Goal: Task Accomplishment & Management: Use online tool/utility

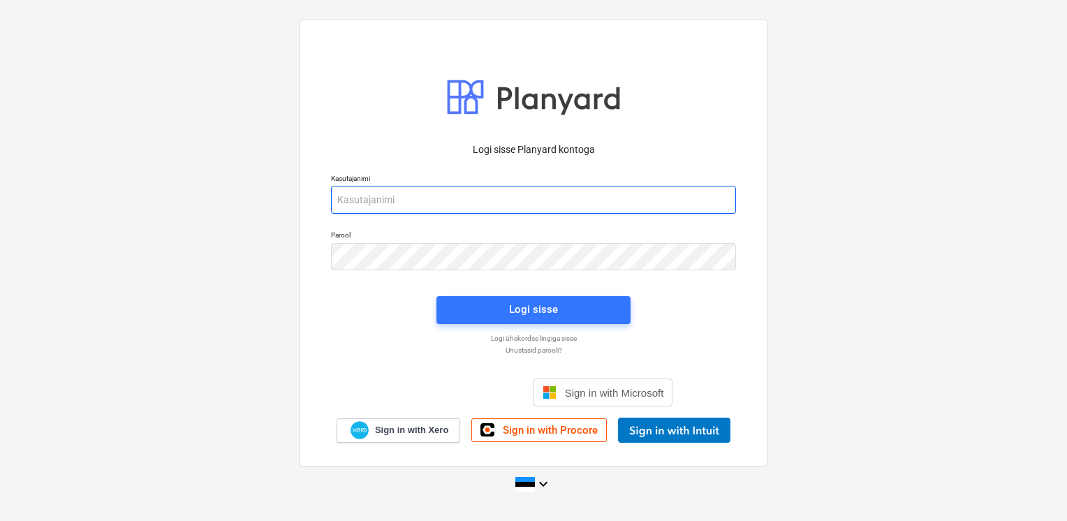
click at [522, 208] on input "email" at bounding box center [533, 200] width 405 height 28
type input "[EMAIL_ADDRESS][DOMAIN_NAME]"
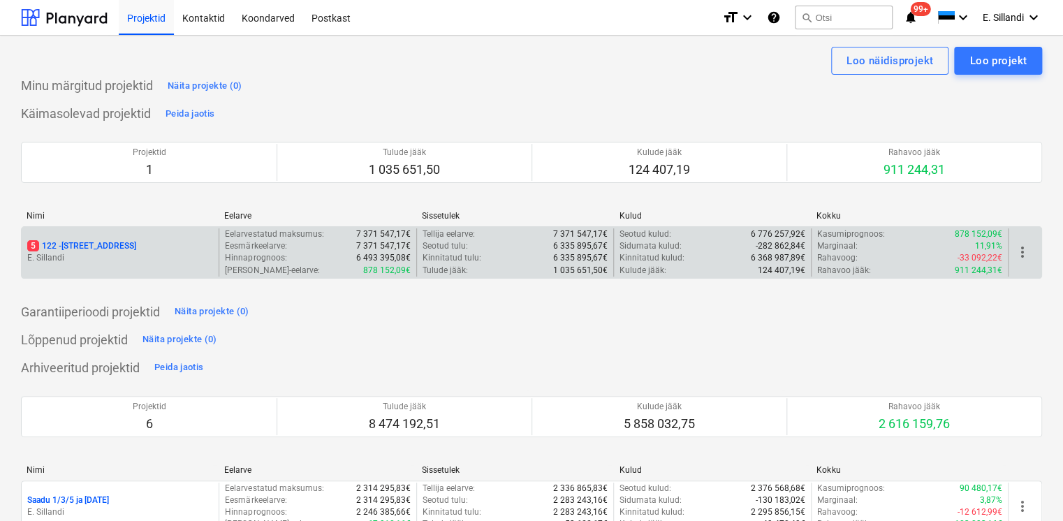
click at [75, 258] on p "E. Sillandi" at bounding box center [120, 258] width 186 height 12
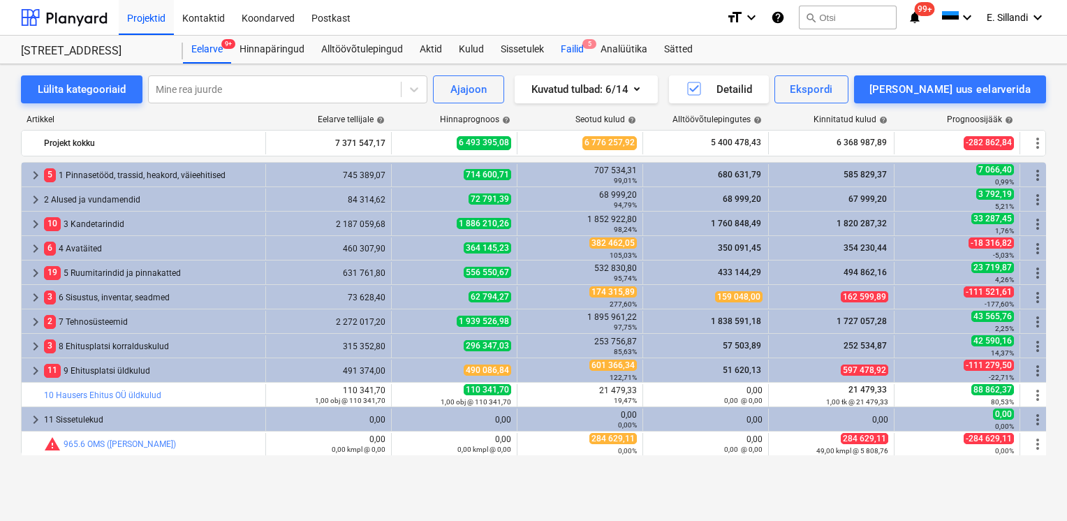
click at [586, 51] on div "Failid 5" at bounding box center [572, 50] width 40 height 28
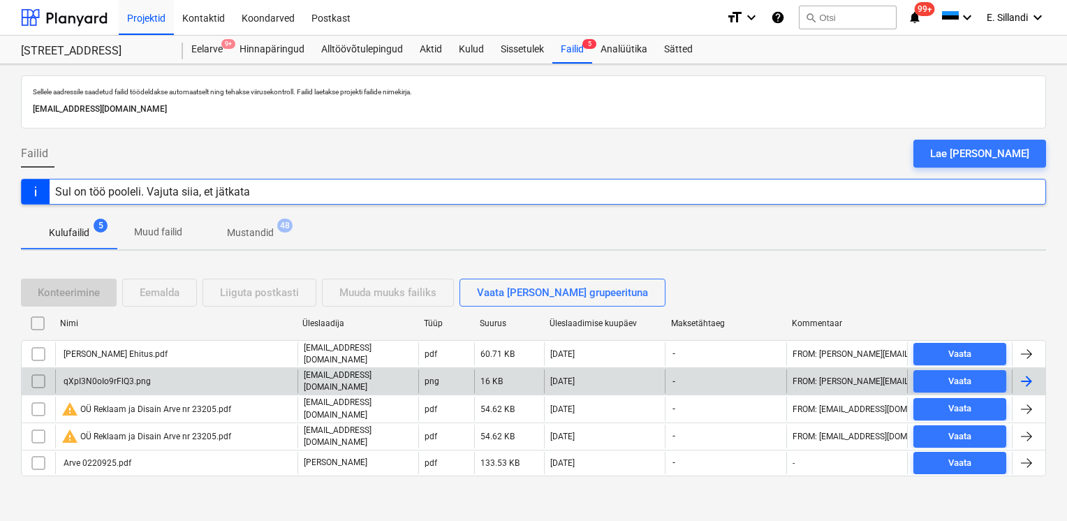
click at [96, 378] on div "qXpI3N0oIo9rFlQ3.png" at bounding box center [105, 381] width 89 height 10
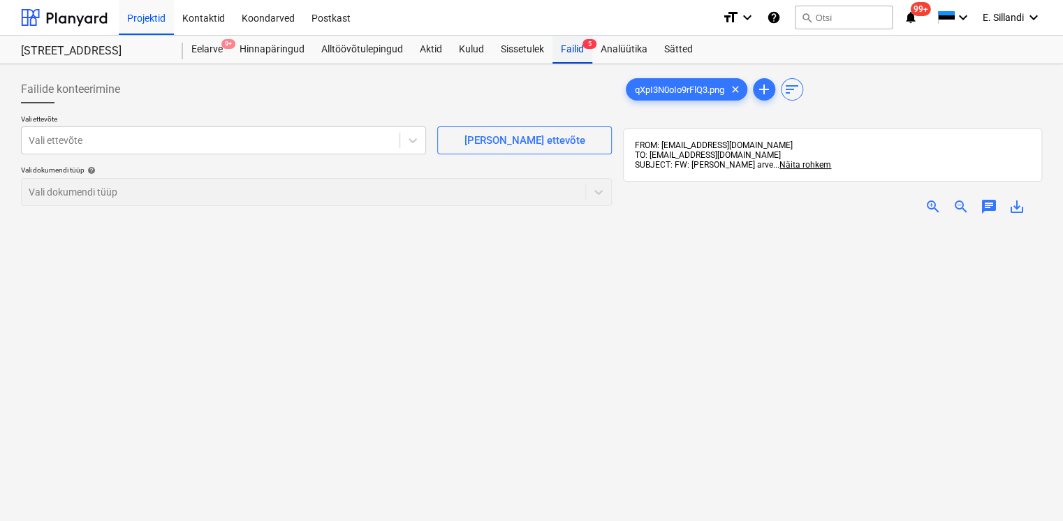
click at [586, 39] on span "5" at bounding box center [589, 44] width 14 height 10
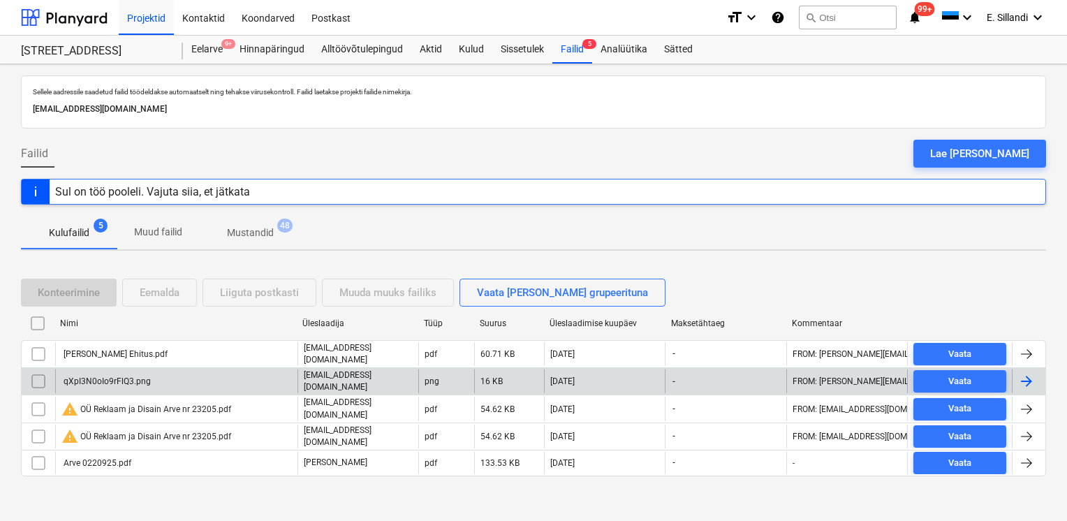
click at [39, 383] on input "checkbox" at bounding box center [38, 381] width 22 height 22
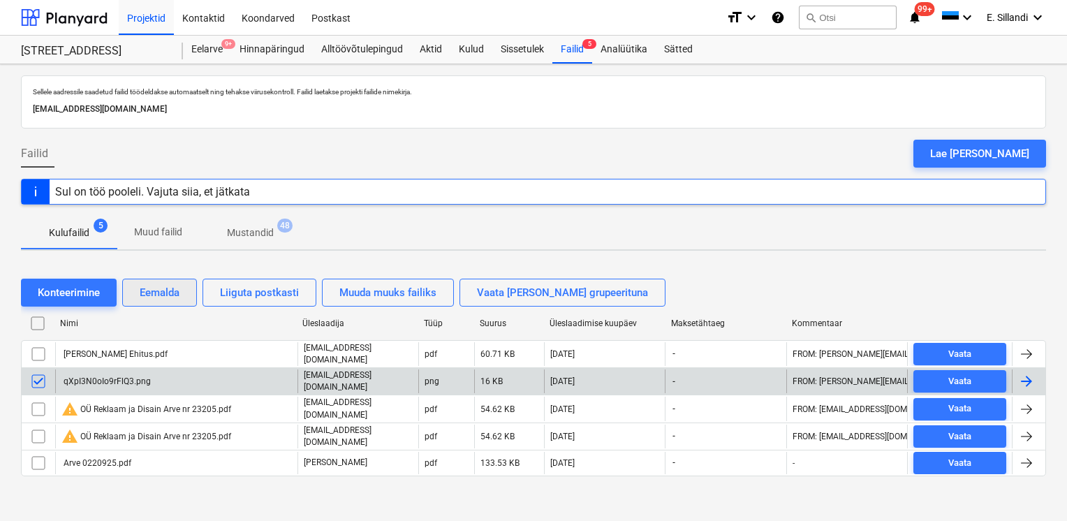
click at [151, 292] on div "Eemalda" at bounding box center [160, 292] width 40 height 18
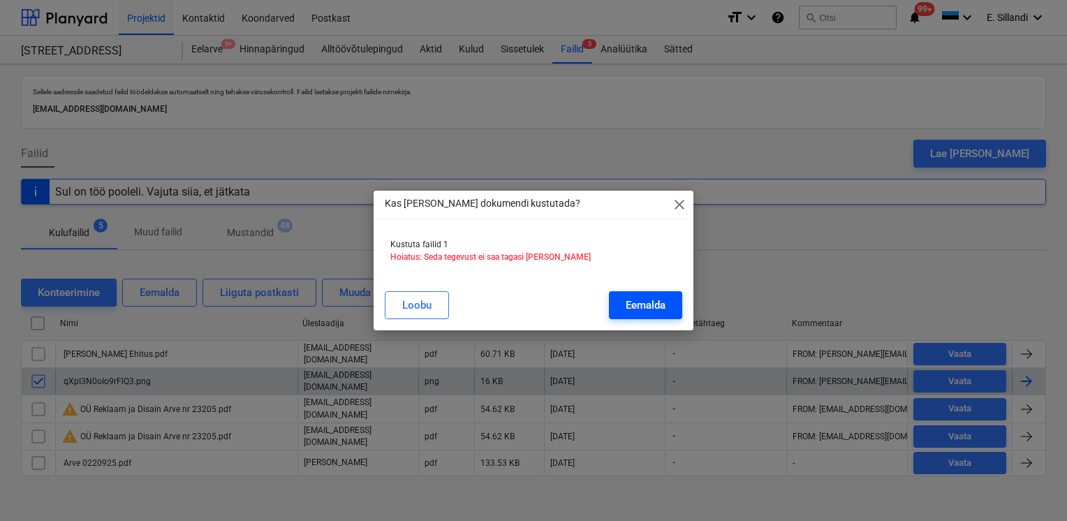
click at [638, 311] on div "Eemalda" at bounding box center [646, 305] width 40 height 18
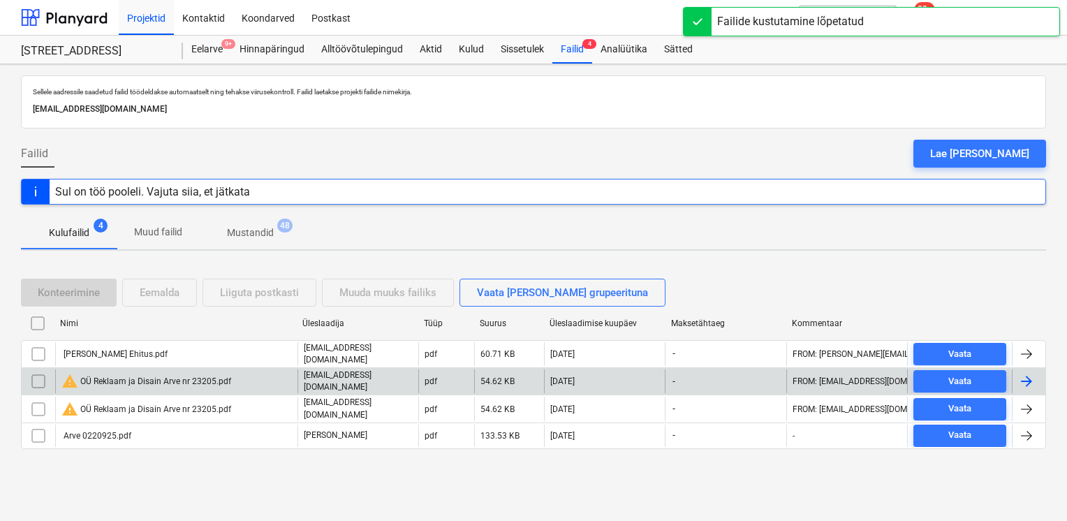
click at [131, 378] on div "warning OÜ Reklaam ja Disain Arve nr 23205.pdf" at bounding box center [146, 381] width 170 height 17
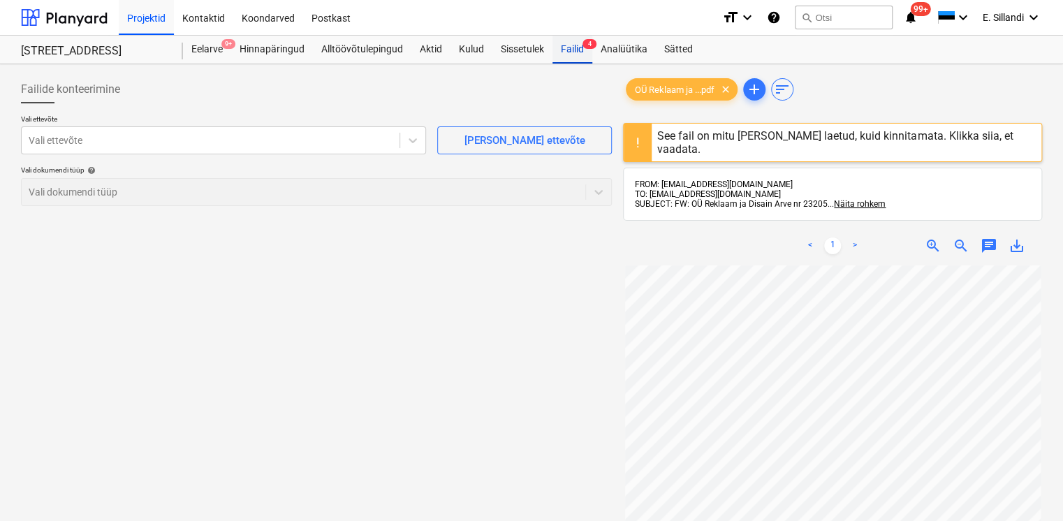
click at [563, 52] on div "Failid 4" at bounding box center [572, 50] width 40 height 28
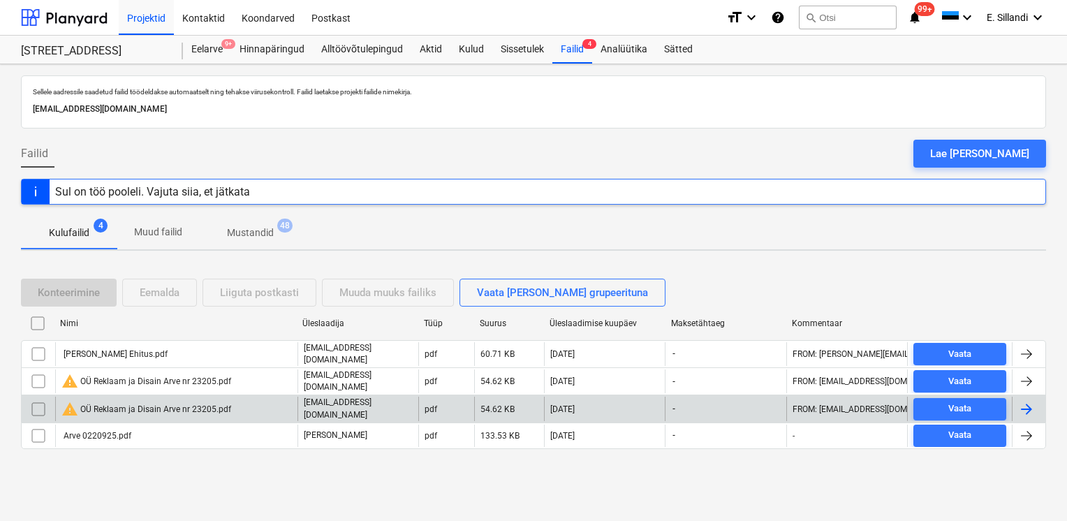
click at [123, 402] on div "warning OÜ Reklaam ja Disain Arve nr 23205.pdf" at bounding box center [146, 409] width 170 height 17
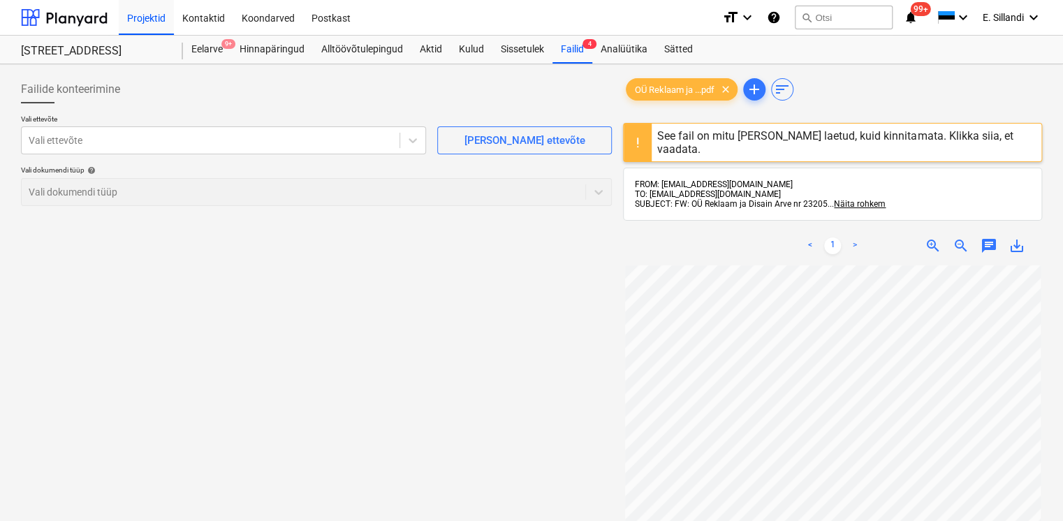
scroll to position [115, 0]
click at [563, 59] on div "Failid 4" at bounding box center [572, 50] width 40 height 28
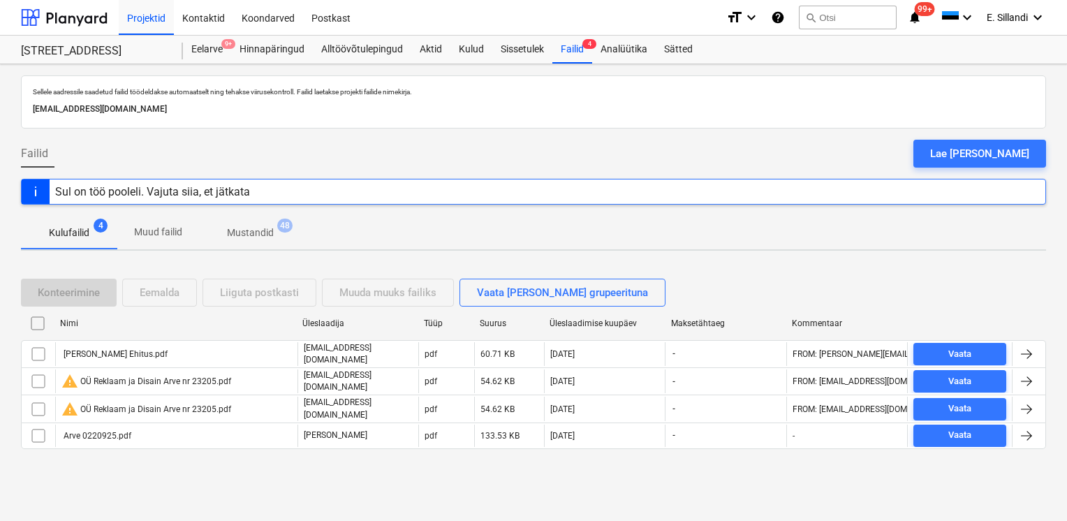
click at [148, 378] on div "warning OÜ Reklaam ja Disain Arve nr 23205.pdf" at bounding box center [146, 381] width 170 height 17
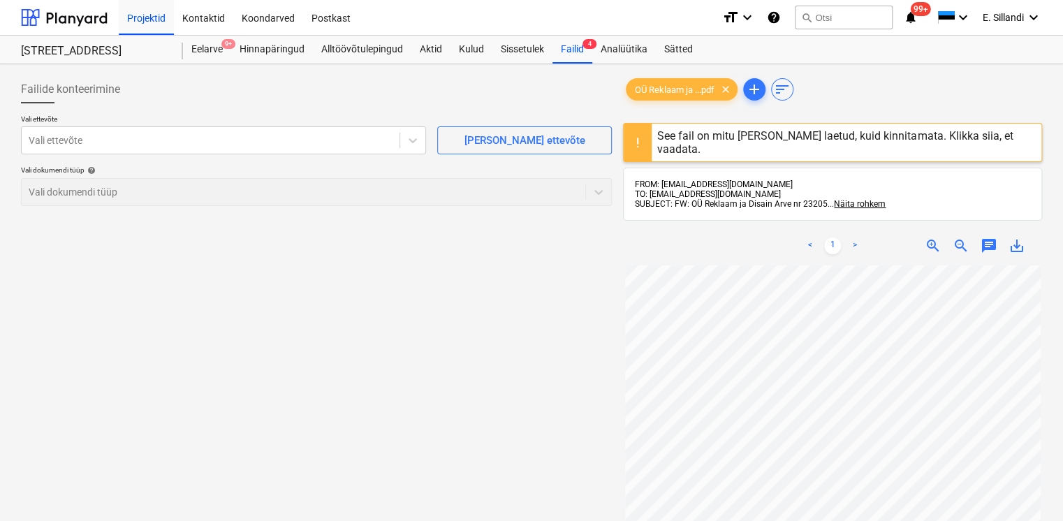
scroll to position [115, 0]
click at [729, 88] on span "clear" at bounding box center [725, 89] width 17 height 17
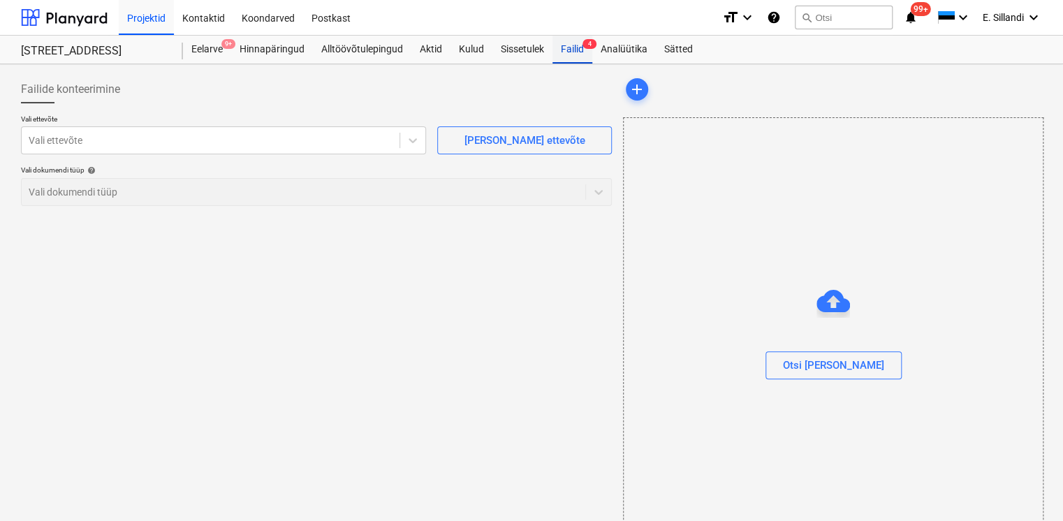
click at [575, 45] on div "Failid 4" at bounding box center [572, 50] width 40 height 28
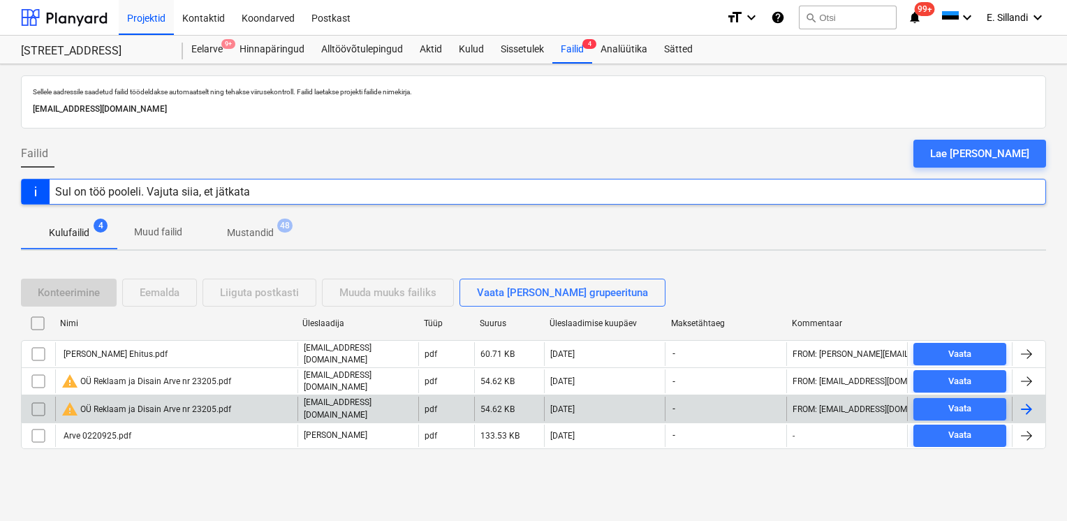
click at [36, 408] on input "checkbox" at bounding box center [38, 409] width 22 height 22
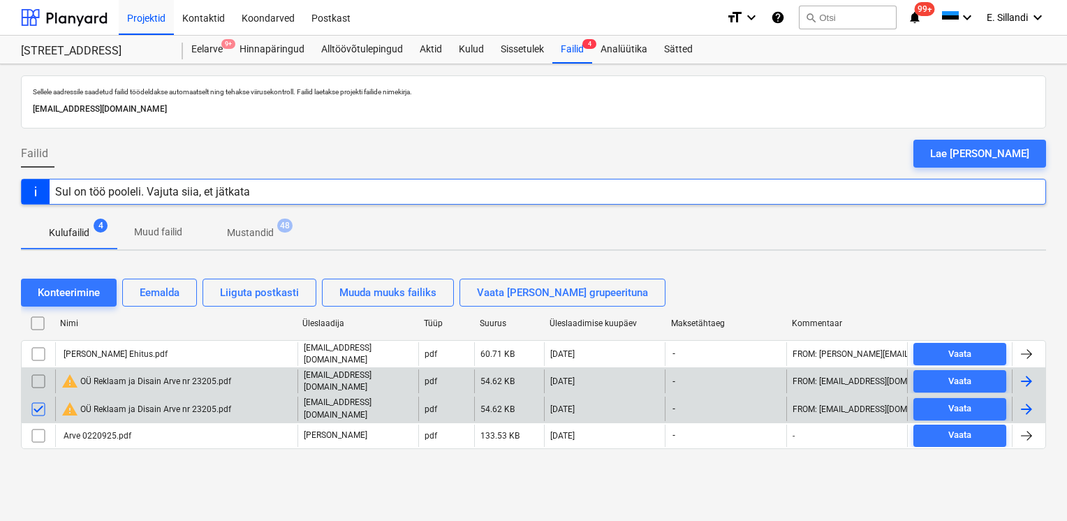
click at [40, 378] on input "checkbox" at bounding box center [38, 381] width 22 height 22
click at [154, 293] on div "Eemalda" at bounding box center [160, 292] width 40 height 18
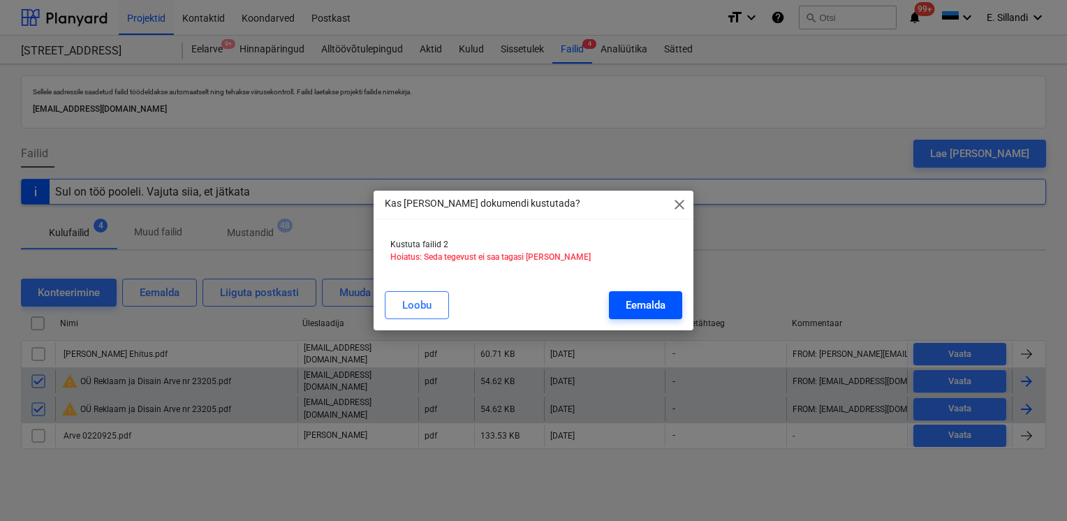
click at [656, 300] on div "Eemalda" at bounding box center [646, 305] width 40 height 18
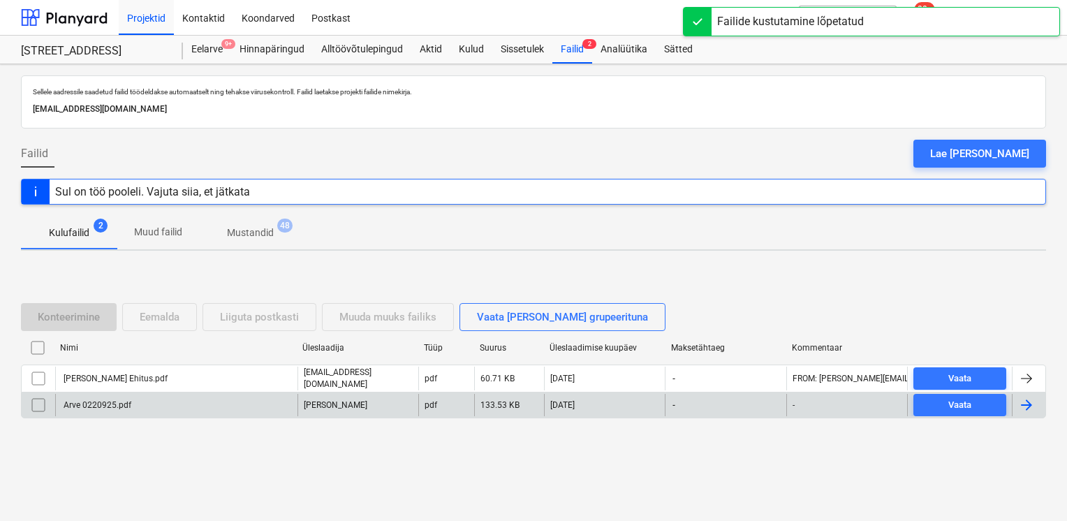
click at [210, 408] on div "Arve 0220925.pdf" at bounding box center [176, 405] width 242 height 22
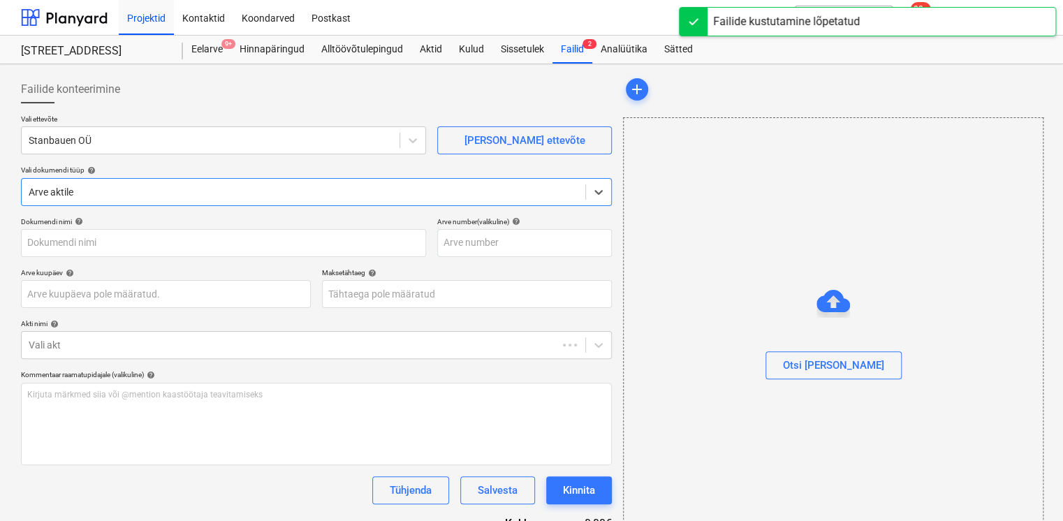
type input "Arve 0220925.pdf"
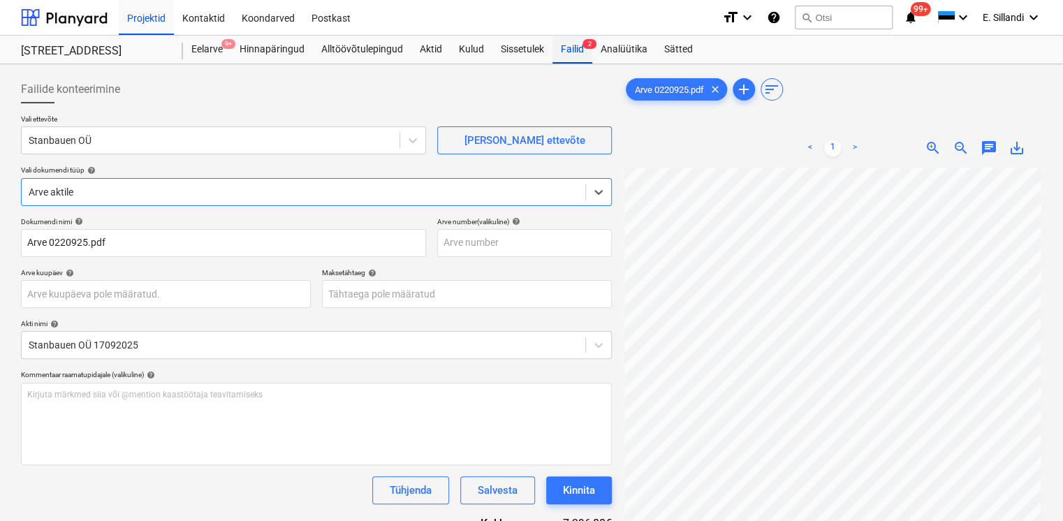
click at [575, 54] on div "Failid 2" at bounding box center [572, 50] width 40 height 28
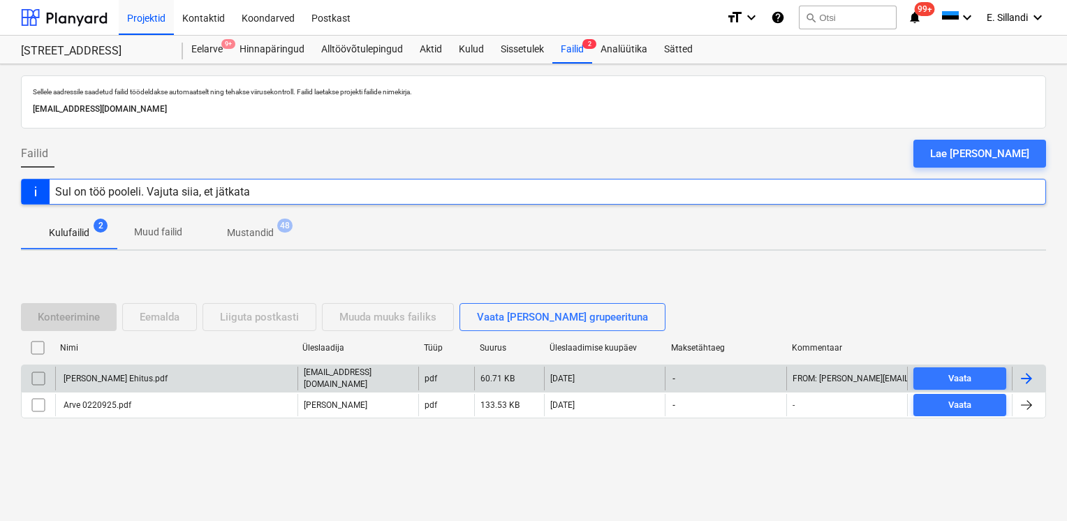
click at [82, 368] on div "Hausers Ehitus.pdf" at bounding box center [176, 379] width 242 height 24
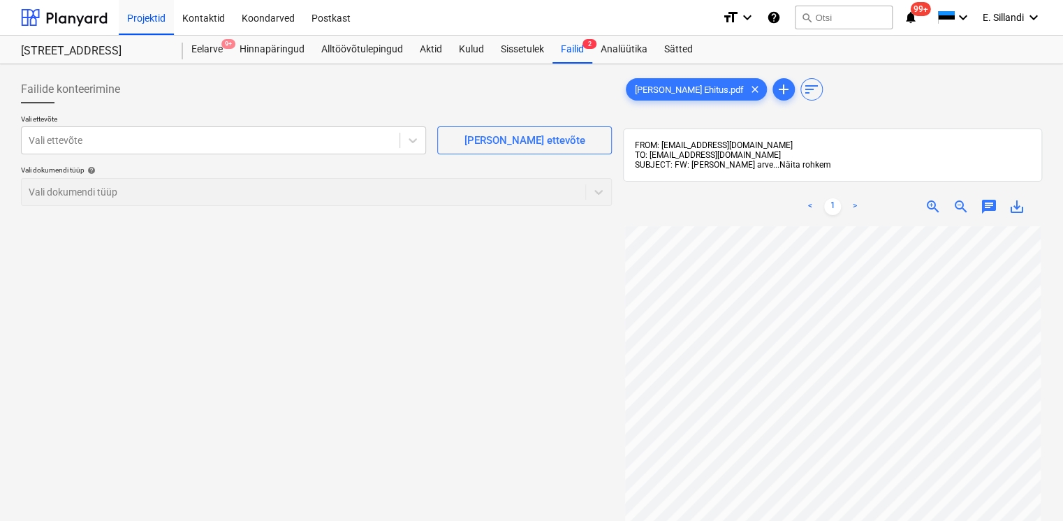
click at [779, 169] on span "Näita rohkem" at bounding box center [805, 165] width 52 height 10
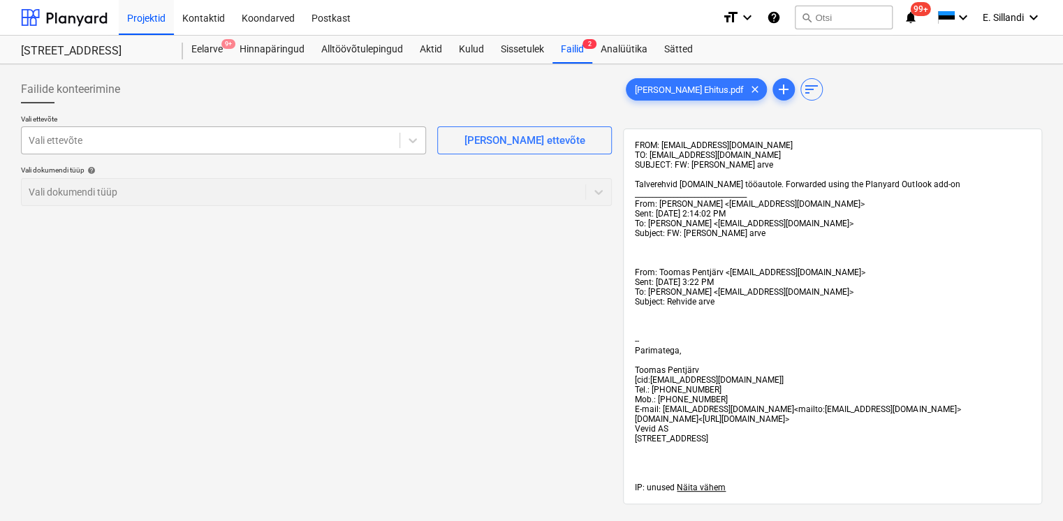
click at [256, 141] on div at bounding box center [211, 140] width 364 height 14
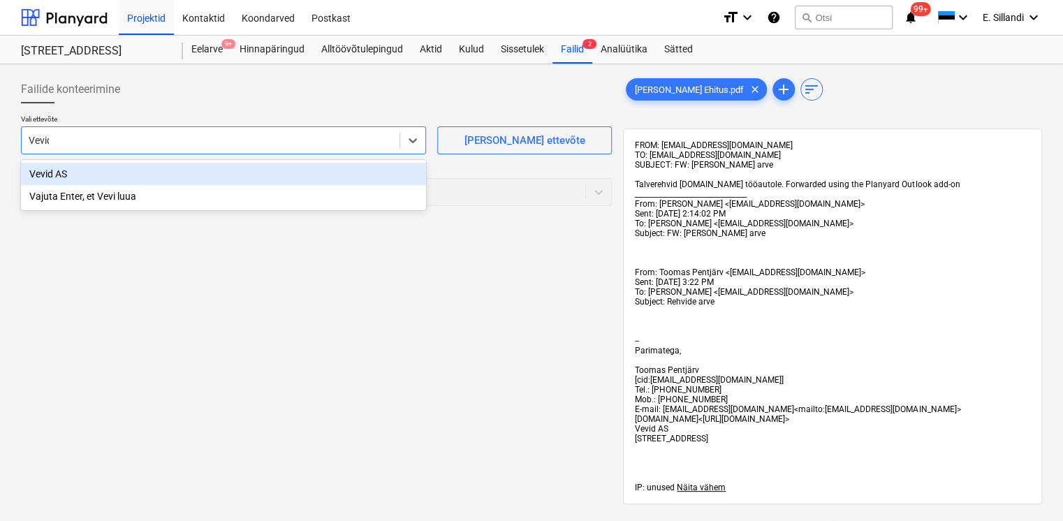
type input "Vevid"
click at [318, 167] on div "Vevid AS" at bounding box center [223, 174] width 405 height 22
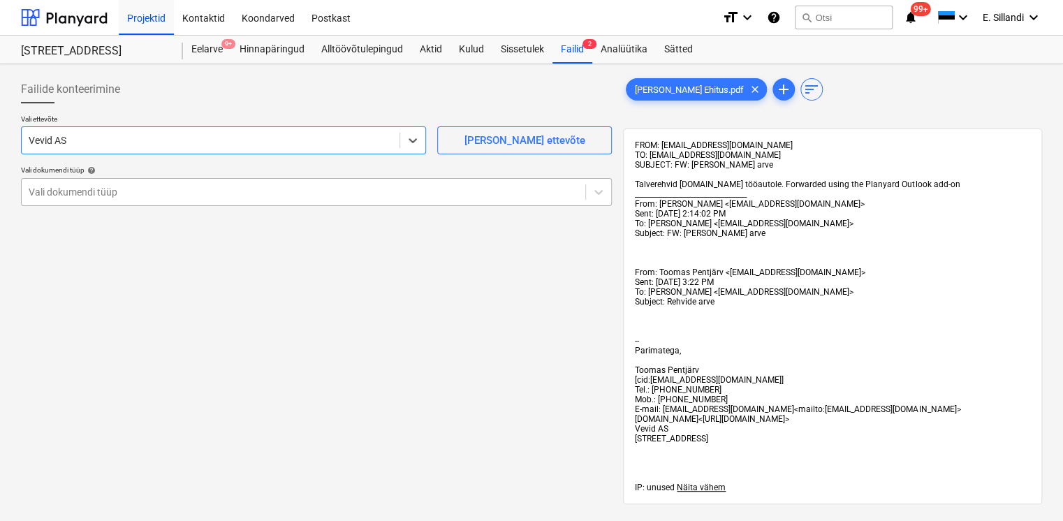
click at [251, 198] on div at bounding box center [303, 192] width 549 height 14
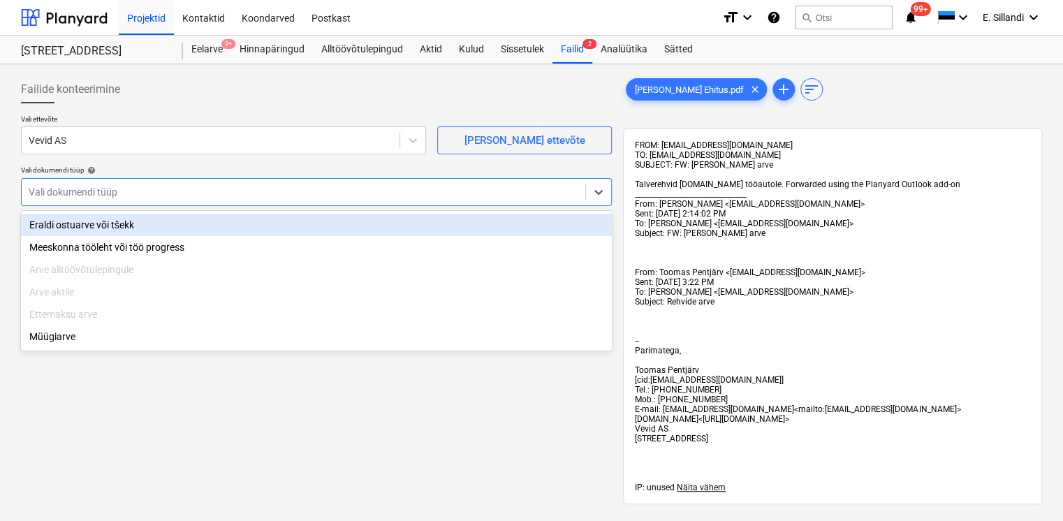
click at [221, 226] on div "Eraldi ostuarve või tšekk" at bounding box center [316, 225] width 591 height 22
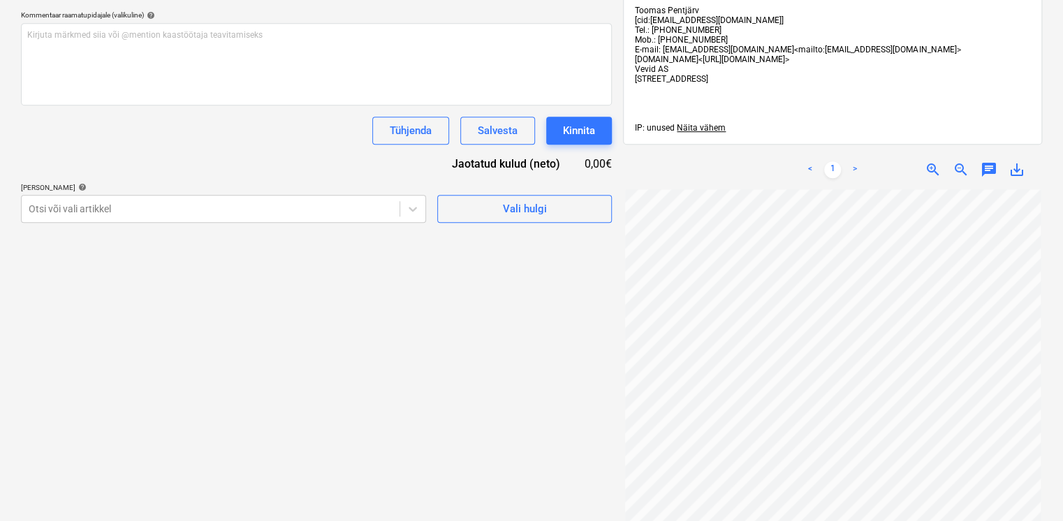
scroll to position [360, 0]
click at [206, 205] on div at bounding box center [211, 208] width 364 height 14
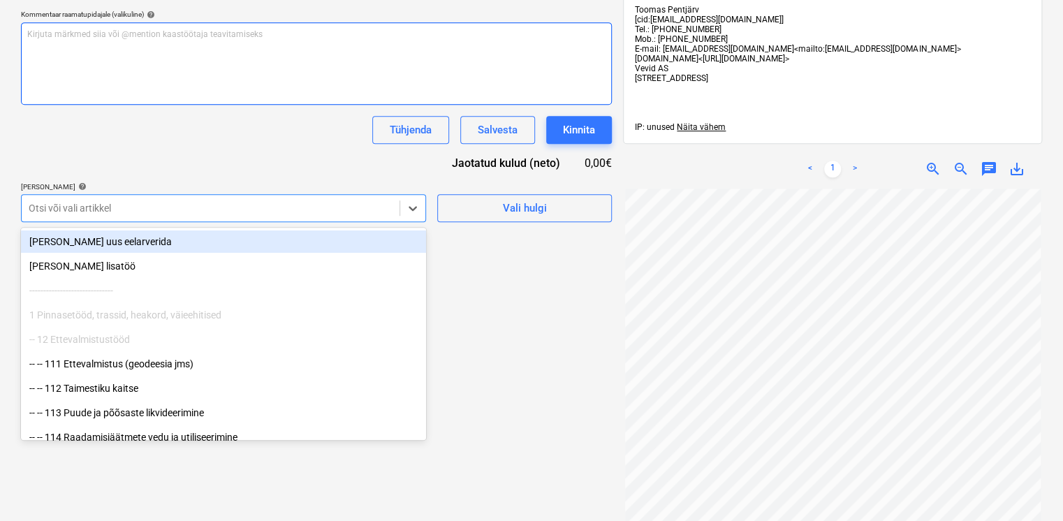
click at [148, 55] on div "Kirjuta märkmed siia või @mention kaastöötaja teavitamiseks ﻿" at bounding box center [316, 63] width 591 height 82
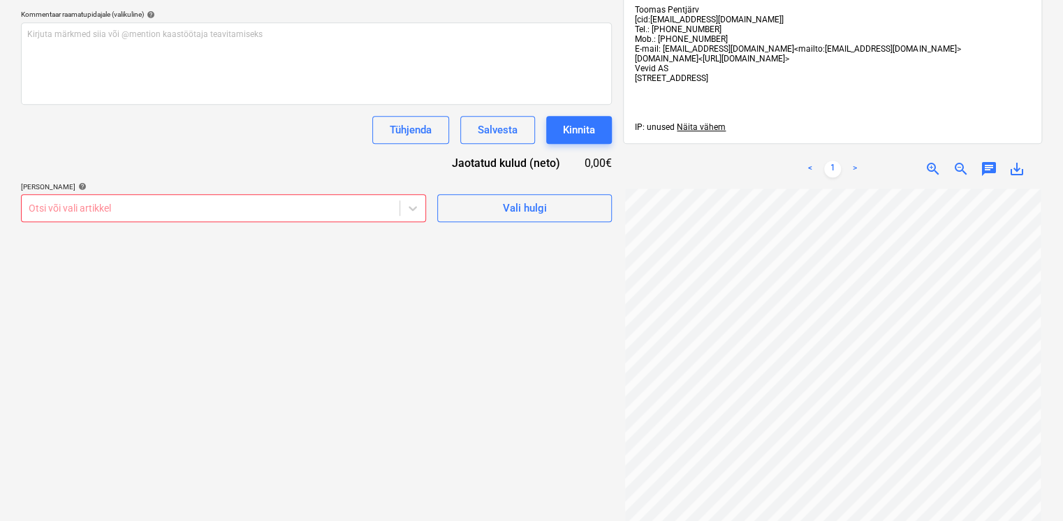
click at [101, 216] on div "Otsi või vali artikkel" at bounding box center [211, 208] width 378 height 20
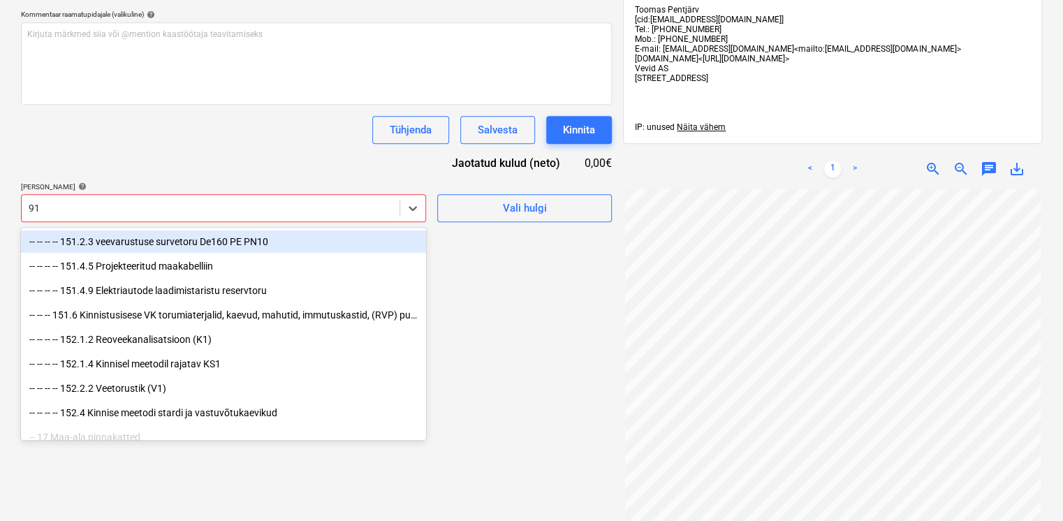
type input "911"
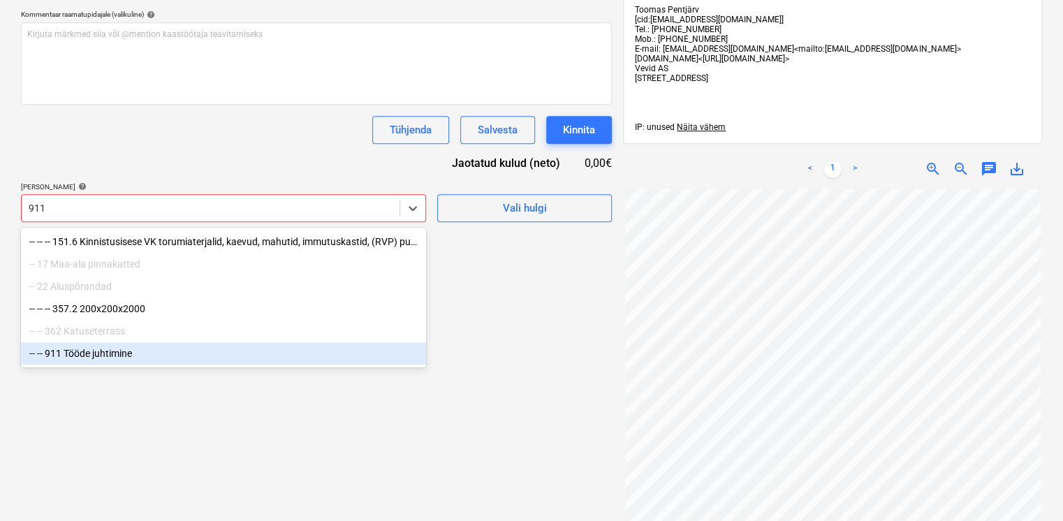
click at [61, 353] on div "-- -- 911 Tööde juhtimine" at bounding box center [223, 353] width 405 height 22
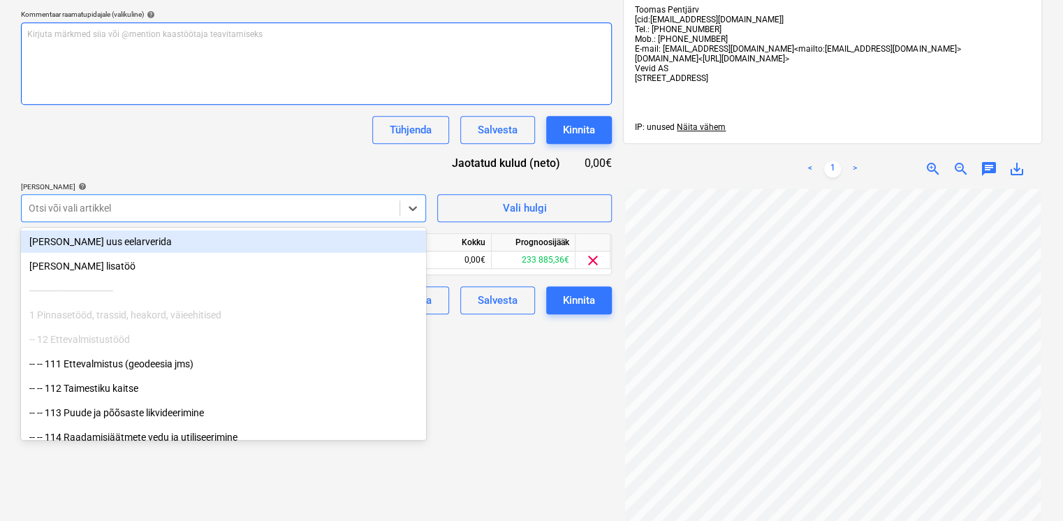
click at [86, 55] on div "Kirjuta märkmed siia või @mention kaastöötaja teavitamiseks ﻿" at bounding box center [316, 63] width 591 height 82
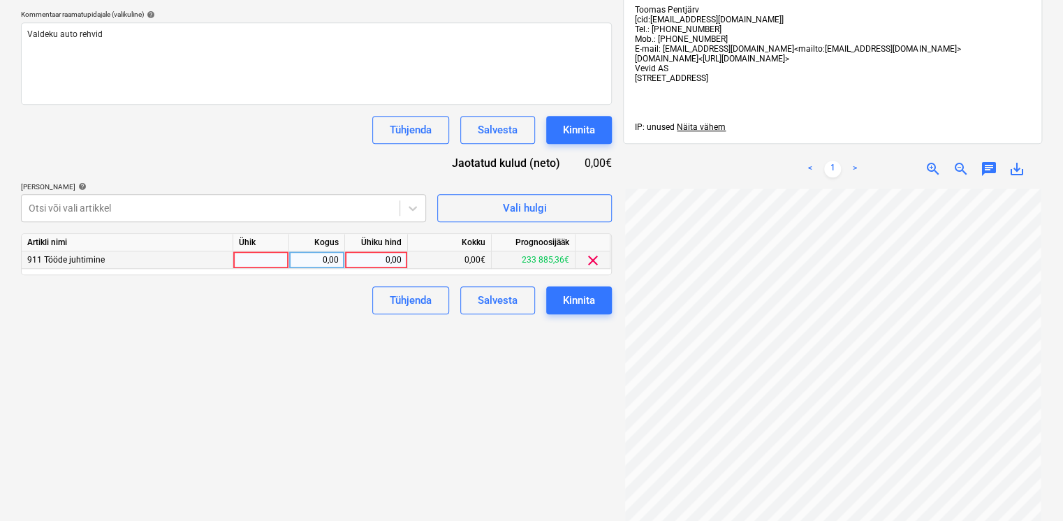
click at [265, 254] on div at bounding box center [261, 259] width 56 height 17
type input "1"
drag, startPoint x: 378, startPoint y: 257, endPoint x: 285, endPoint y: 251, distance: 93.8
click at [0, 0] on div "911 Tööde juhtimine 1 0,00 0,00 0,00€ 233 885,36€ clear" at bounding box center [0, 0] width 0 height 0
type input "tk"
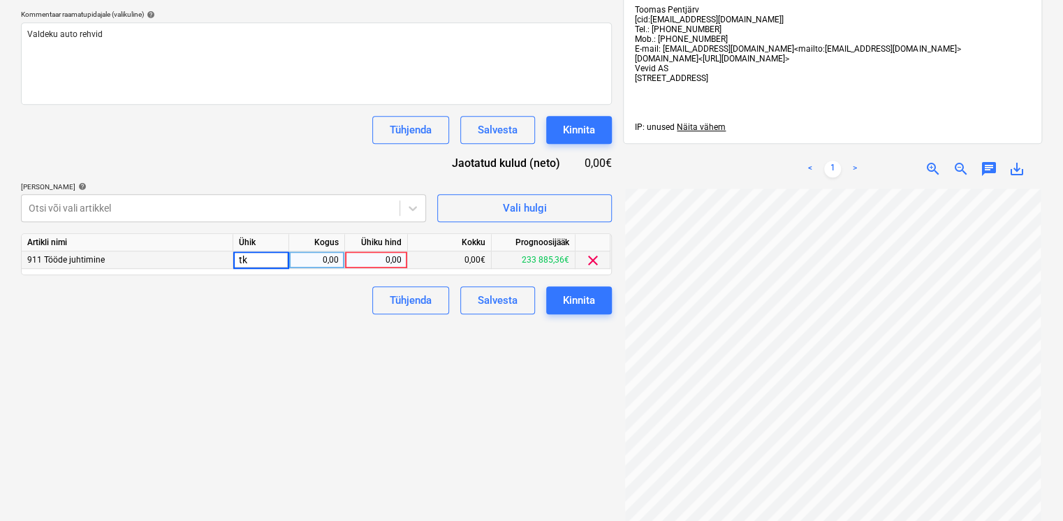
click at [307, 259] on div "0,00" at bounding box center [317, 259] width 44 height 17
type input "2"
type input "1"
click at [371, 257] on div "0,00" at bounding box center [375, 259] width 51 height 17
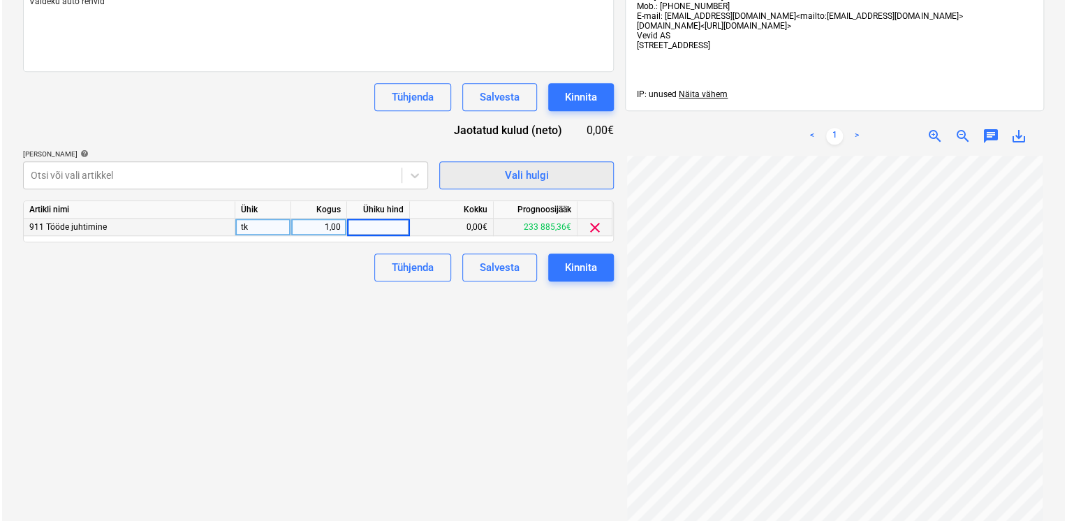
scroll to position [453, 0]
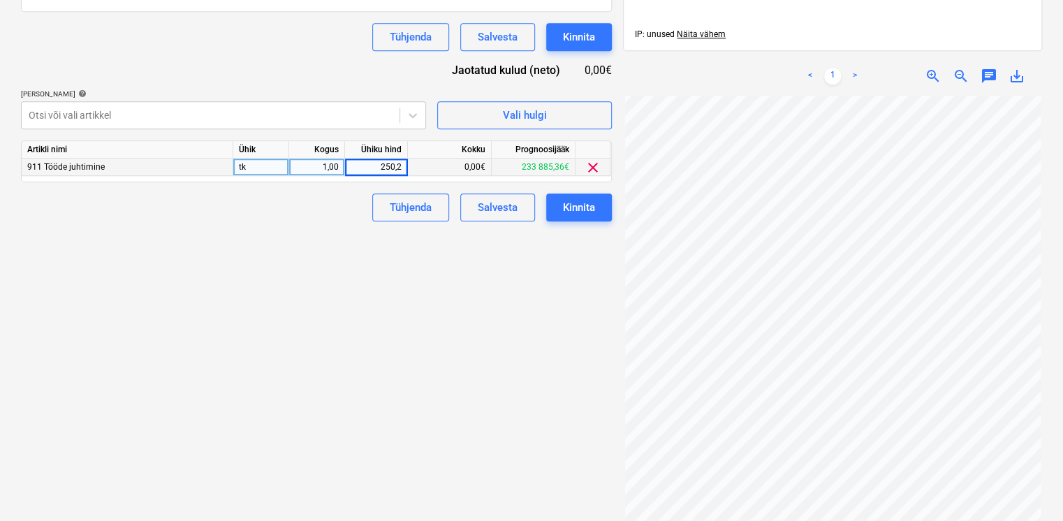
type input "250,25"
click at [263, 260] on div "Failide konteerimine Vali ettevõte Vevid AS Lisa uus ettevõte Vali dokumendi tü…" at bounding box center [316, 100] width 602 height 966
click at [575, 211] on div "Kinnita" at bounding box center [579, 207] width 32 height 18
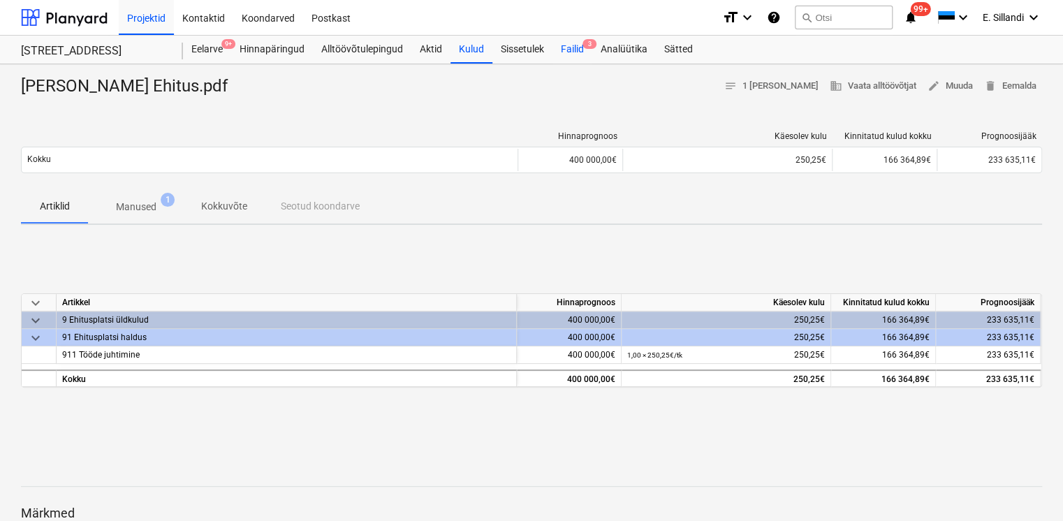
click at [570, 60] on div "Failid 3" at bounding box center [572, 50] width 40 height 28
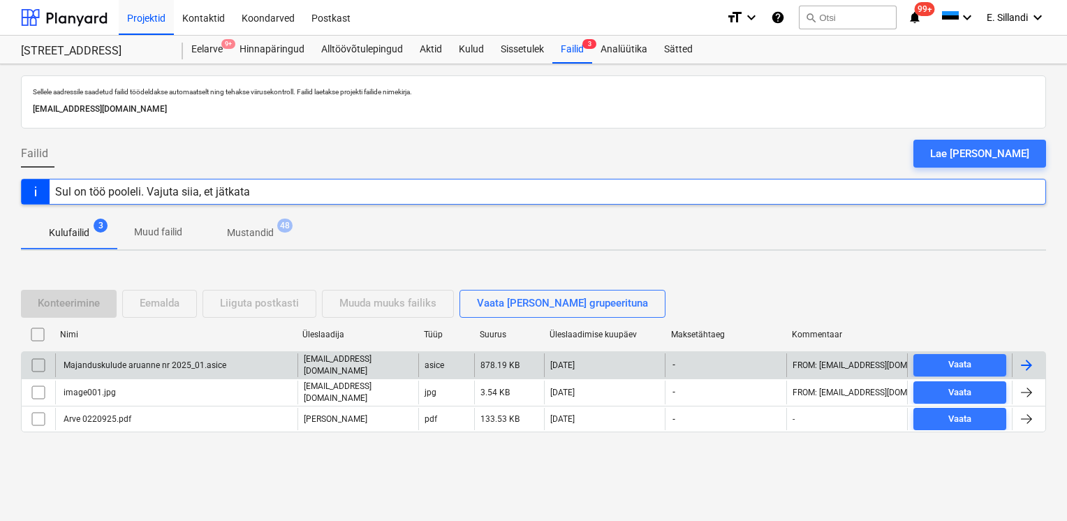
click at [92, 359] on div "Majanduskulude aruanne nr 2025_01.asice" at bounding box center [176, 365] width 242 height 24
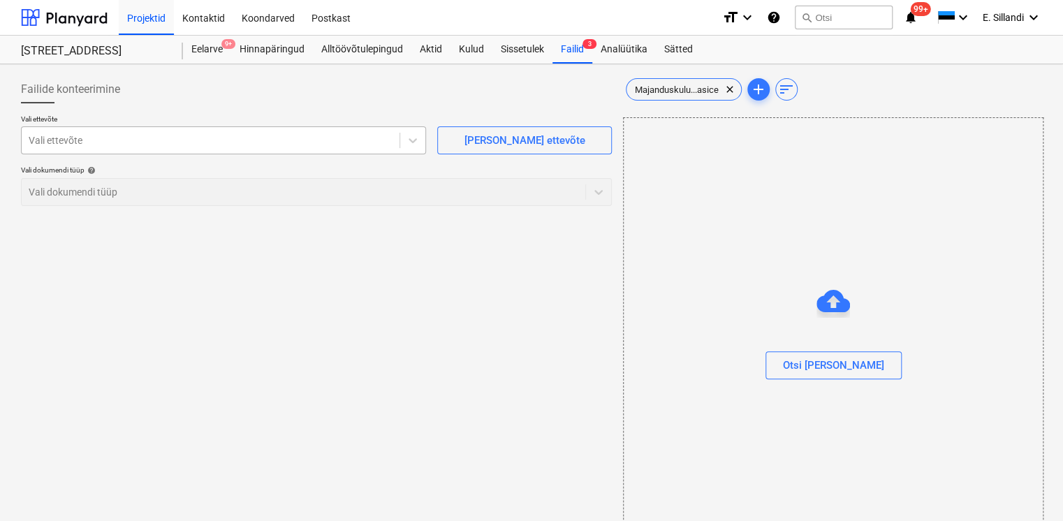
click at [232, 149] on div "Vali ettevõte" at bounding box center [211, 141] width 378 height 20
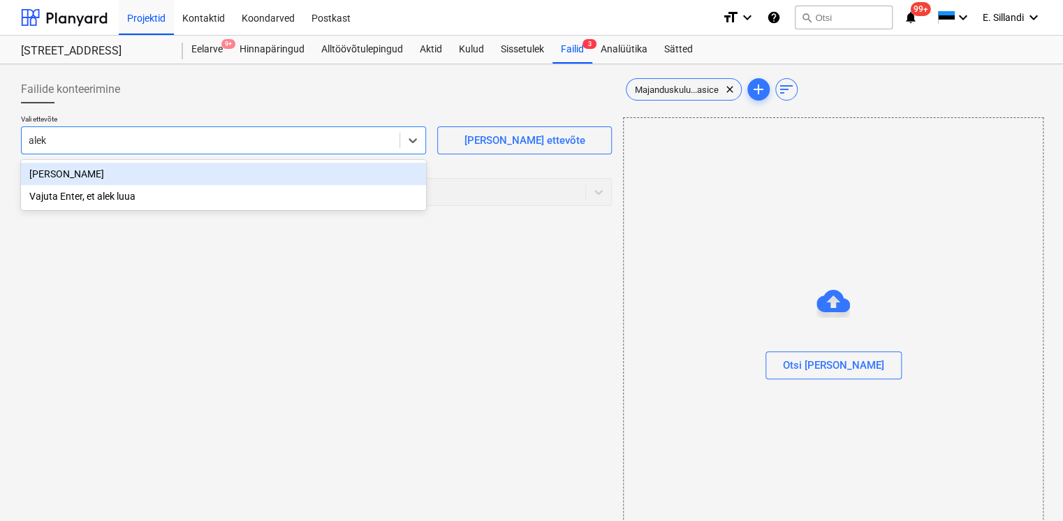
type input "aleks"
click at [172, 178] on div "Aleksandr Štšerbakov" at bounding box center [223, 174] width 405 height 22
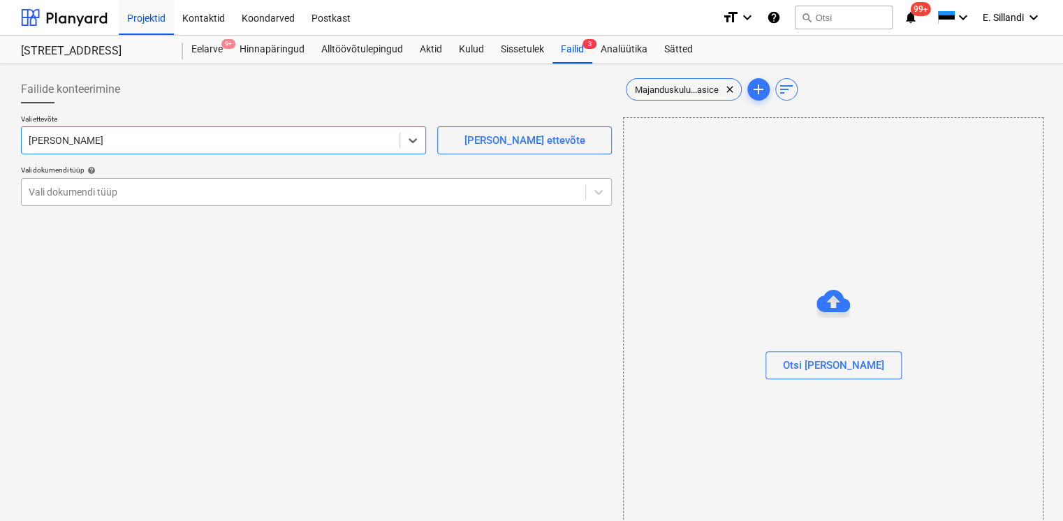
click at [156, 189] on div at bounding box center [303, 192] width 549 height 14
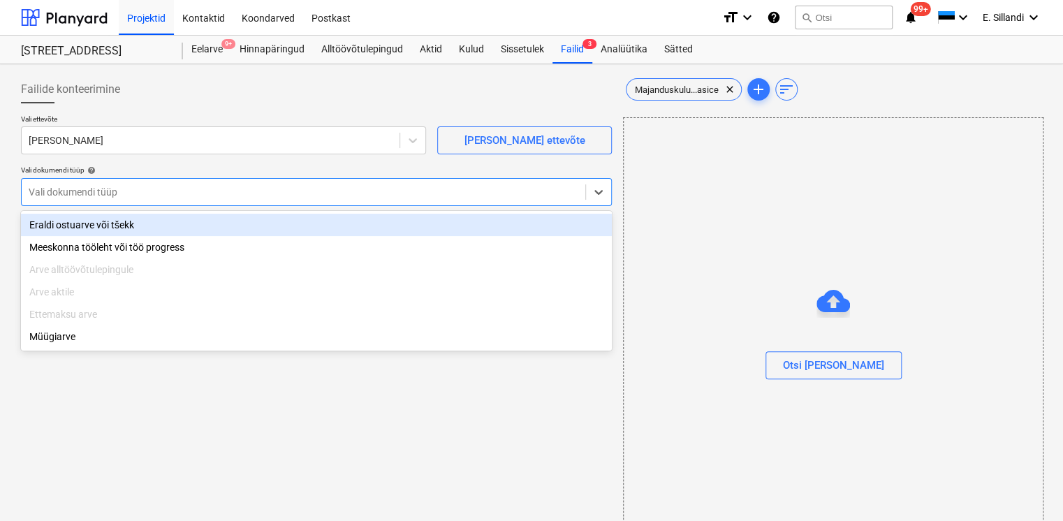
click at [142, 222] on div "Eraldi ostuarve või tšekk" at bounding box center [316, 225] width 591 height 22
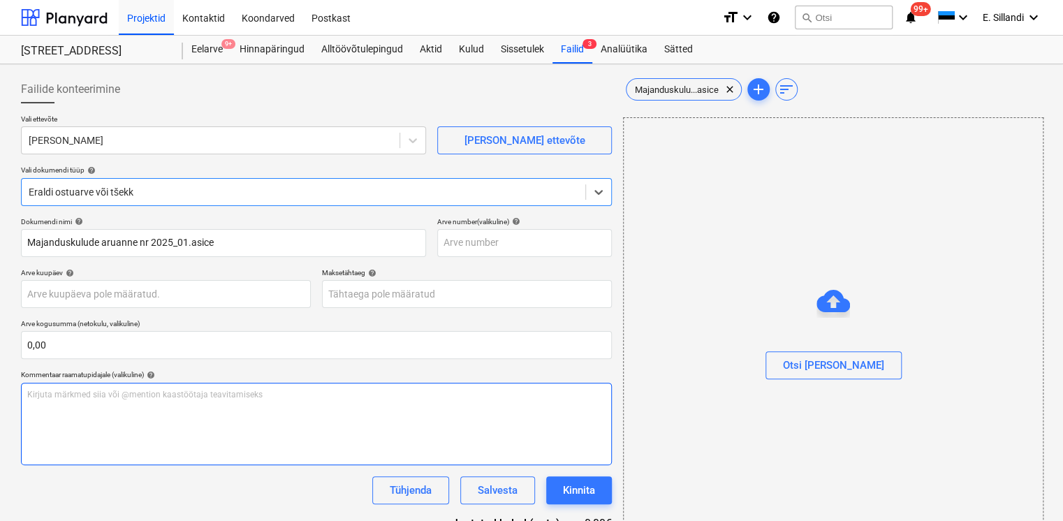
scroll to position [72, 0]
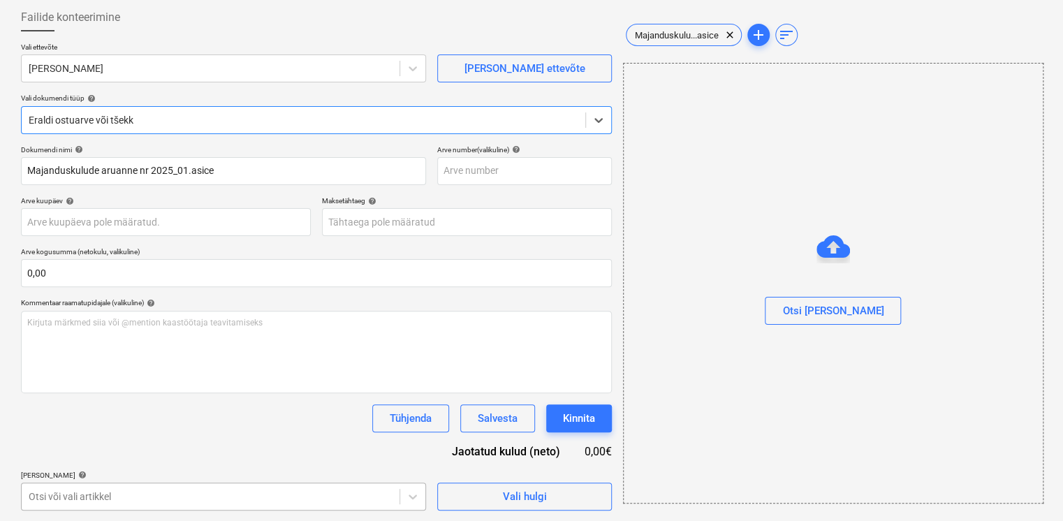
click at [86, 449] on body "Projektid Kontaktid Koondarved Postkast format_size keyboard_arrow_down help se…" at bounding box center [531, 188] width 1063 height 521
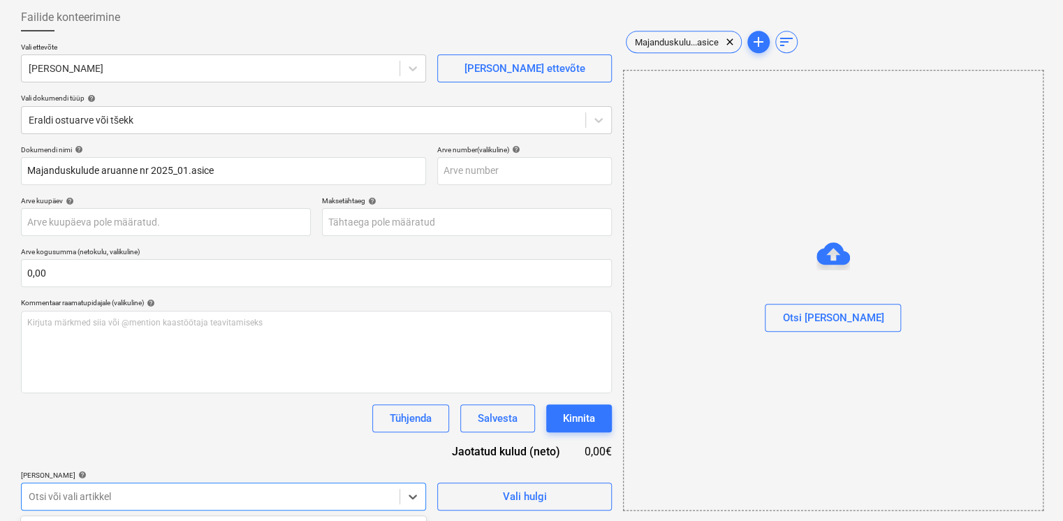
scroll to position [279, 0]
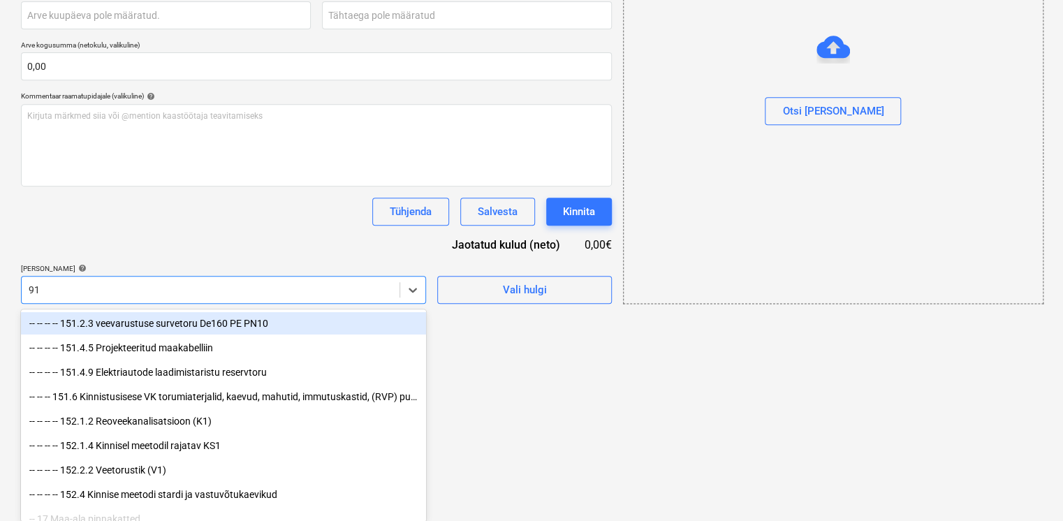
type input "911"
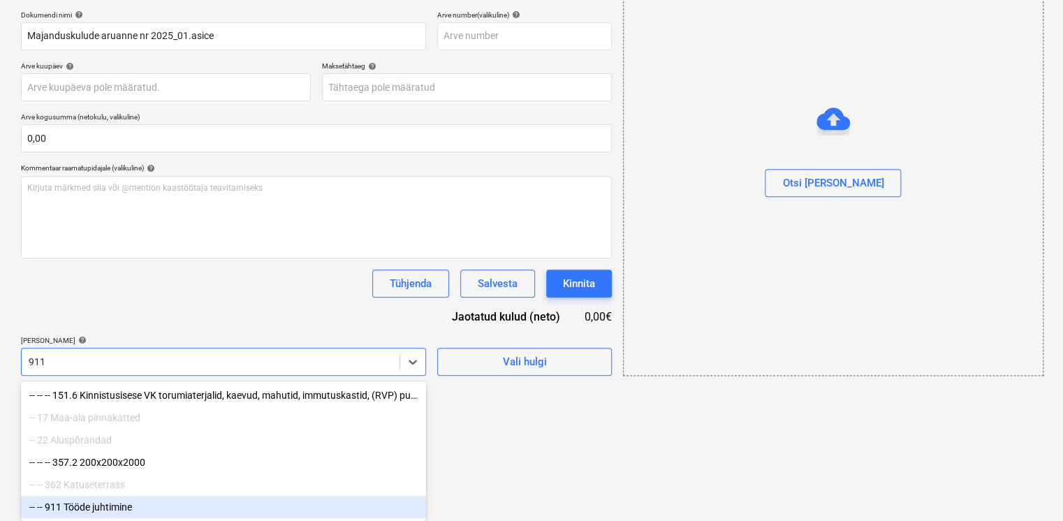
click at [94, 513] on div "-- -- 911 Tööde juhtimine" at bounding box center [223, 507] width 405 height 22
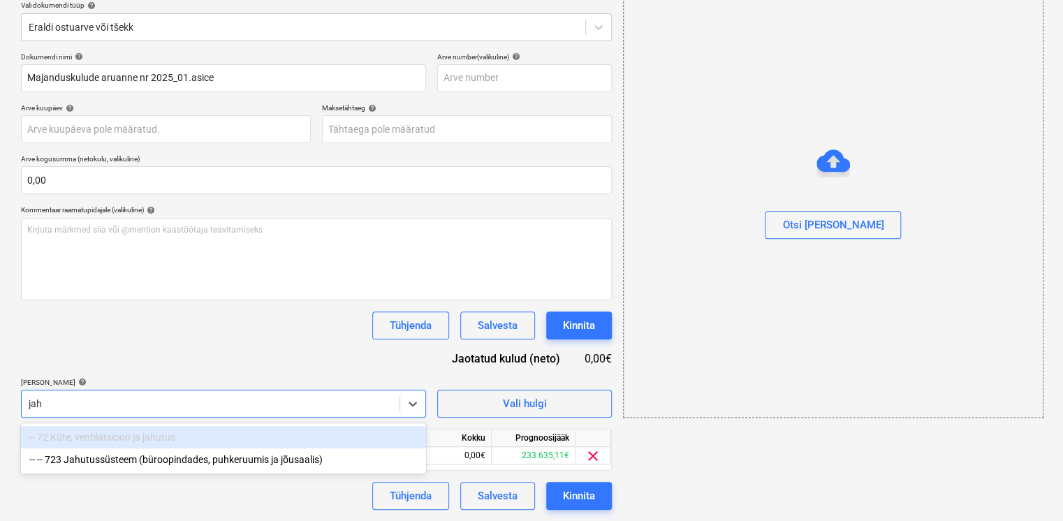
scroll to position [164, 0]
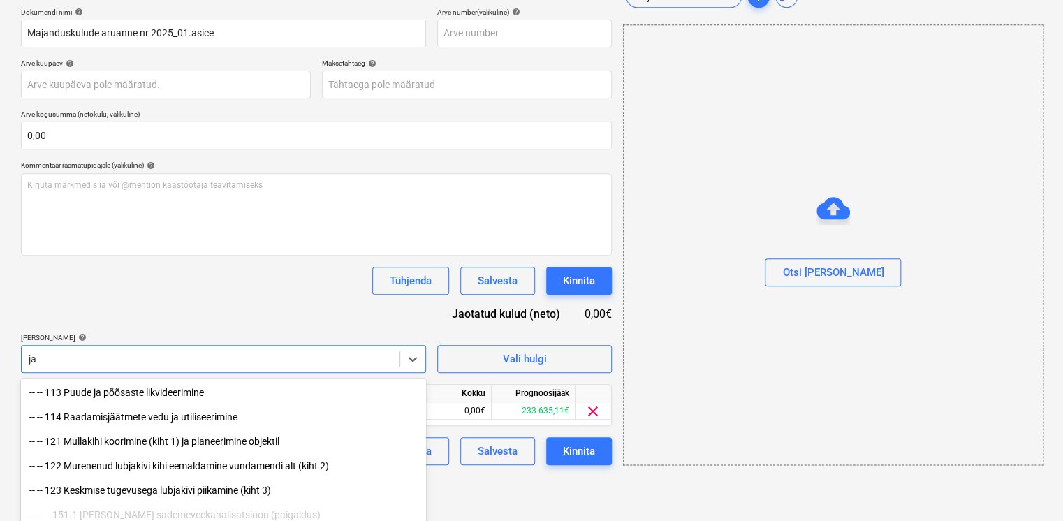
type input "j"
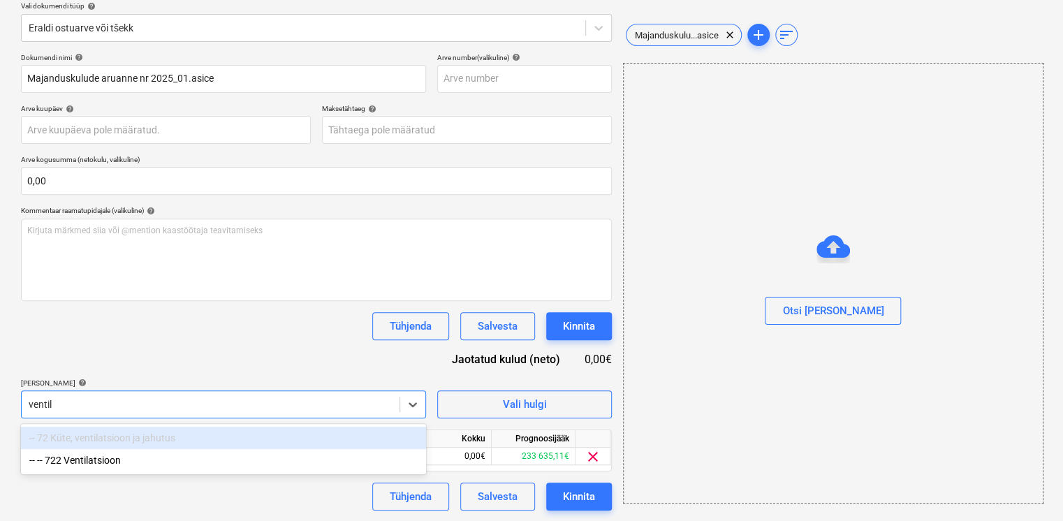
type input "ventila"
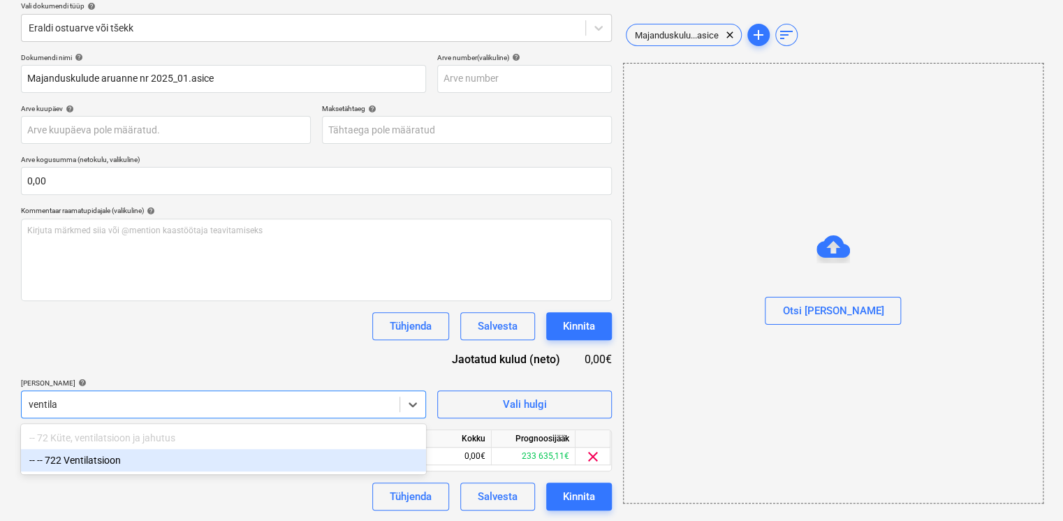
click at [96, 460] on div "-- -- 722 Ventilatsioon" at bounding box center [223, 460] width 405 height 22
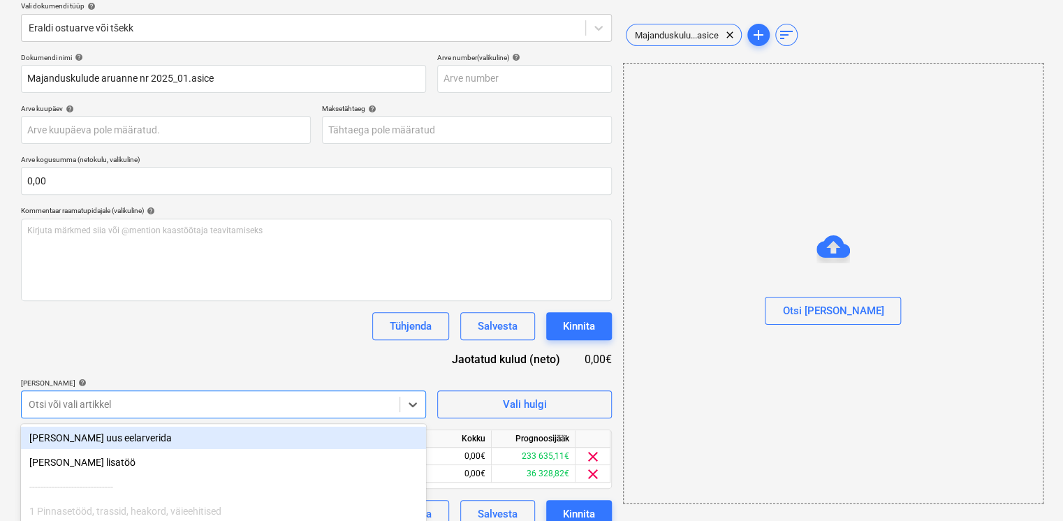
click at [120, 381] on div "Lisa artiklid help" at bounding box center [223, 382] width 405 height 9
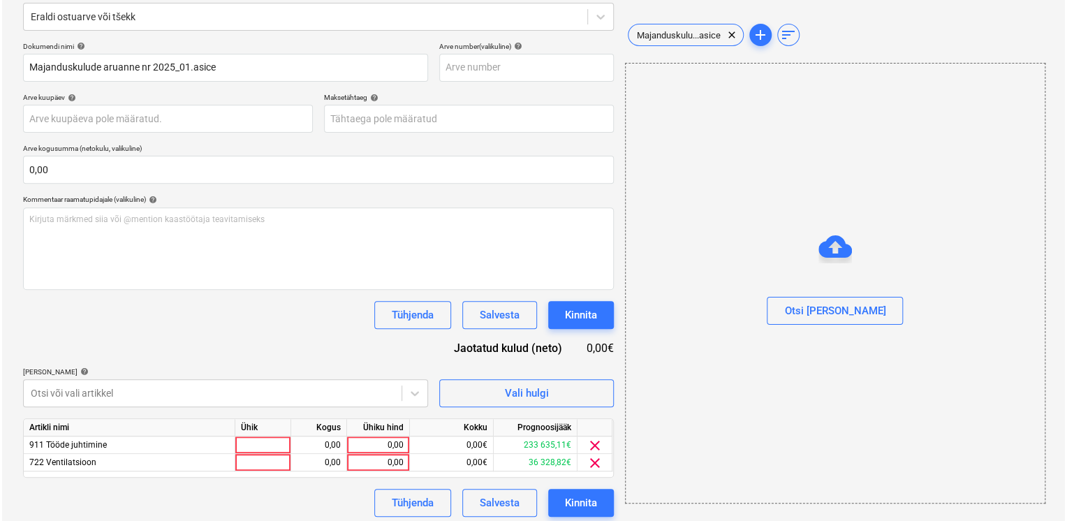
scroll to position [182, 0]
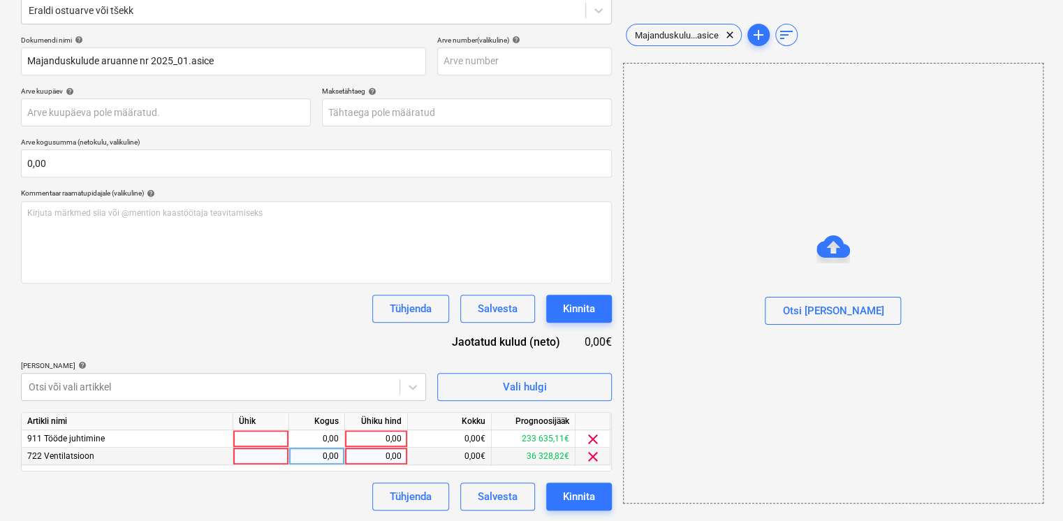
click at [389, 461] on div "0,00" at bounding box center [375, 456] width 51 height 17
type input "112,1"
click at [329, 350] on div "Dokumendi nimi help Majanduskulude aruanne nr 2025_01.asice Arve number (valiku…" at bounding box center [316, 273] width 591 height 475
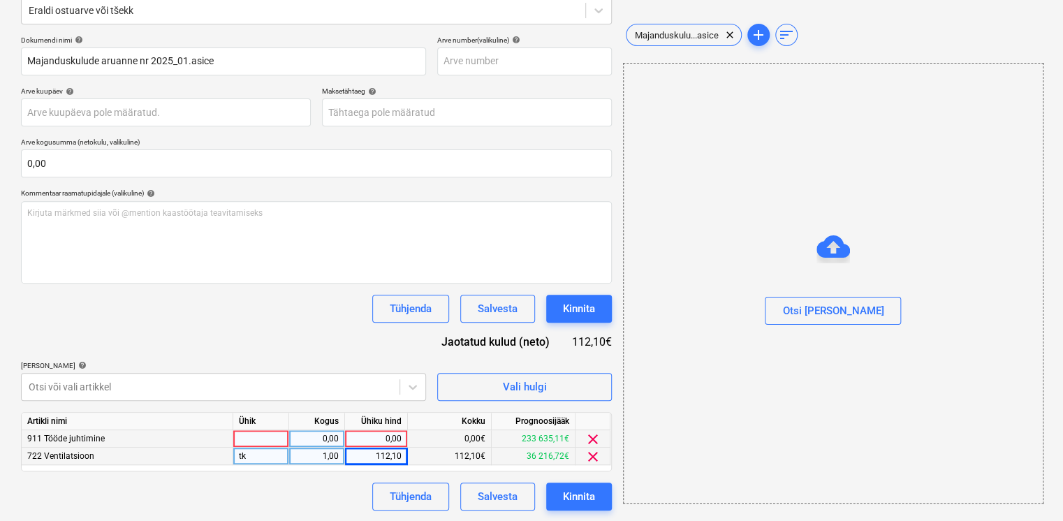
click at [382, 440] on div "0,00" at bounding box center [375, 438] width 51 height 17
type input "31,45"
click at [303, 364] on div "Lisa artiklid help" at bounding box center [223, 365] width 405 height 9
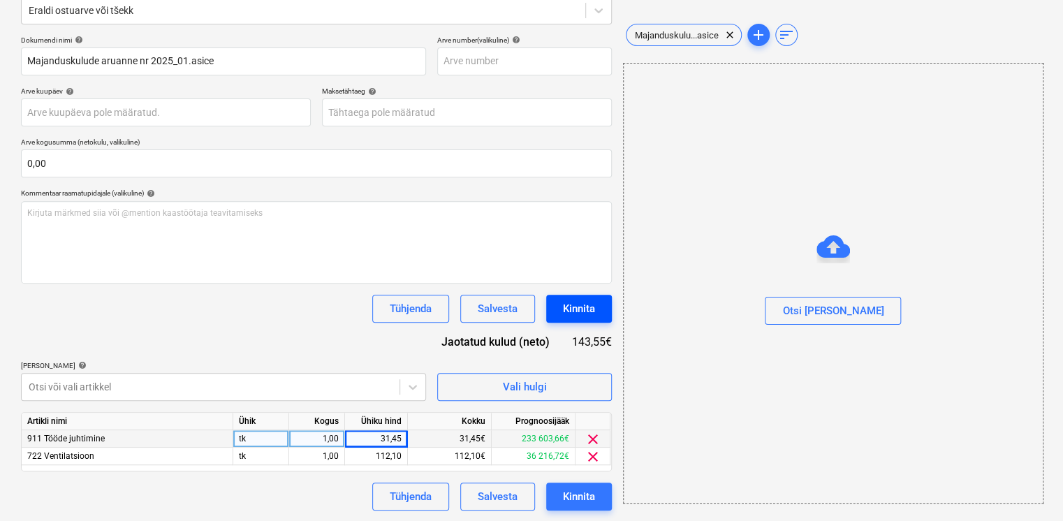
click at [573, 309] on div "Kinnita" at bounding box center [579, 309] width 32 height 18
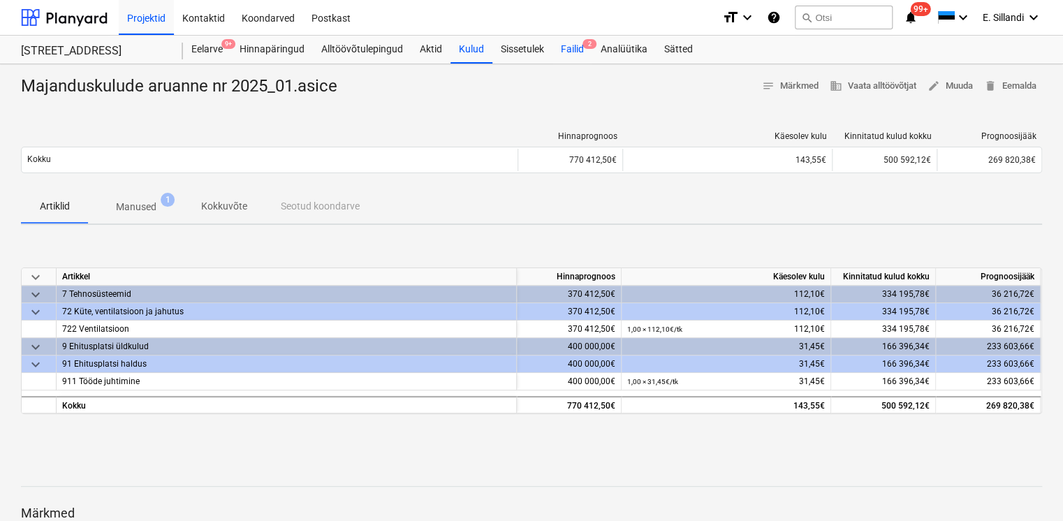
click at [578, 52] on div "Failid 2" at bounding box center [572, 50] width 40 height 28
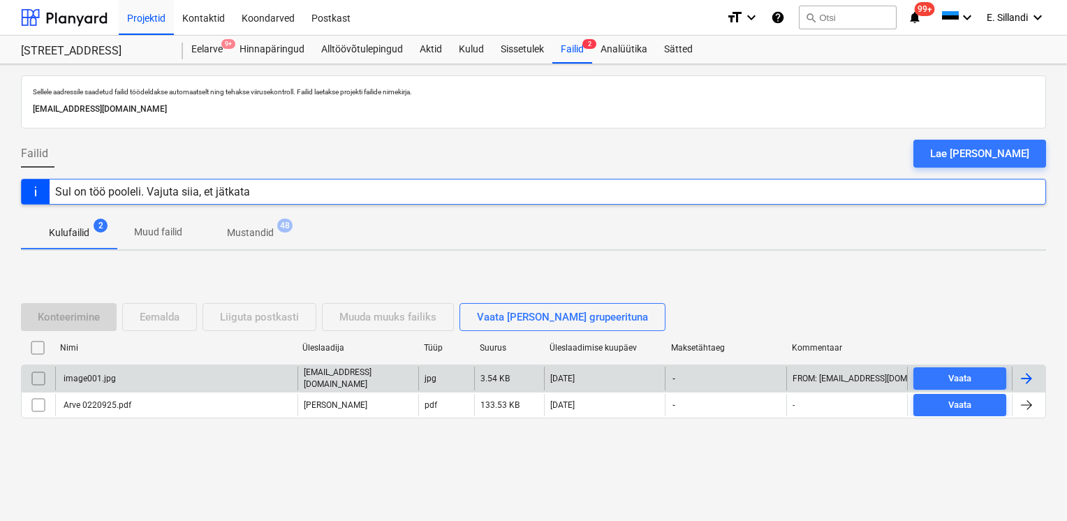
click at [58, 378] on div "image001.jpg" at bounding box center [176, 379] width 242 height 24
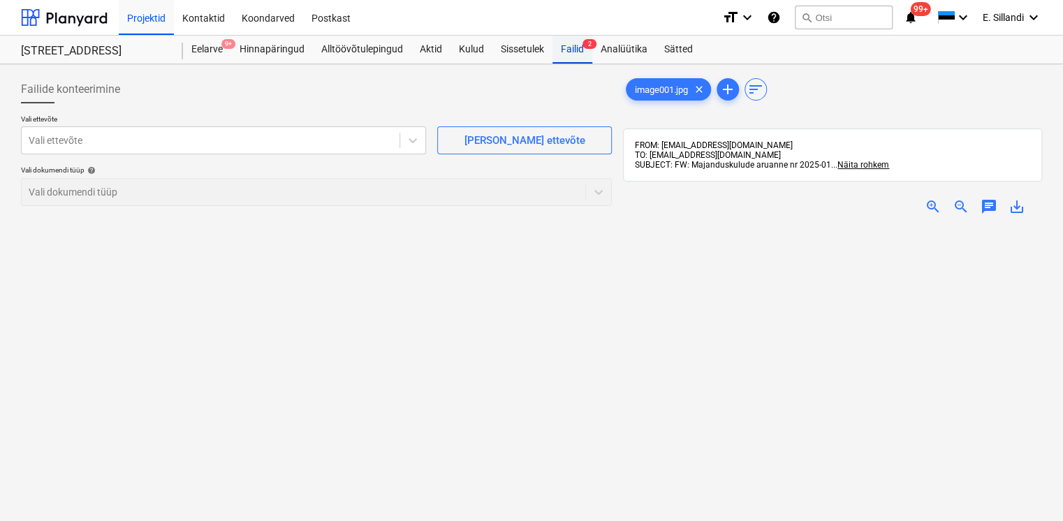
click at [571, 56] on div "Failid 2" at bounding box center [572, 50] width 40 height 28
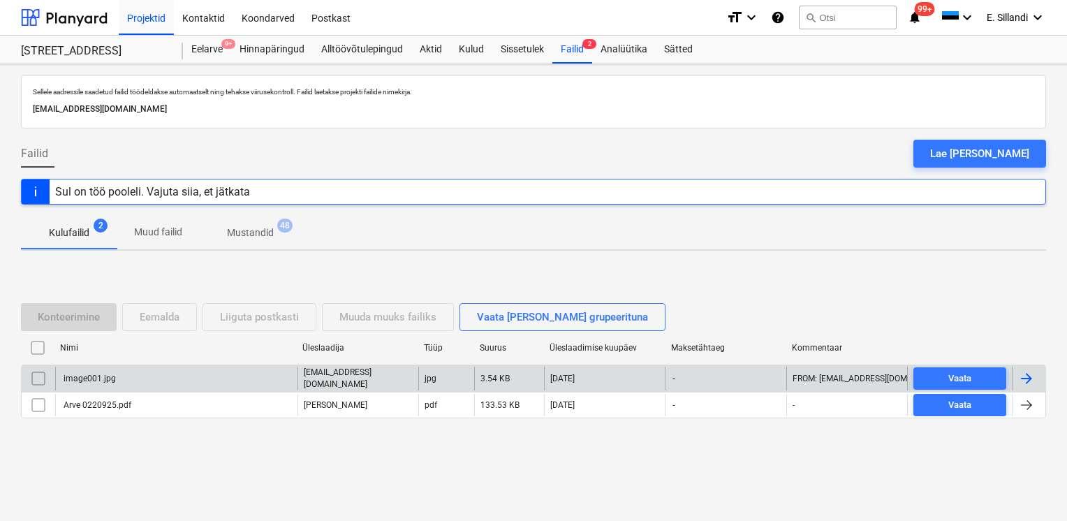
click at [40, 379] on input "checkbox" at bounding box center [38, 378] width 22 height 22
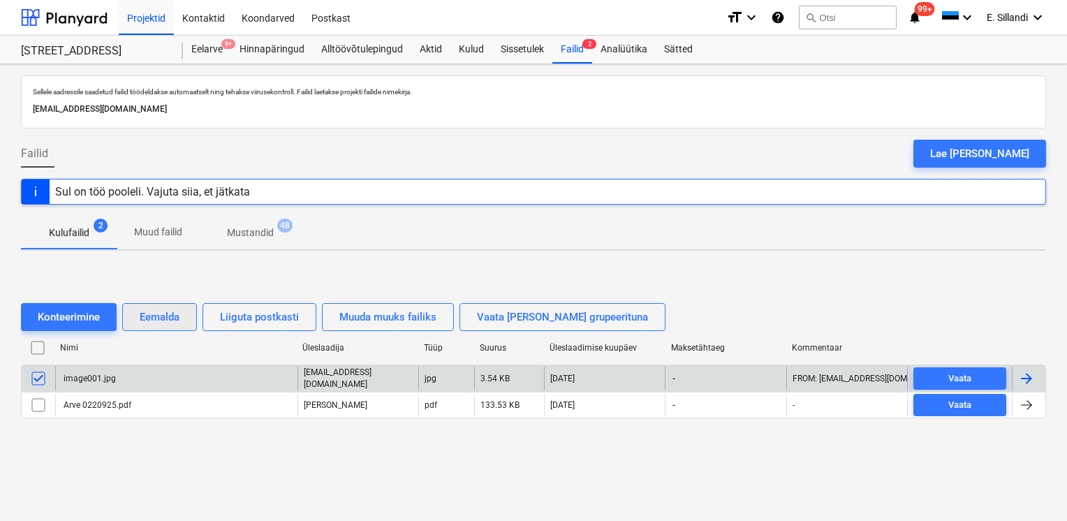
click at [156, 315] on div "Eemalda" at bounding box center [160, 317] width 40 height 18
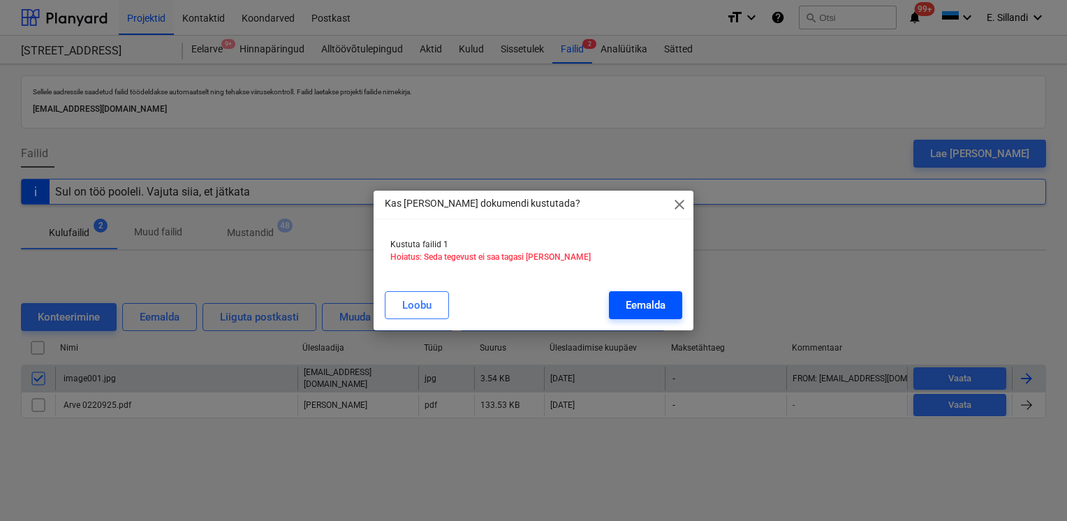
click at [637, 306] on div "Eemalda" at bounding box center [646, 305] width 40 height 18
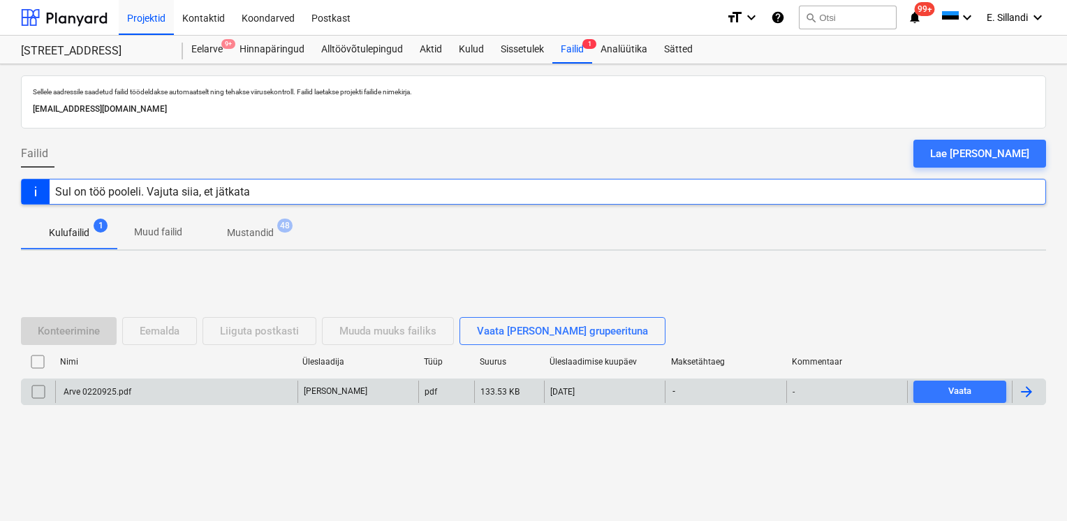
click at [143, 398] on div "Arve 0220925.pdf" at bounding box center [176, 391] width 242 height 22
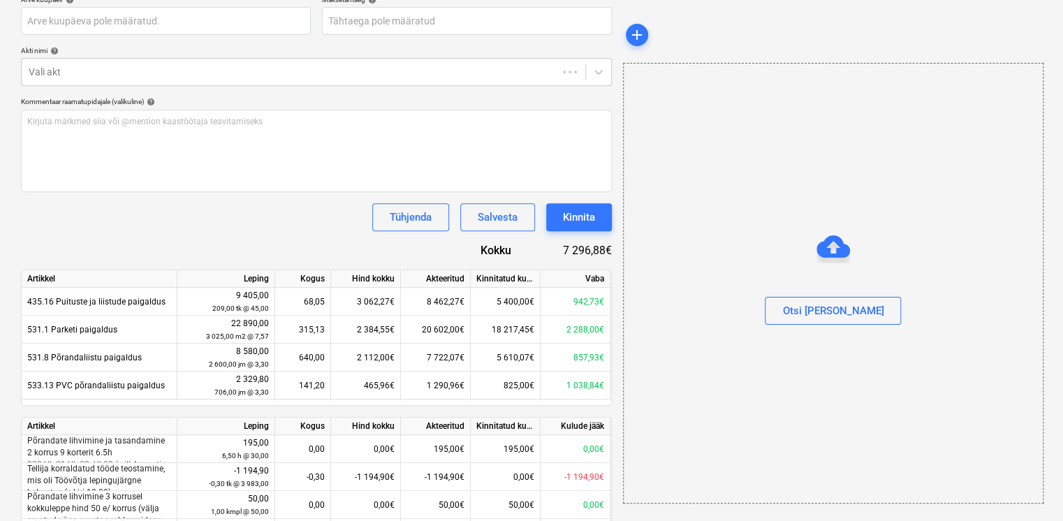
type input "Arve 0220925.pdf"
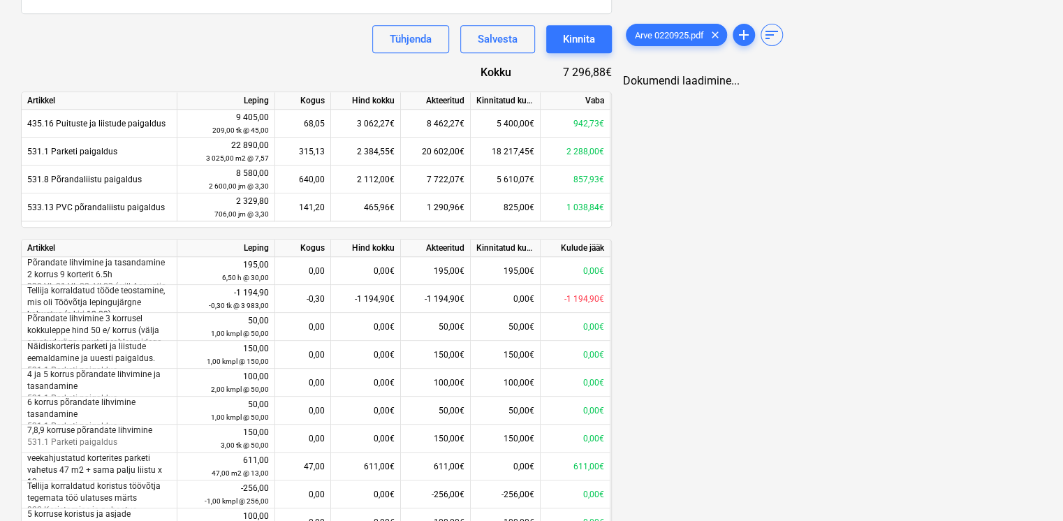
scroll to position [606, 0]
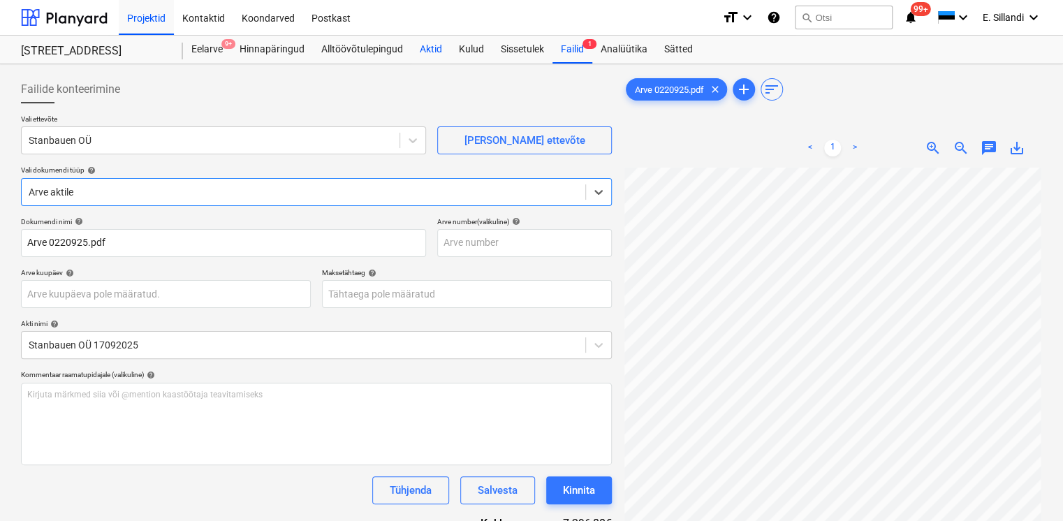
click at [447, 48] on div "Aktid" at bounding box center [430, 50] width 39 height 28
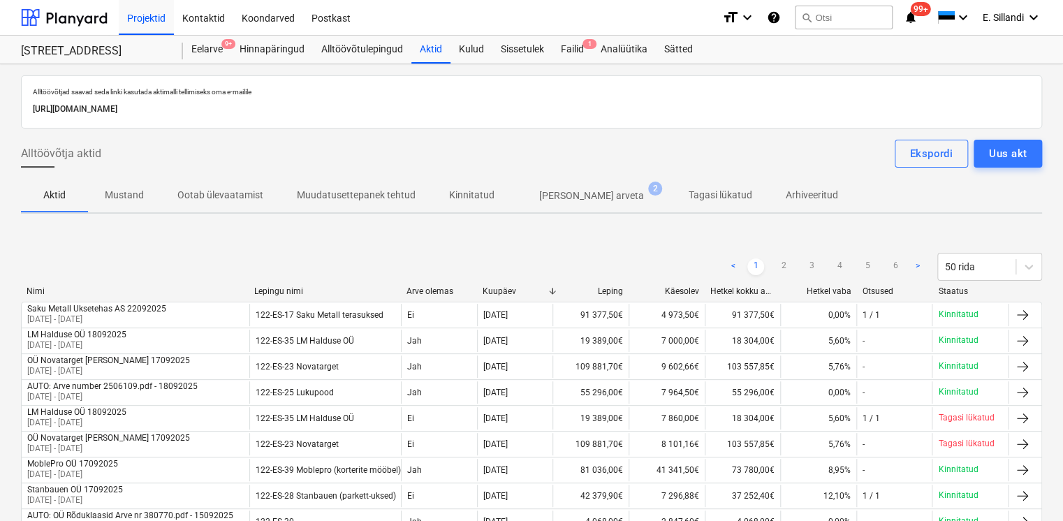
click at [559, 198] on p "Ilma arveta" at bounding box center [591, 195] width 105 height 15
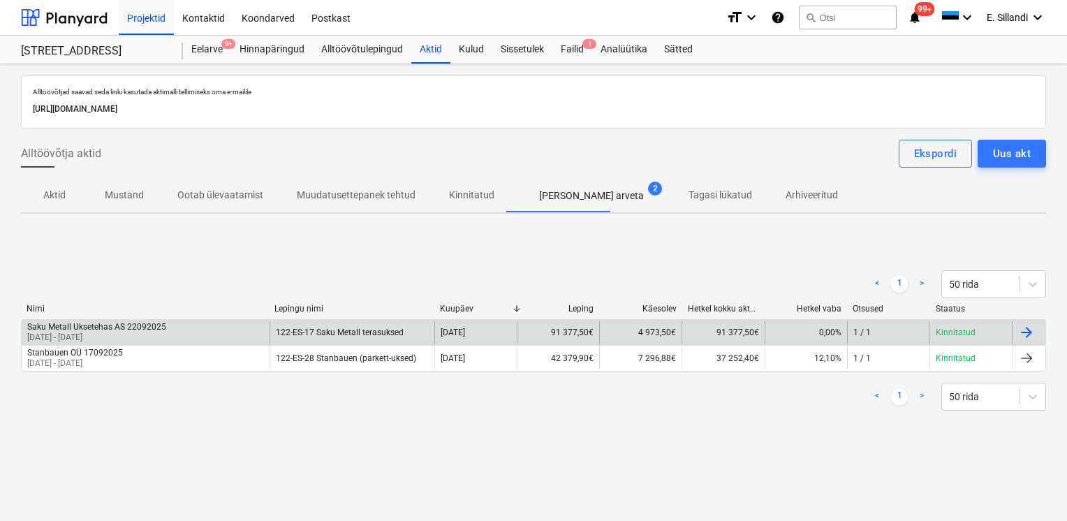
click at [98, 335] on p "01 Sep 2025 - 30 Sep 2025" at bounding box center [96, 338] width 139 height 12
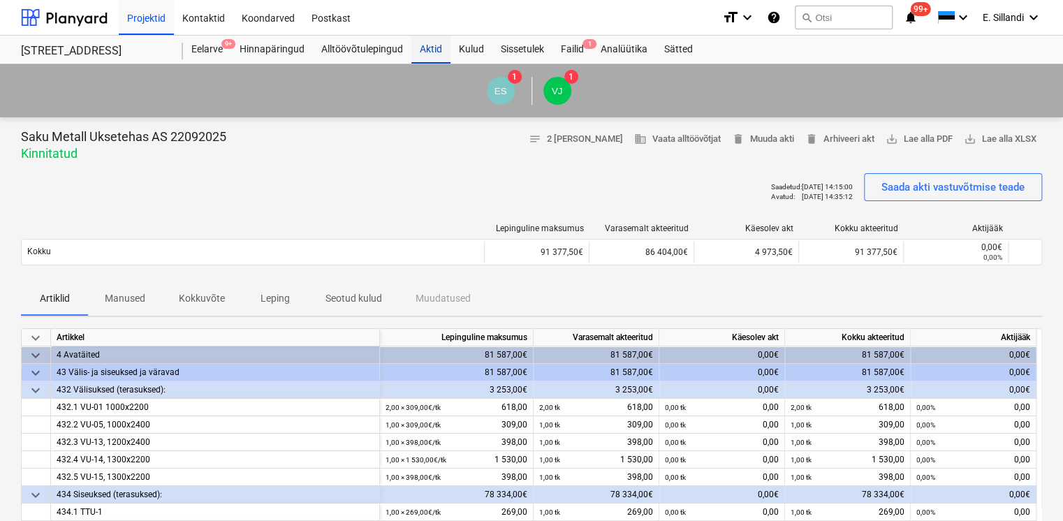
click at [423, 46] on div "Aktid" at bounding box center [430, 50] width 39 height 28
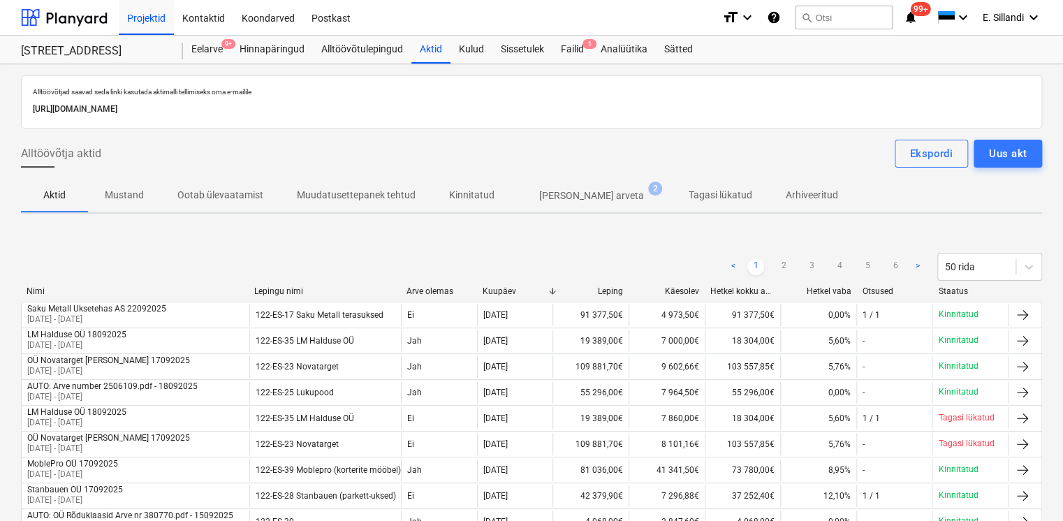
click at [688, 202] on p "Tagasi lükatud" at bounding box center [720, 195] width 64 height 15
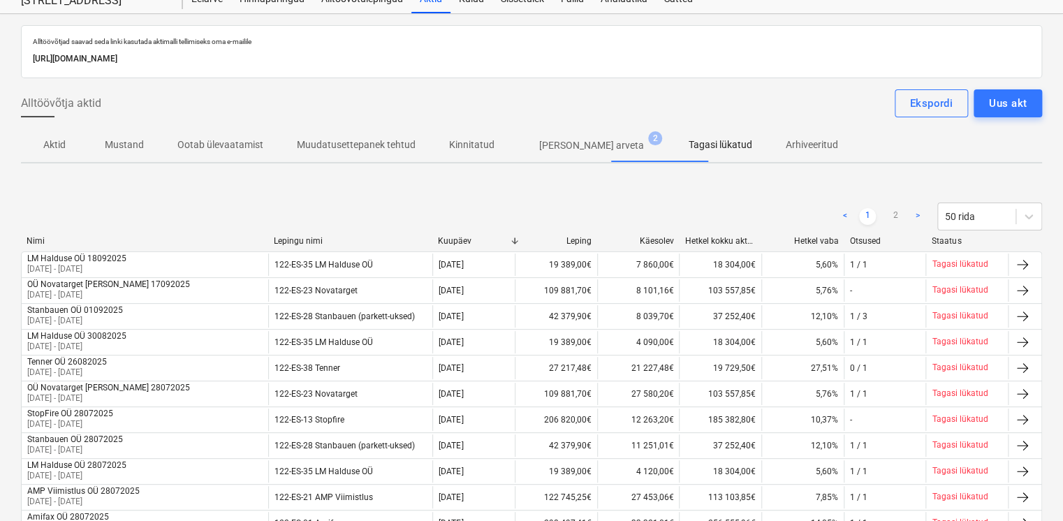
scroll to position [151, 0]
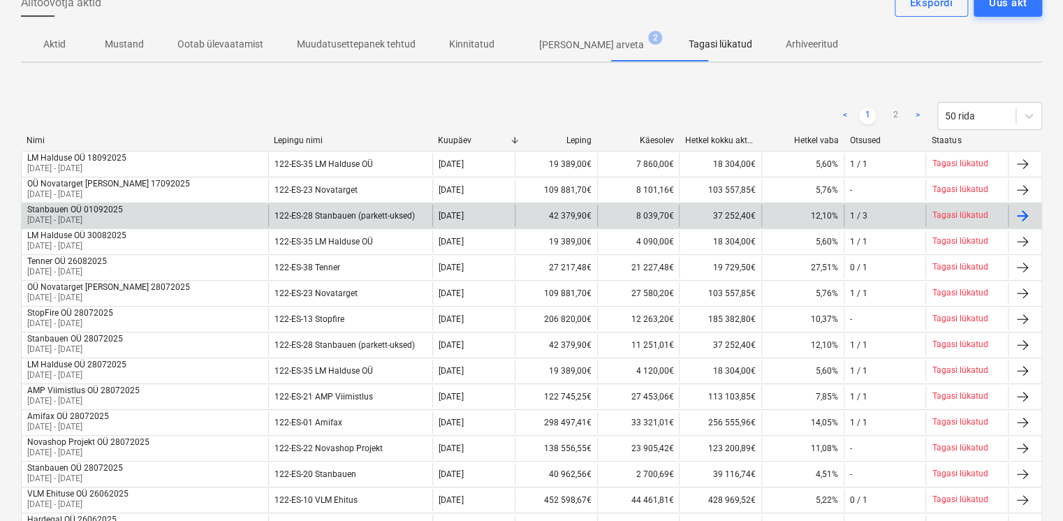
click at [145, 211] on div "Stanbauen OÜ 01092025 01 Aug 2025 - 28 Aug 2025" at bounding box center [145, 216] width 246 height 22
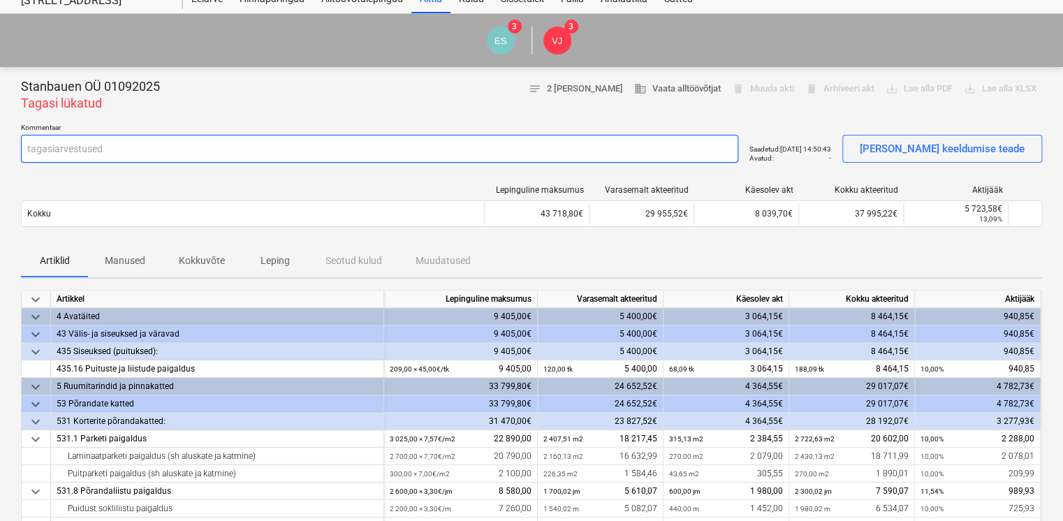
scroll to position [23, 0]
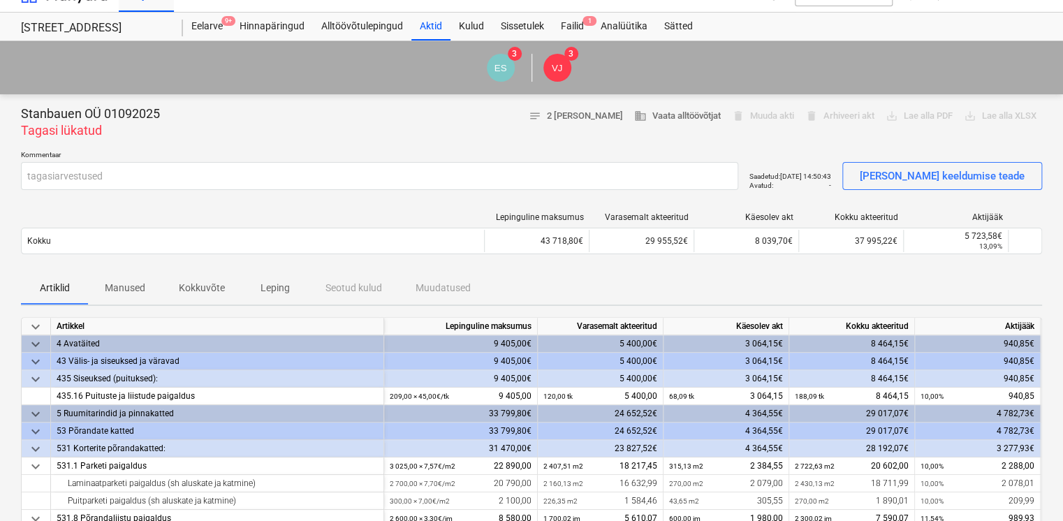
click at [182, 292] on p "Kokkuvõte" at bounding box center [202, 288] width 46 height 15
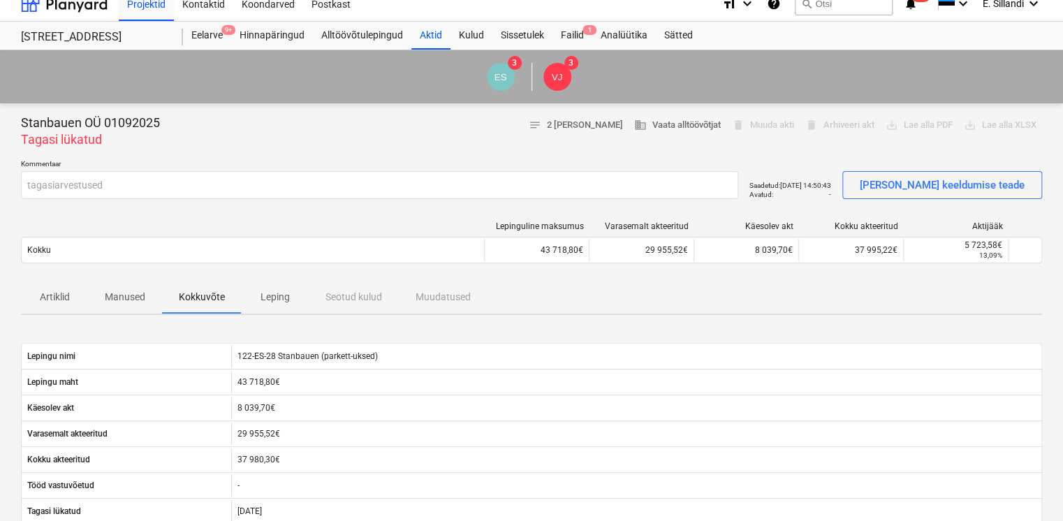
scroll to position [23, 0]
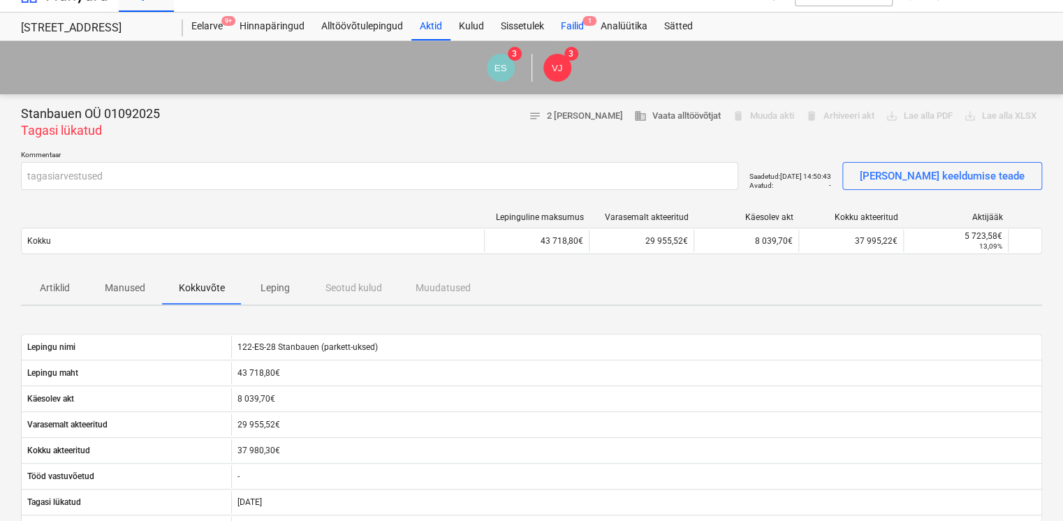
click at [561, 20] on div "Failid 1" at bounding box center [572, 27] width 40 height 28
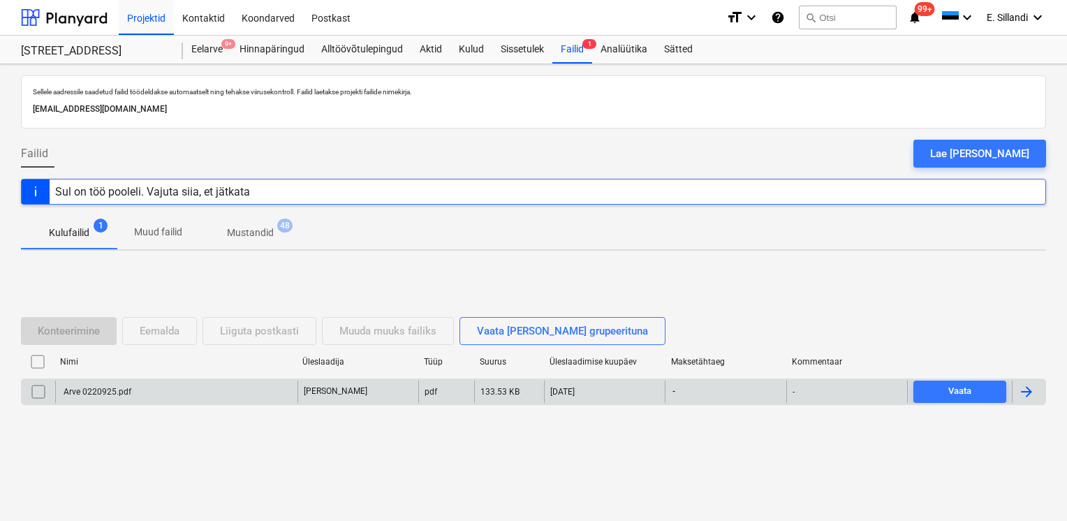
click at [207, 395] on div "Arve 0220925.pdf" at bounding box center [176, 391] width 242 height 22
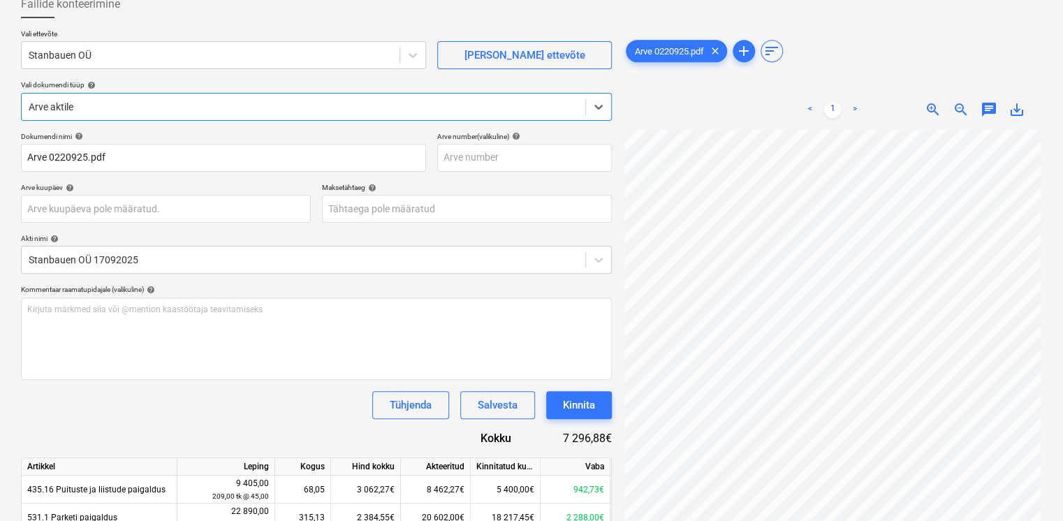
scroll to position [58, 0]
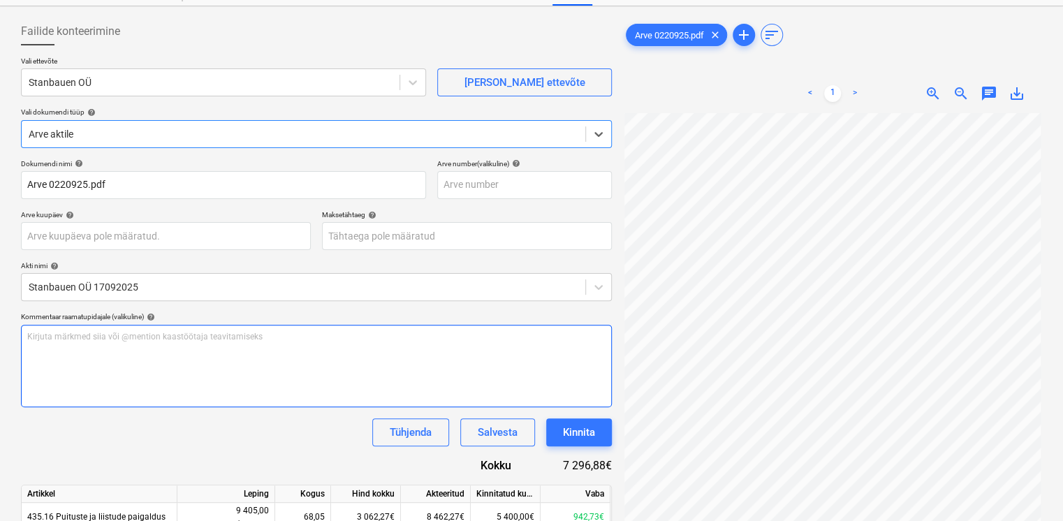
click at [207, 356] on div "Kirjuta märkmed siia või @mention kaastöötaja teavitamiseks ﻿" at bounding box center [316, 366] width 591 height 82
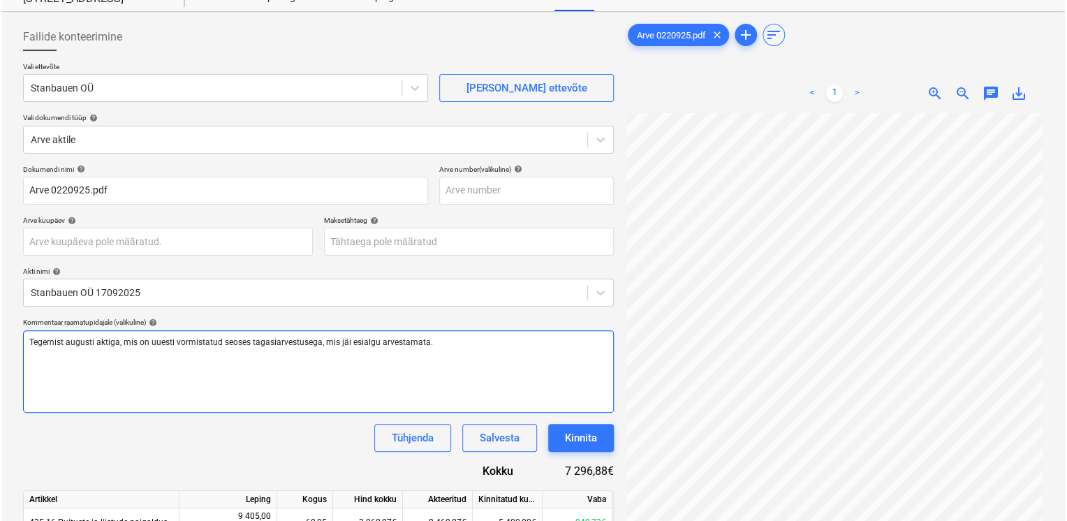
scroll to position [0, 0]
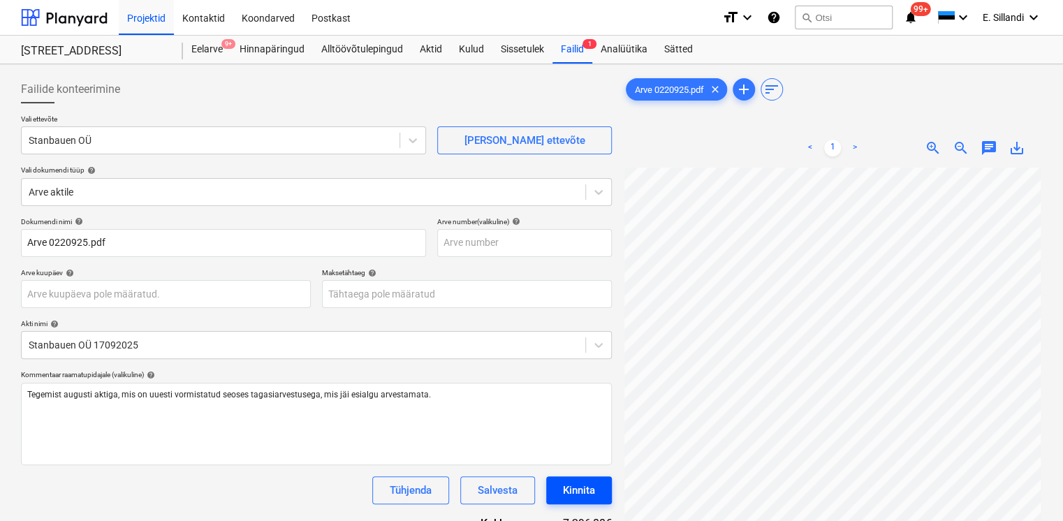
click at [572, 491] on div "Kinnita" at bounding box center [579, 490] width 32 height 18
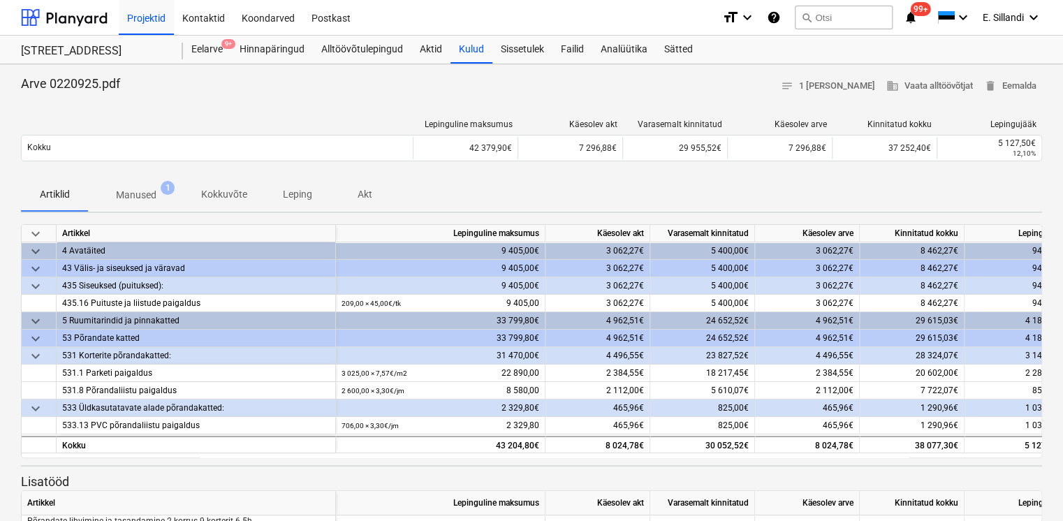
click at [133, 194] on p "Manused" at bounding box center [136, 195] width 40 height 15
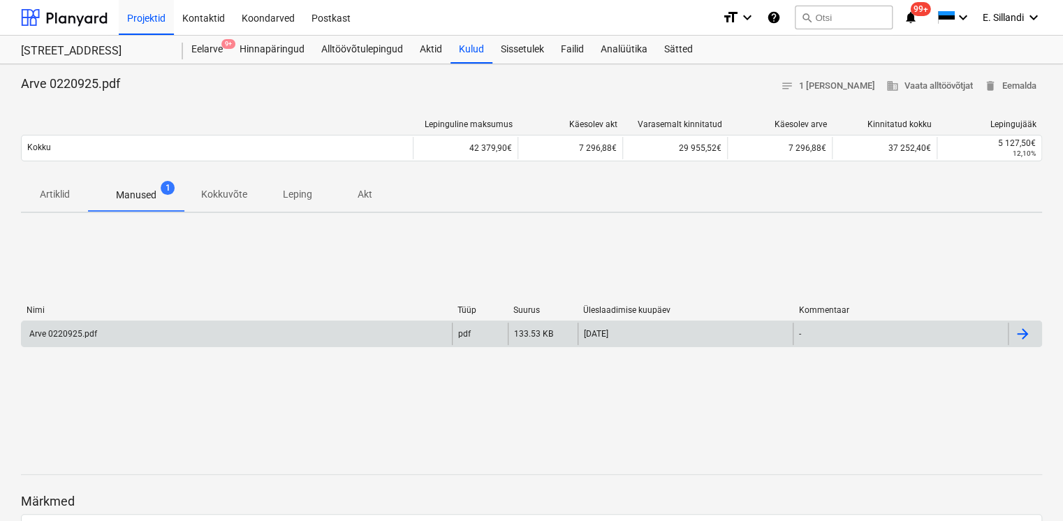
click at [159, 331] on div "Arve 0220925.pdf" at bounding box center [237, 334] width 430 height 22
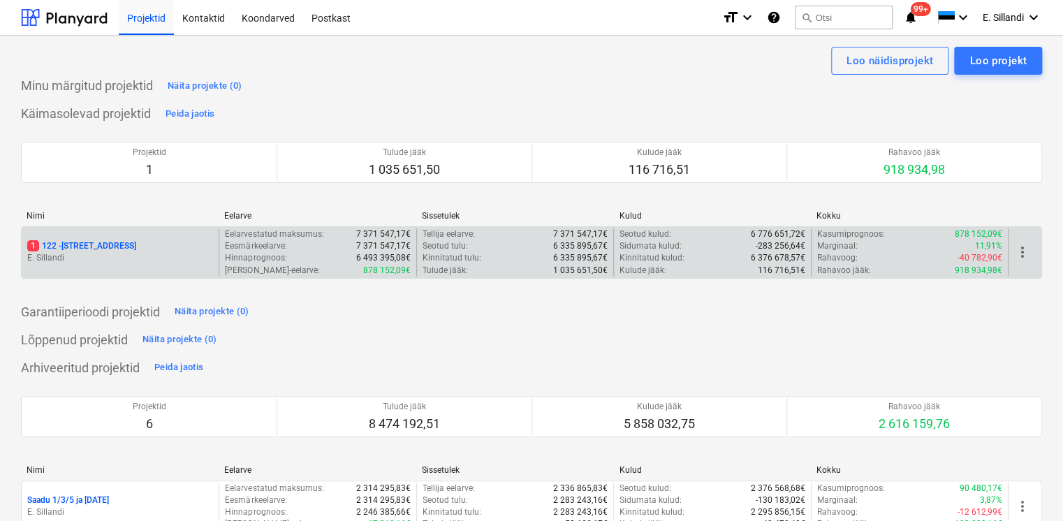
click at [177, 246] on div "1 122 - Viieaia tee 28" at bounding box center [120, 246] width 186 height 12
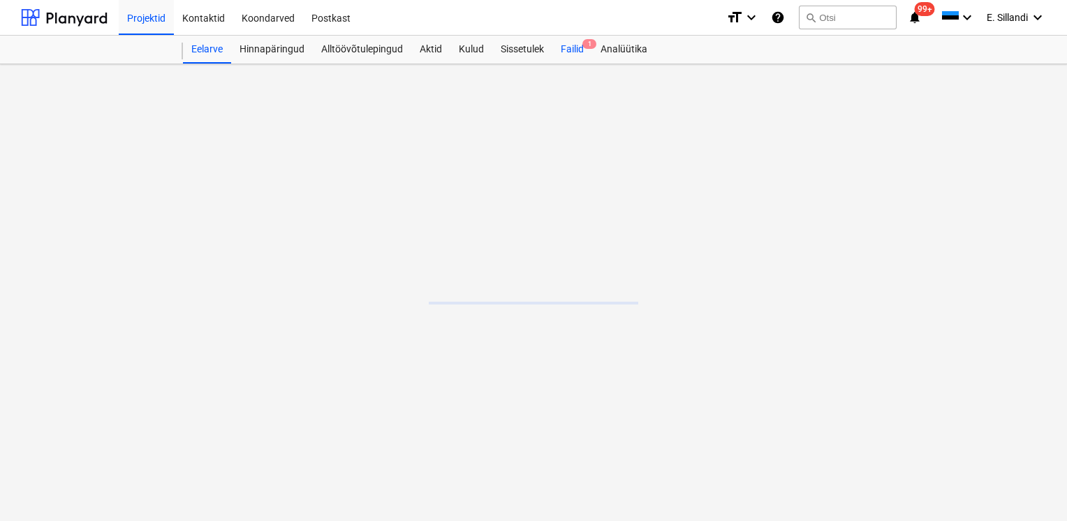
click at [575, 50] on div "Failid 1" at bounding box center [572, 50] width 40 height 28
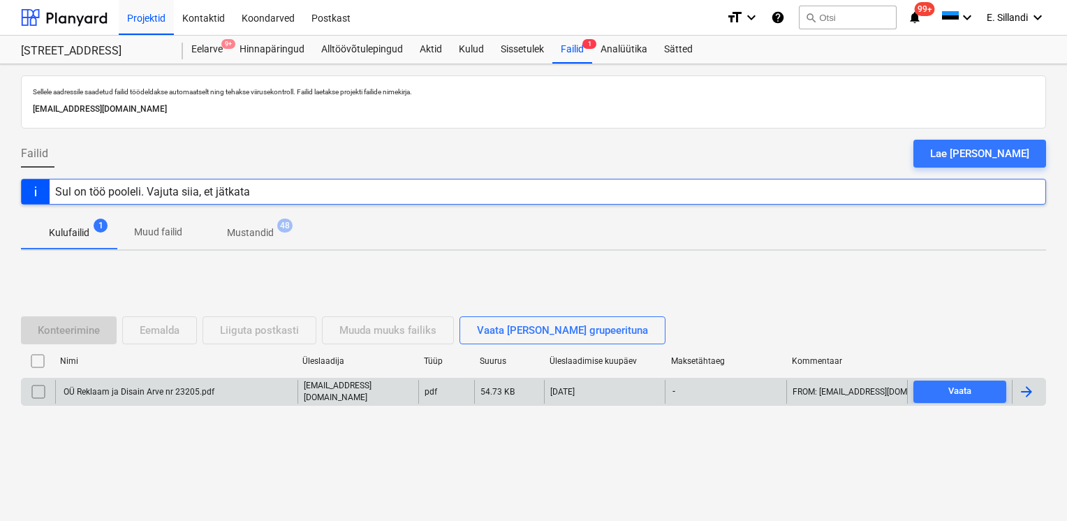
click at [115, 387] on div "OÜ Reklaam ja Disain Arve nr 23205.pdf" at bounding box center [137, 392] width 153 height 10
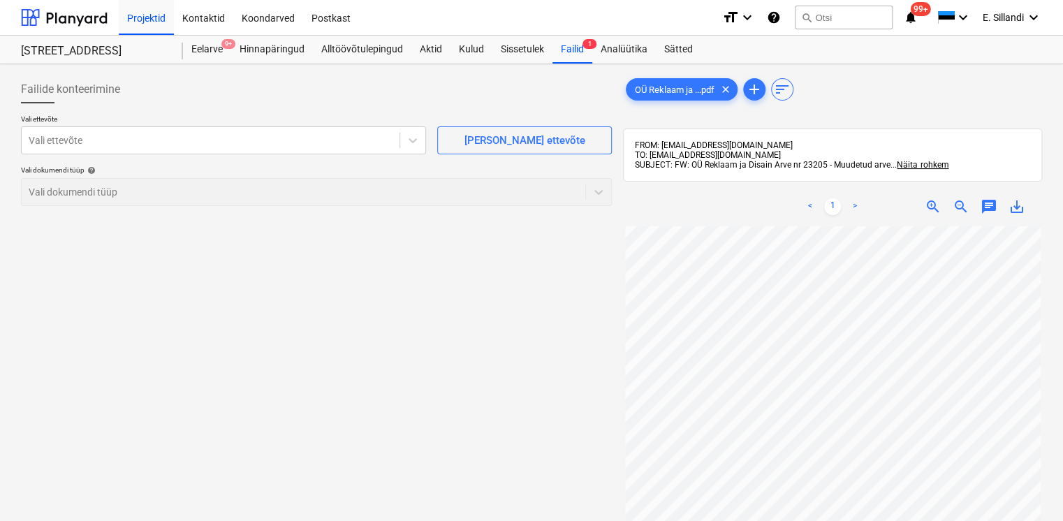
scroll to position [23, 0]
click at [324, 149] on div "Vali ettevõte" at bounding box center [211, 141] width 378 height 20
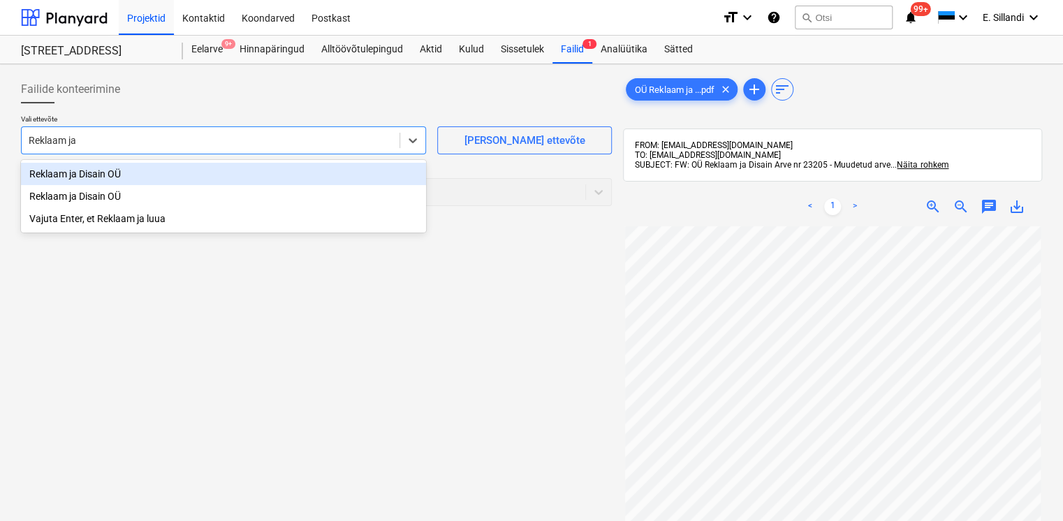
type input "Reklaam ja"
click at [206, 170] on div "Reklaam ja Disain OÜ" at bounding box center [223, 174] width 405 height 22
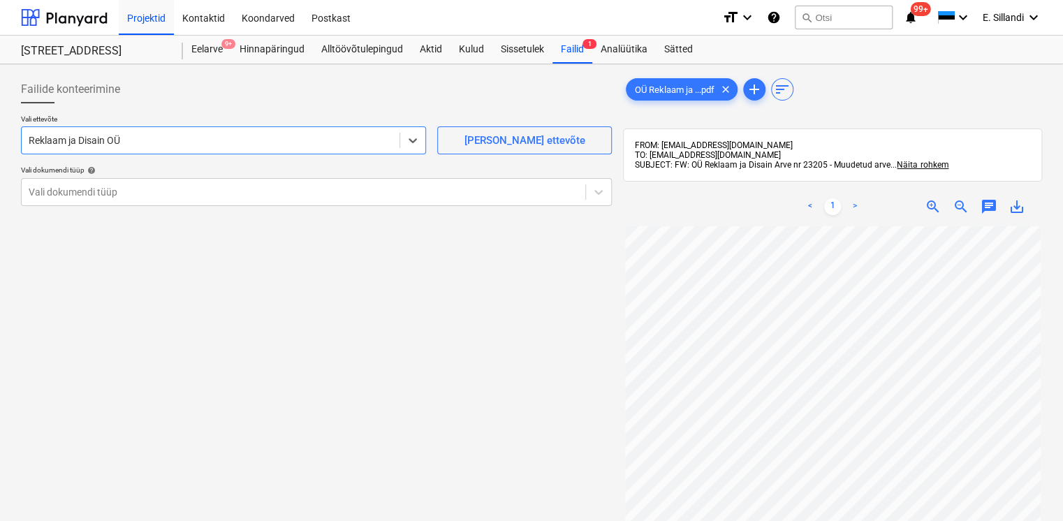
click at [222, 115] on p "Vali ettevõte" at bounding box center [223, 120] width 405 height 12
click at [186, 191] on div at bounding box center [303, 192] width 549 height 14
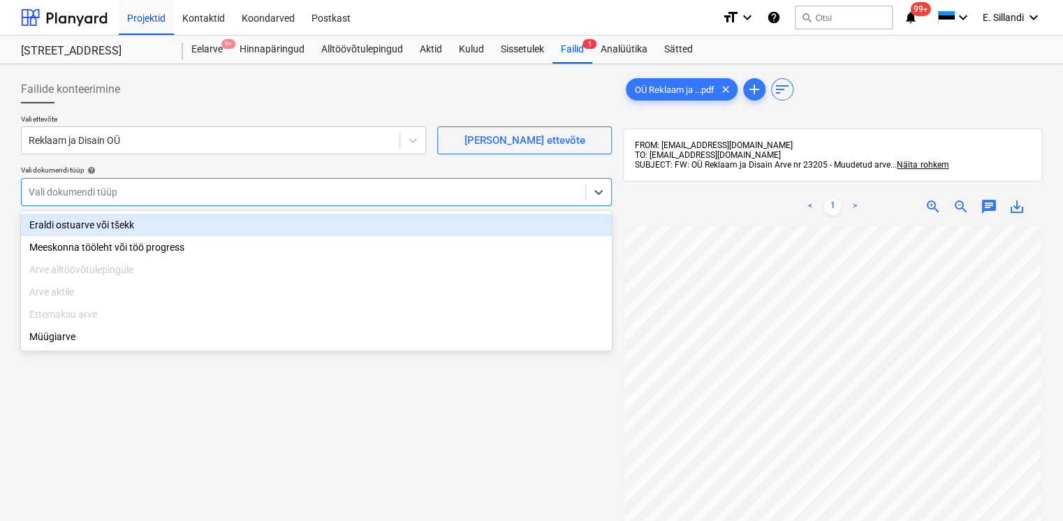
click at [167, 224] on div "Eraldi ostuarve või tšekk" at bounding box center [316, 225] width 591 height 22
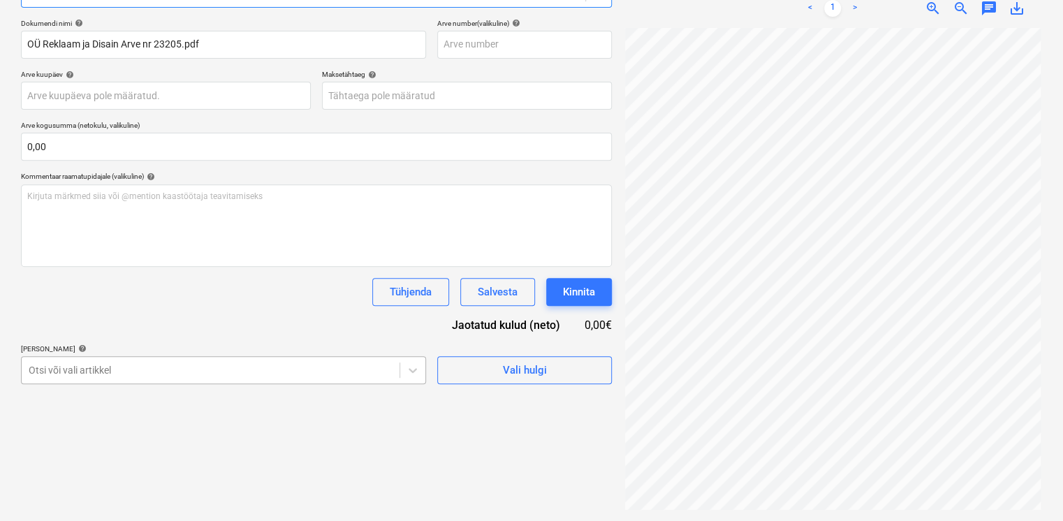
click at [134, 323] on body "Projektid Kontaktid Koondarved Postkast format_size keyboard_arrow_down help se…" at bounding box center [531, 62] width 1063 height 521
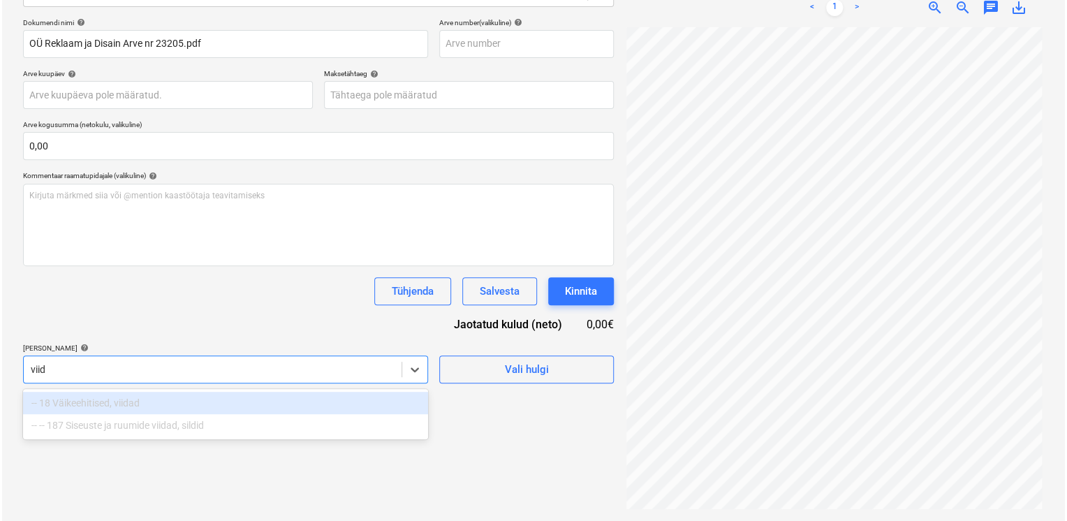
scroll to position [198, 0]
click at [126, 422] on div "-- -- 187 Siseuste ja ruumide viidad, sildid" at bounding box center [223, 426] width 405 height 22
type input "viid"
click at [471, 379] on button "Vali hulgi" at bounding box center [524, 370] width 175 height 28
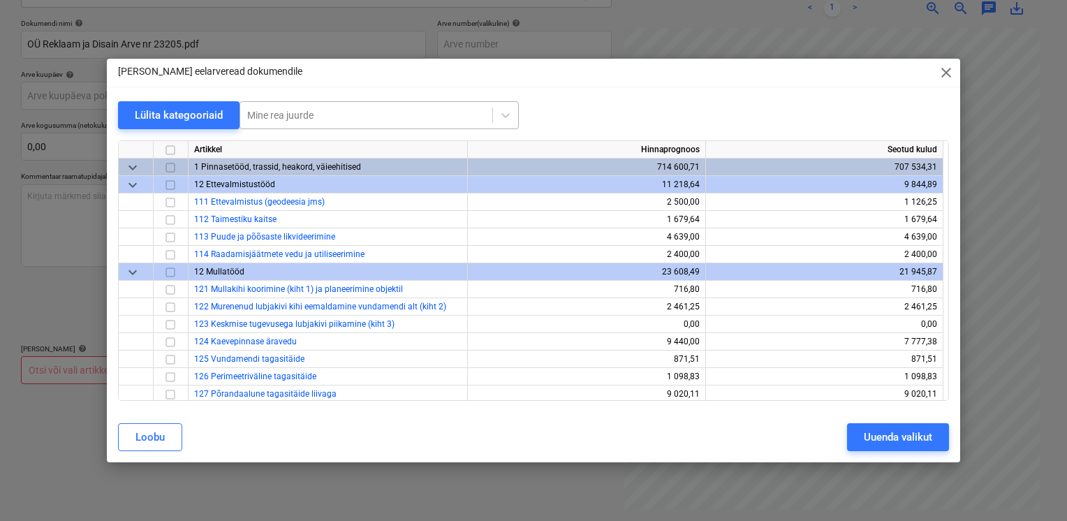
click at [337, 108] on div at bounding box center [366, 115] width 238 height 14
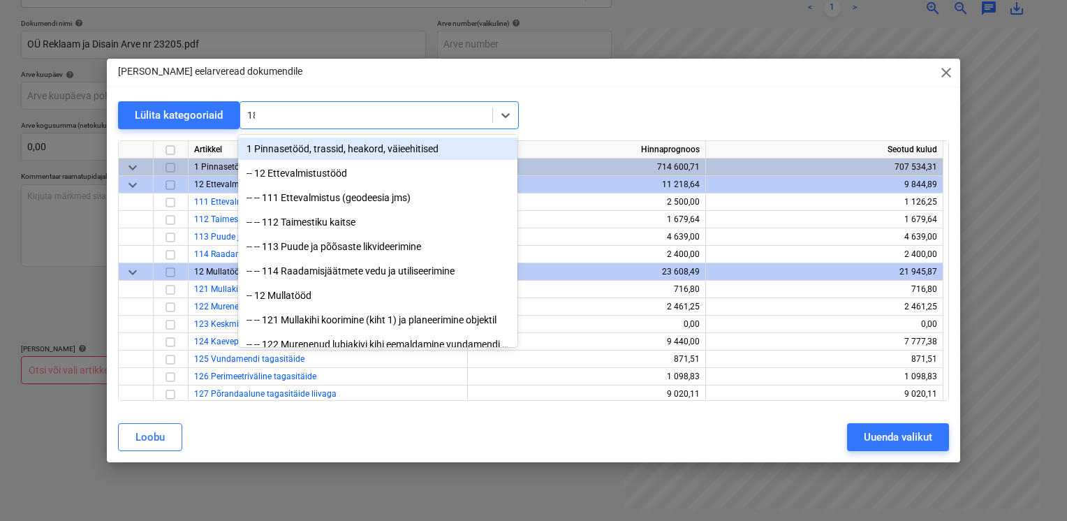
type input "187"
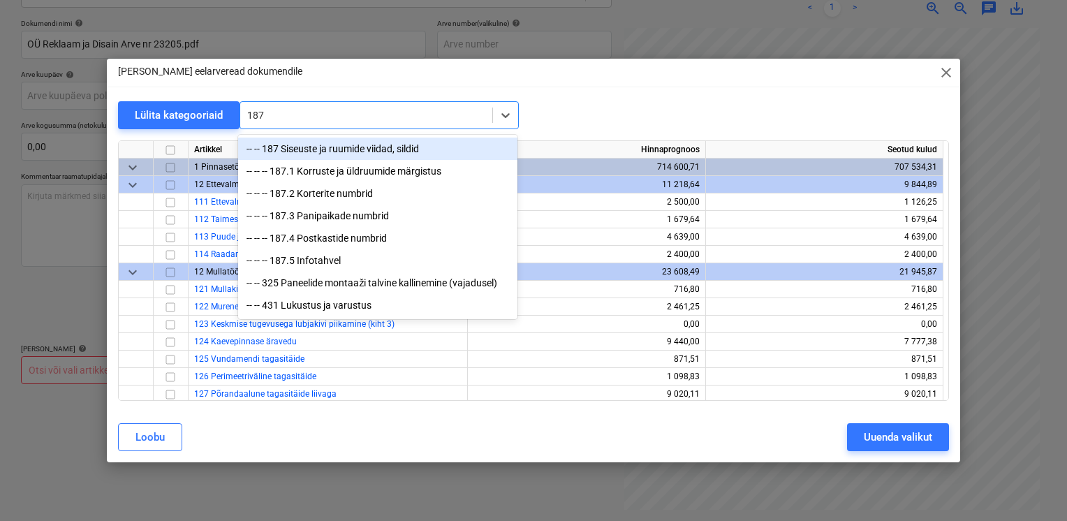
click at [330, 149] on div "-- -- 187 Siseuste ja ruumide viidad, sildid" at bounding box center [377, 149] width 279 height 22
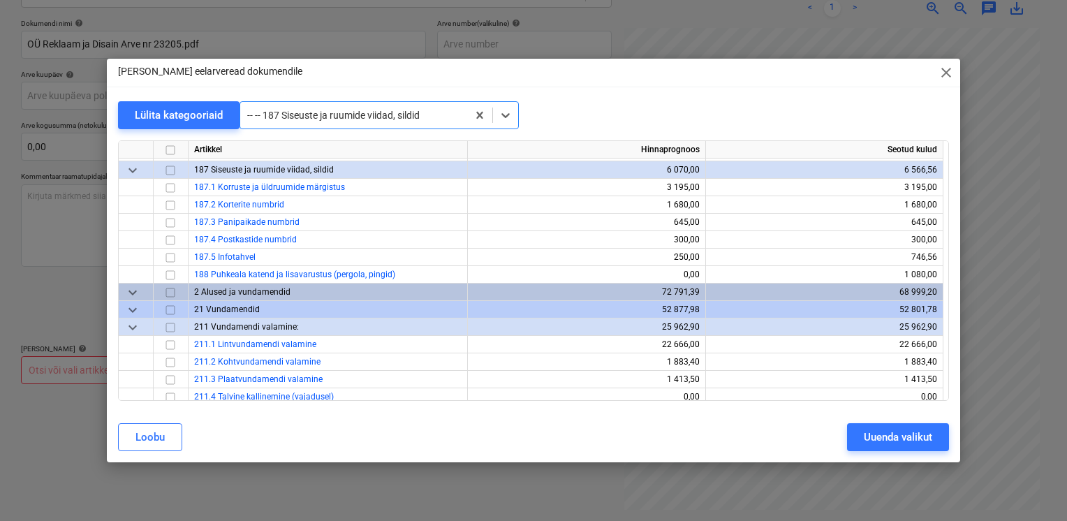
scroll to position [2583, 0]
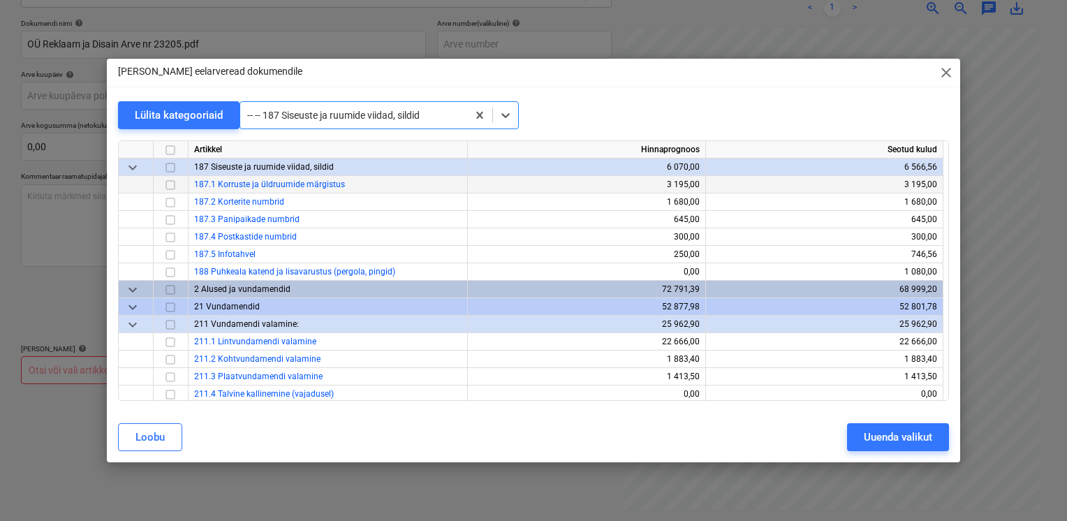
click at [172, 186] on input "checkbox" at bounding box center [170, 185] width 17 height 17
click at [169, 208] on input "checkbox" at bounding box center [170, 202] width 17 height 17
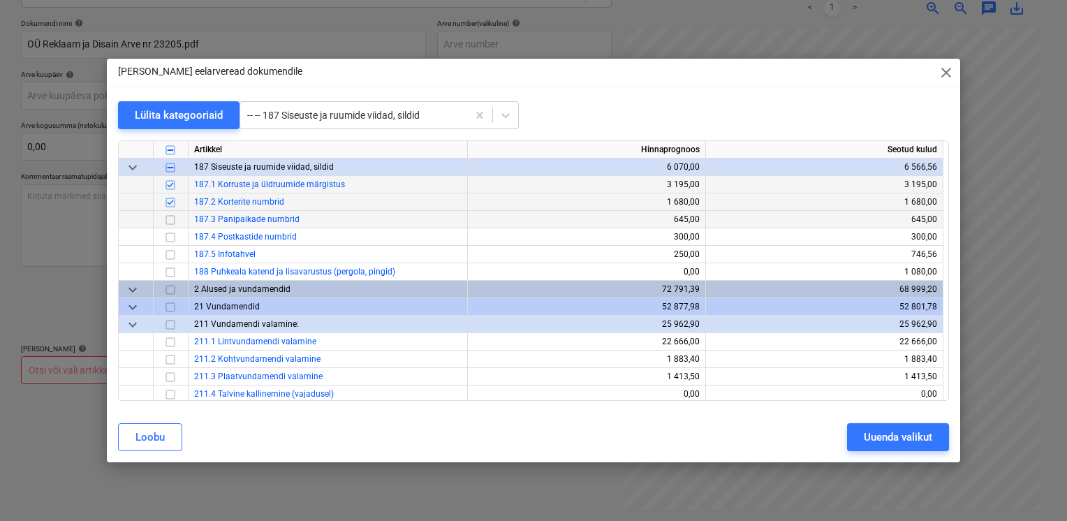
click at [167, 219] on input "checkbox" at bounding box center [170, 220] width 17 height 17
click at [166, 235] on input "checkbox" at bounding box center [170, 237] width 17 height 17
click at [361, 121] on div at bounding box center [353, 115] width 213 height 14
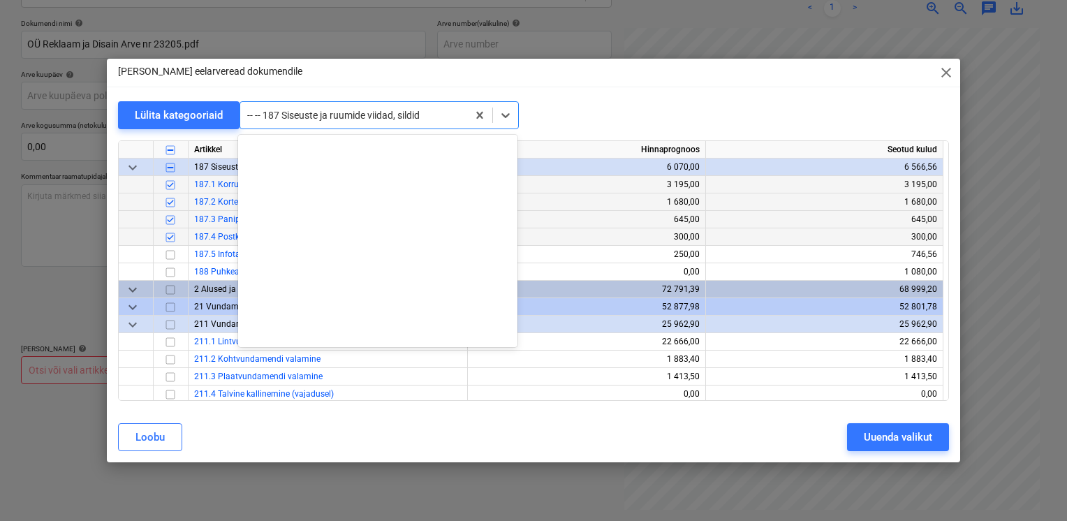
scroll to position [3616, 0]
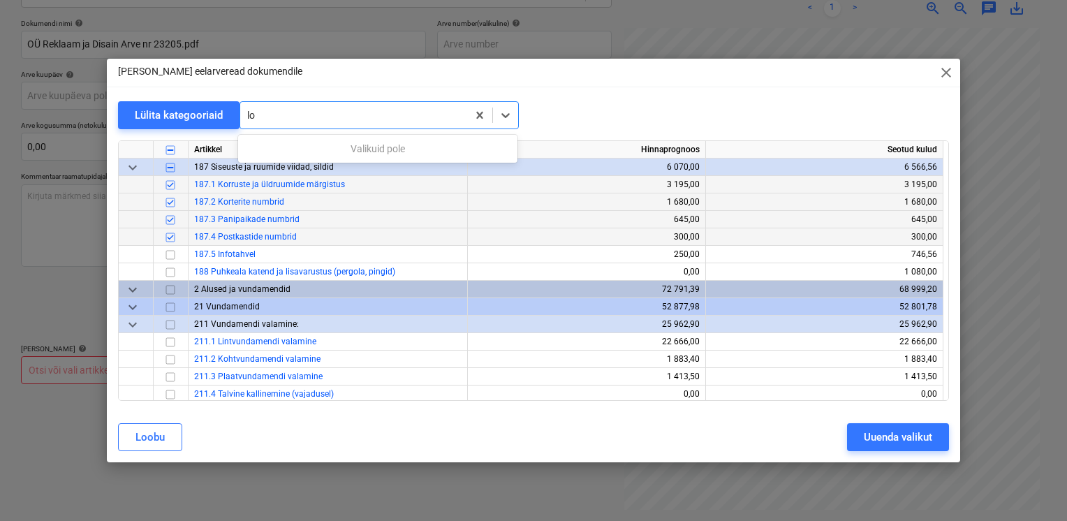
type input "l"
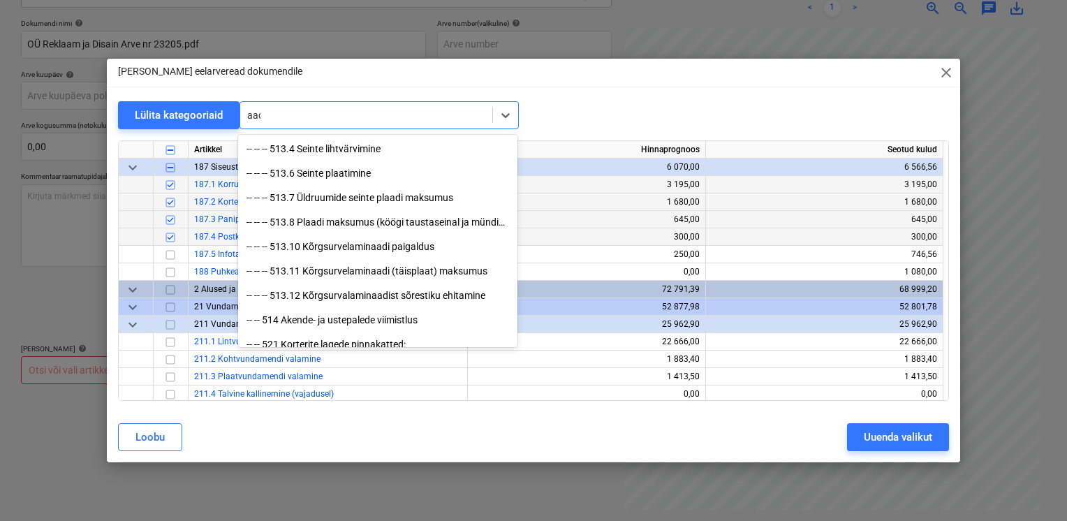
scroll to position [1183, 0]
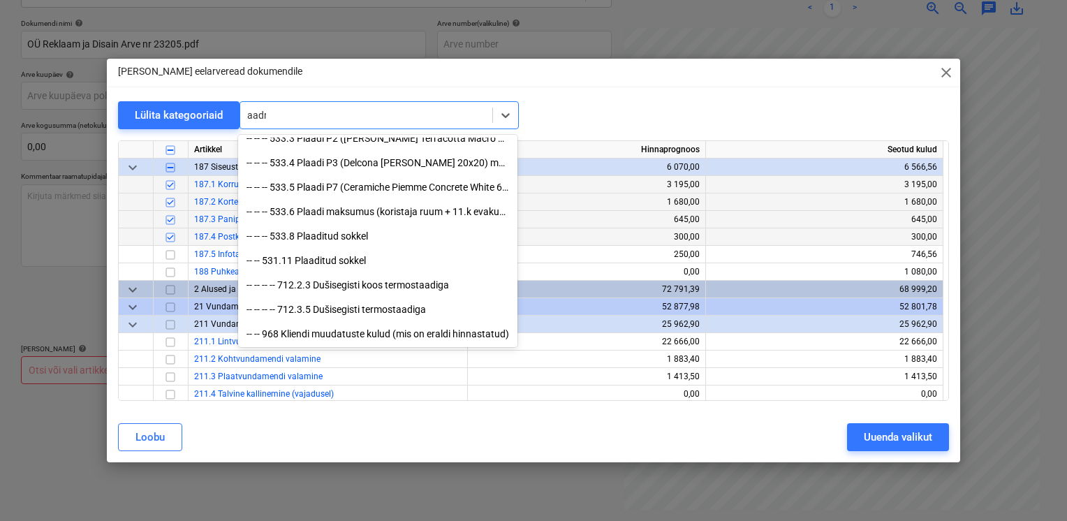
type input "aadre"
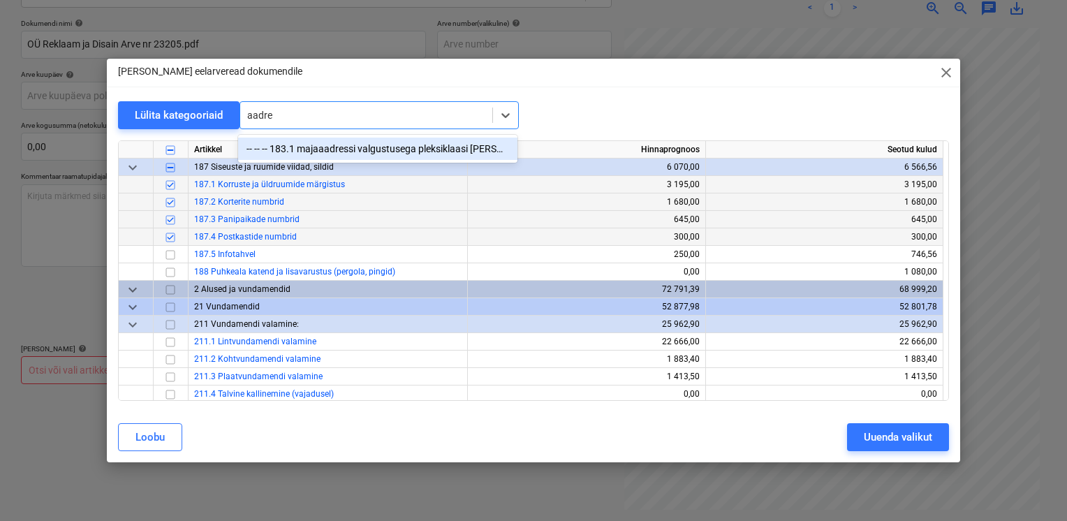
click at [348, 150] on div "-- -- -- 183.1 majaaadressi valgustusega pleksiklaasi tähed" at bounding box center [377, 149] width 279 height 22
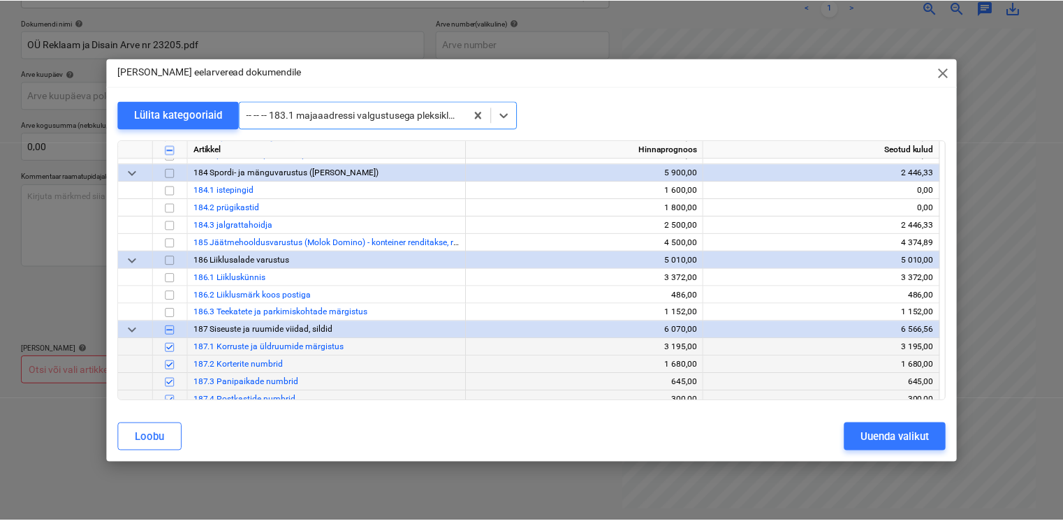
scroll to position [2374, 0]
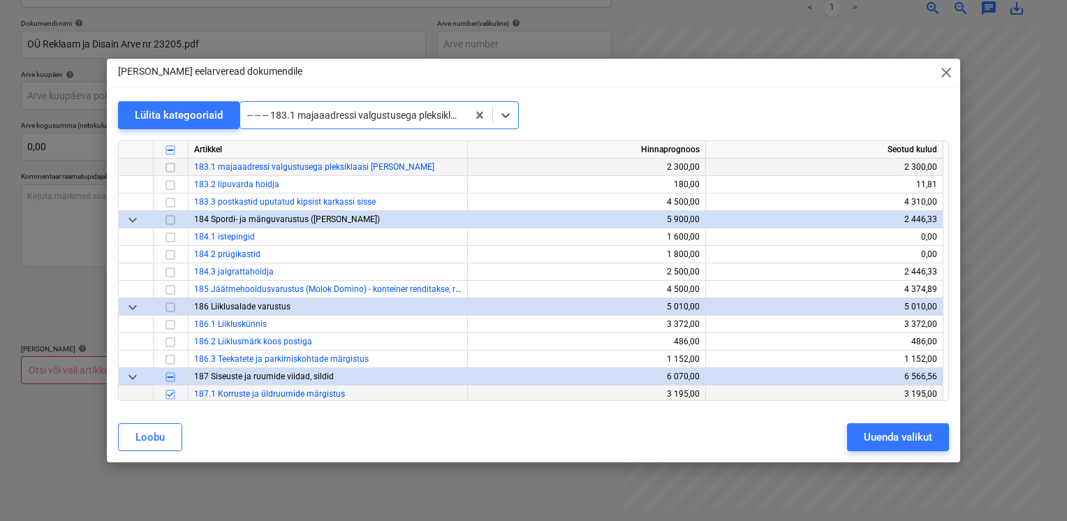
click at [173, 169] on input "checkbox" at bounding box center [170, 167] width 17 height 17
click at [865, 440] on div "Uuenda valikut" at bounding box center [898, 437] width 68 height 18
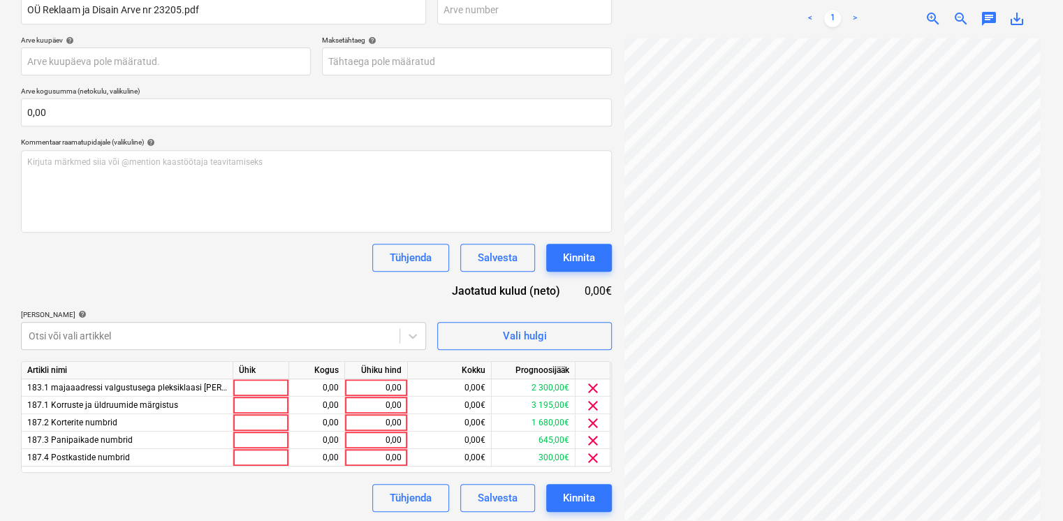
scroll to position [234, 0]
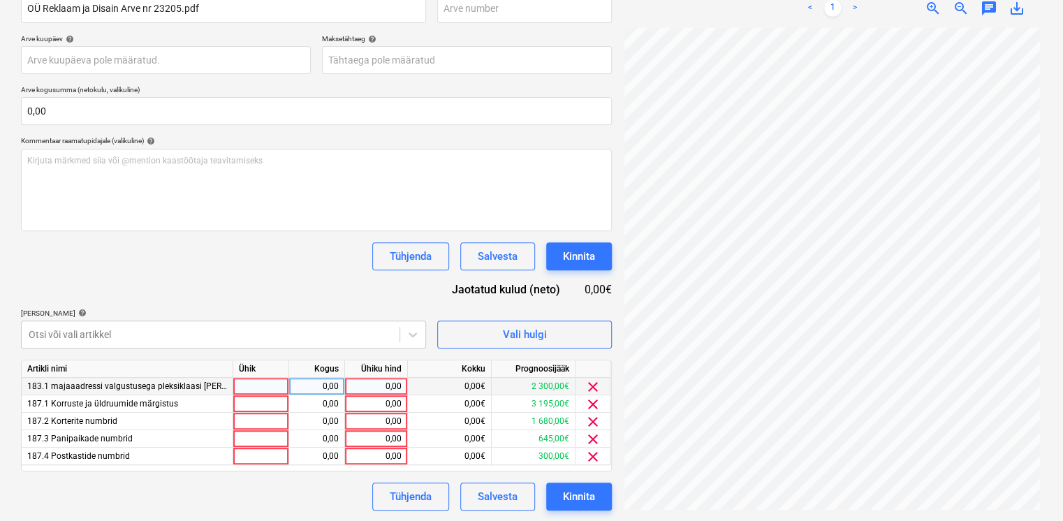
click at [353, 383] on div "0,00" at bounding box center [375, 386] width 51 height 17
type input "2300"
click at [360, 396] on div "0,00" at bounding box center [375, 403] width 51 height 17
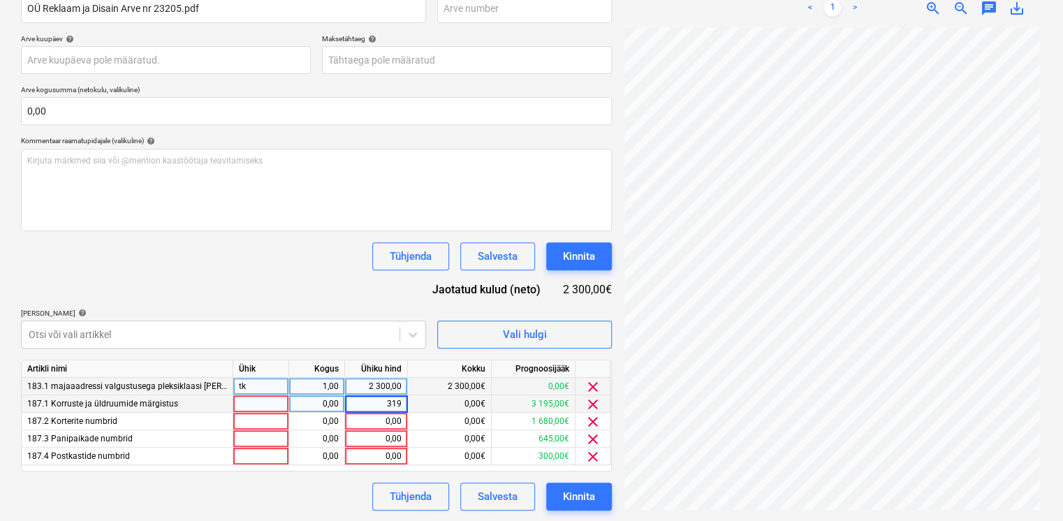
type input "3195"
click at [366, 420] on div "0,00" at bounding box center [375, 421] width 51 height 17
type input "1680"
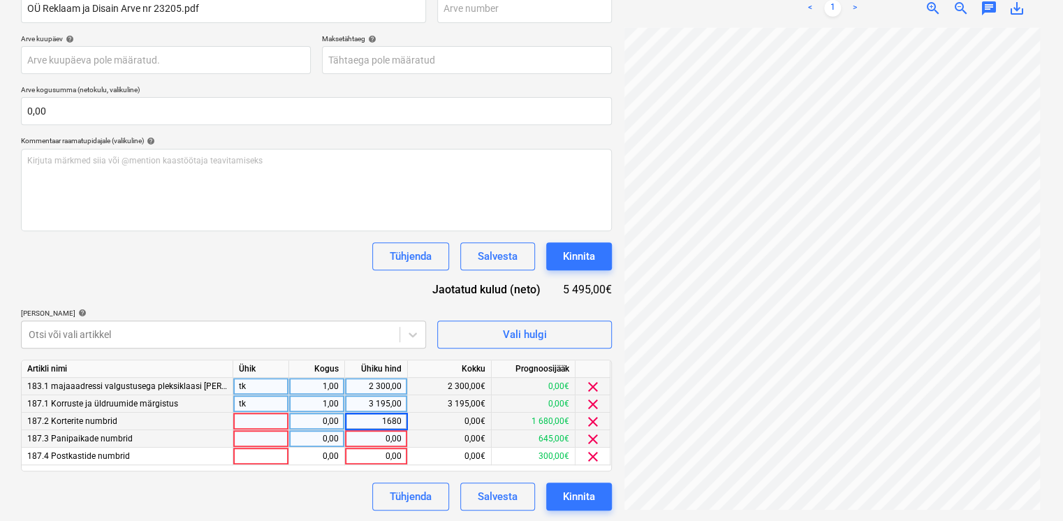
click at [376, 438] on div "0,00" at bounding box center [375, 438] width 51 height 17
type input "645"
click at [373, 457] on div "0,00" at bounding box center [375, 456] width 51 height 17
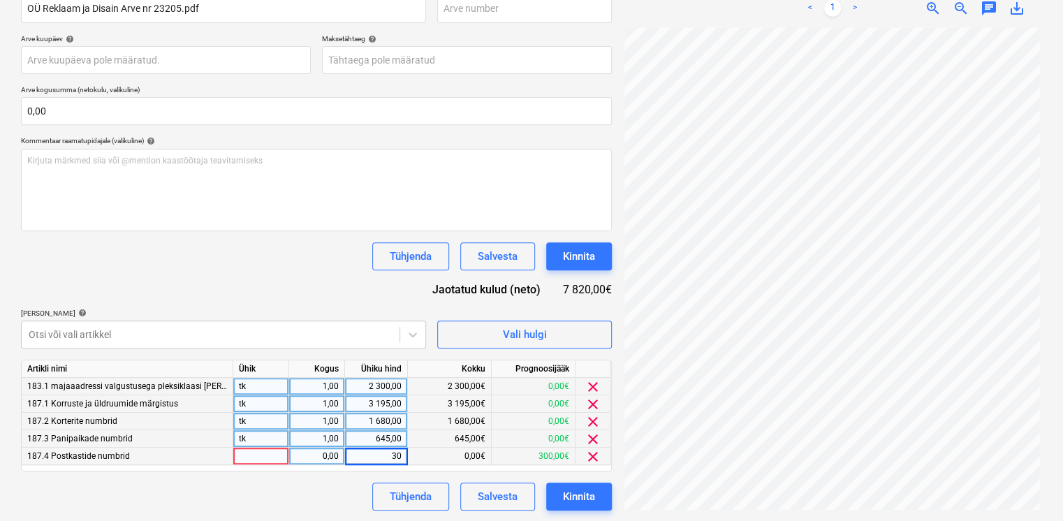
type input "300"
click at [279, 281] on div "Dokumendi nimi help OÜ Reklaam ja Disain Arve nr 23205.pdf Arve number (valikul…" at bounding box center [316, 246] width 591 height 527
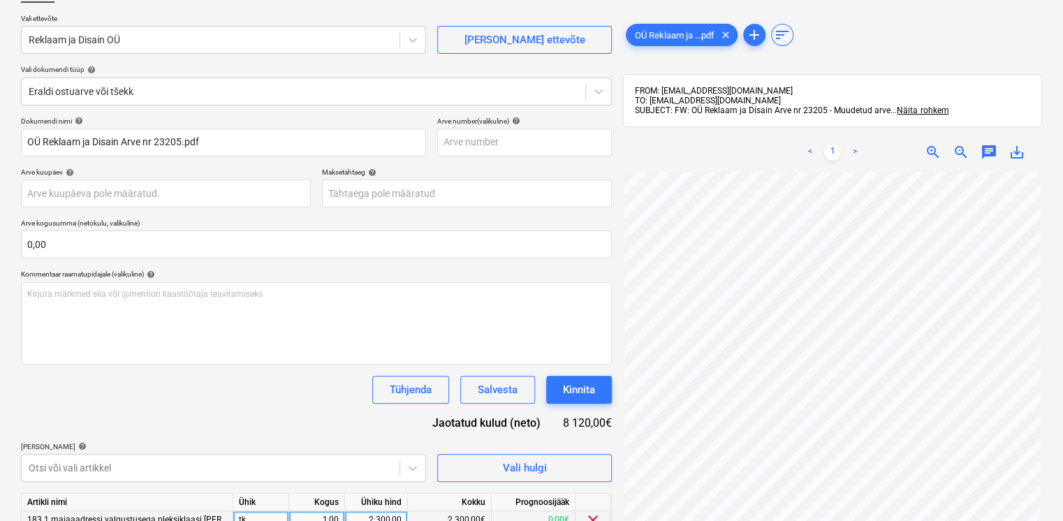
scroll to position [71, 0]
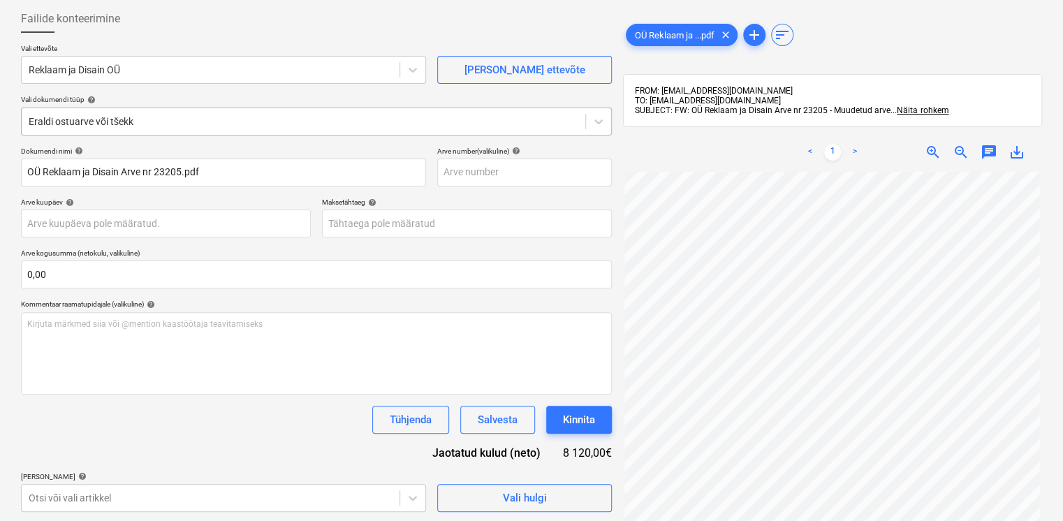
click at [182, 128] on div "Eraldi ostuarve või tšekk" at bounding box center [303, 122] width 563 height 20
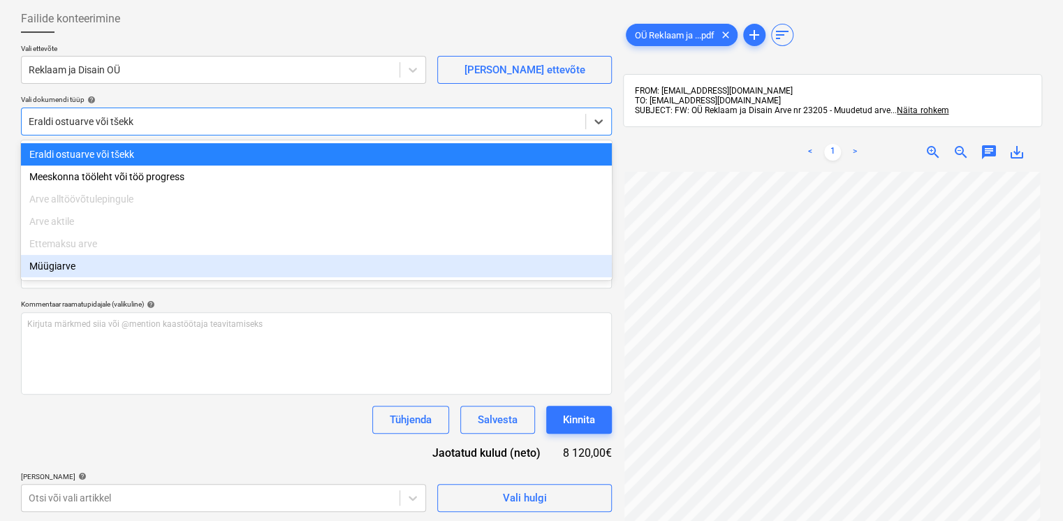
click at [166, 306] on div "Kommentaar raamatupidajale (valikuline) help" at bounding box center [316, 304] width 591 height 9
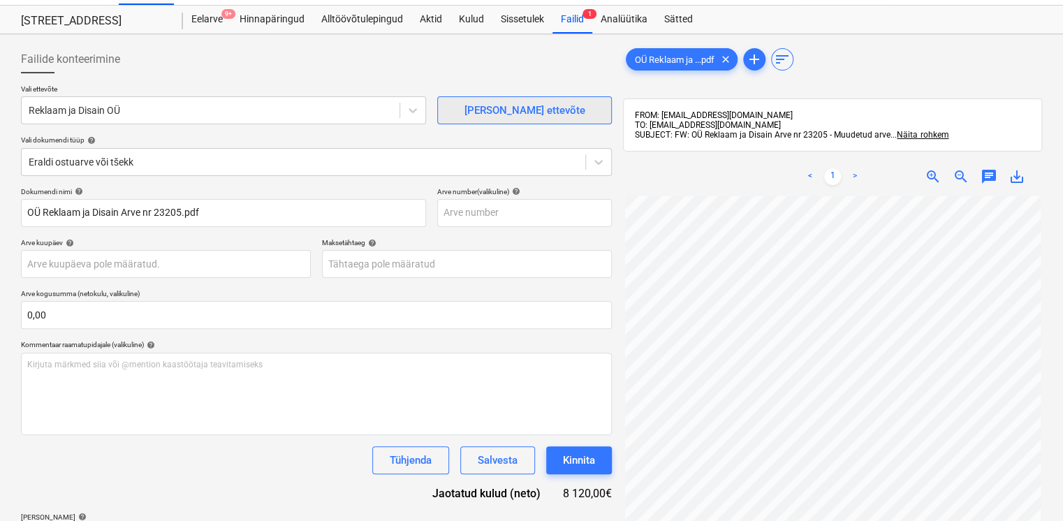
scroll to position [0, 0]
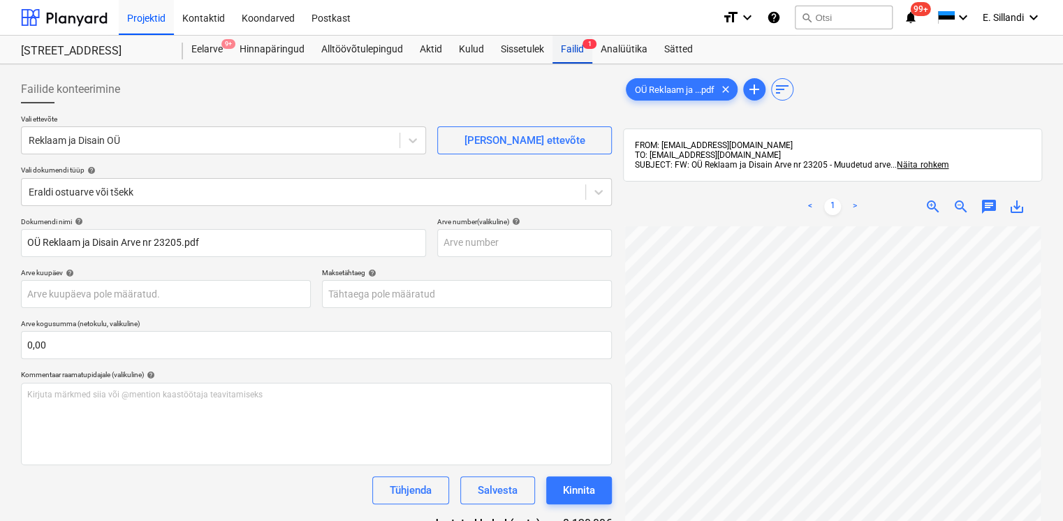
click at [574, 49] on div "Failid 1" at bounding box center [572, 50] width 40 height 28
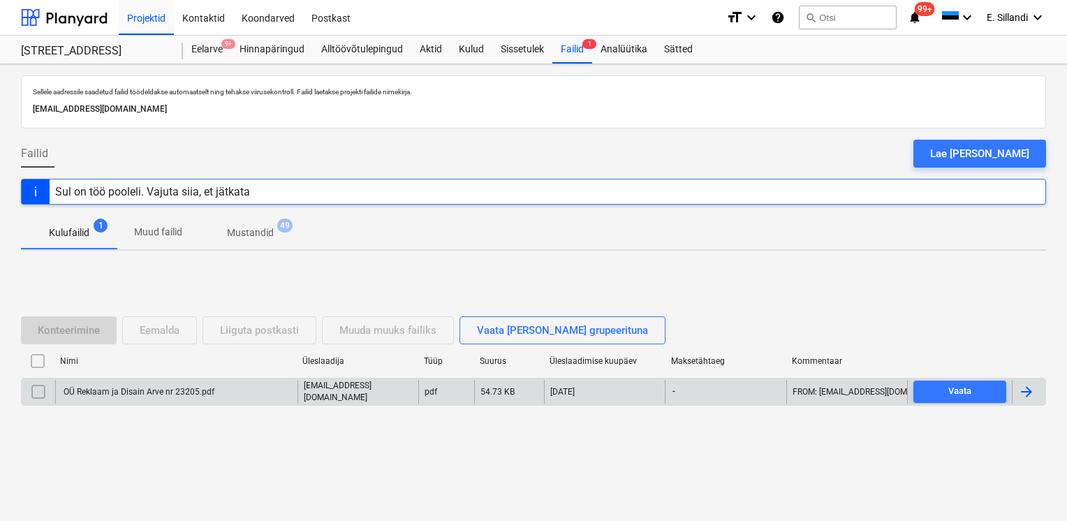
click at [156, 387] on div "OÜ Reklaam ja Disain Arve nr 23205.pdf" at bounding box center [137, 392] width 153 height 10
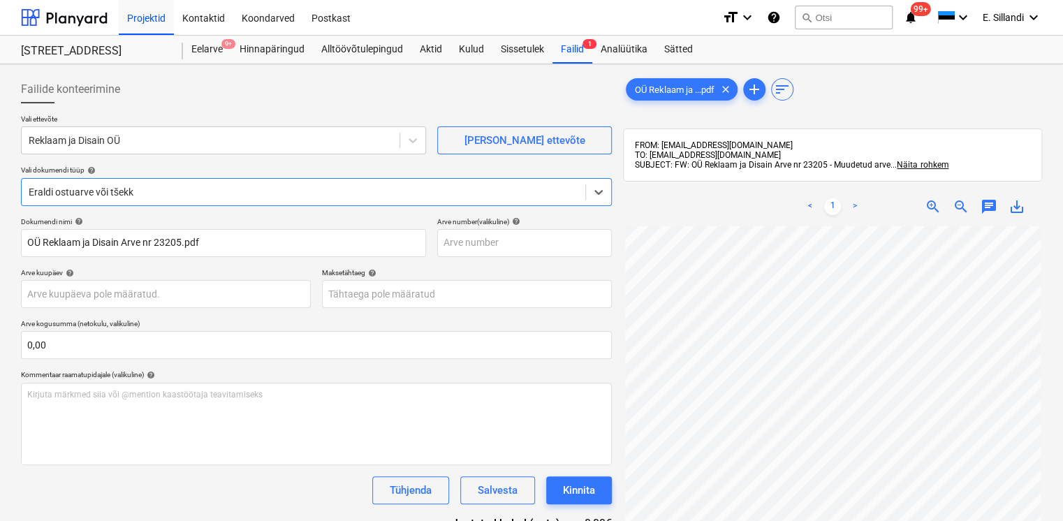
click at [424, 172] on div "Vali dokumendi tüüp help" at bounding box center [316, 169] width 591 height 9
click at [408, 188] on div at bounding box center [303, 192] width 549 height 14
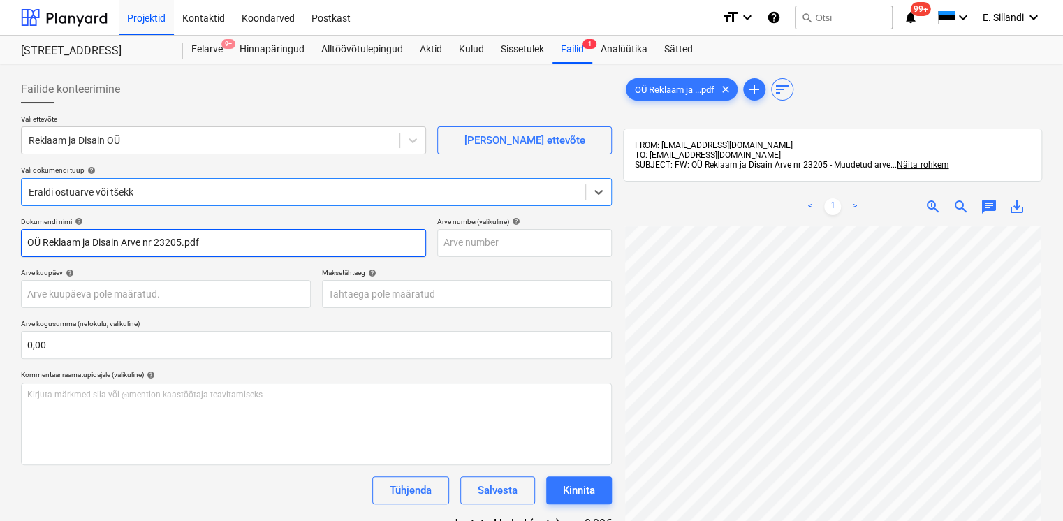
click at [311, 249] on input "OÜ Reklaam ja Disain Arve nr 23205.pdf" at bounding box center [223, 243] width 405 height 28
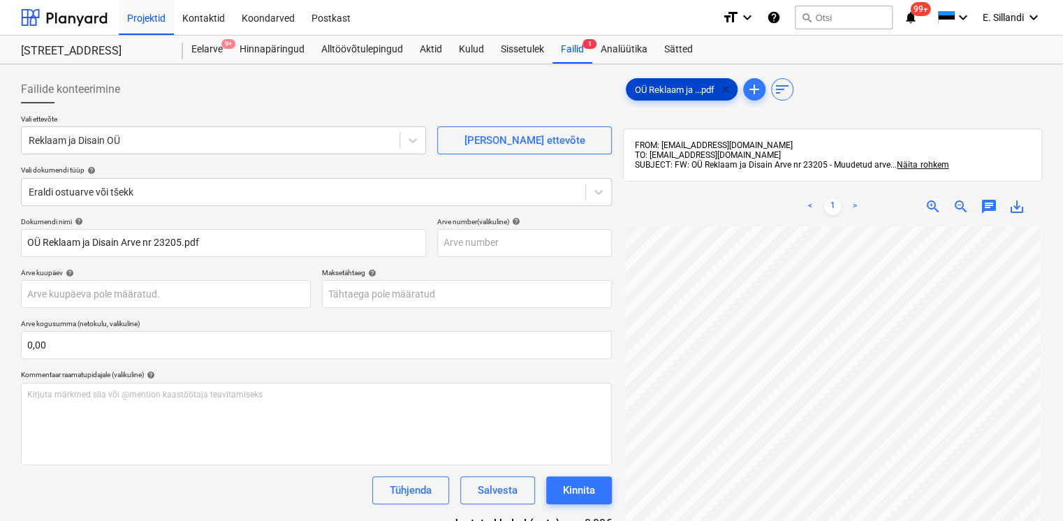
click at [724, 88] on span "clear" at bounding box center [725, 89] width 17 height 17
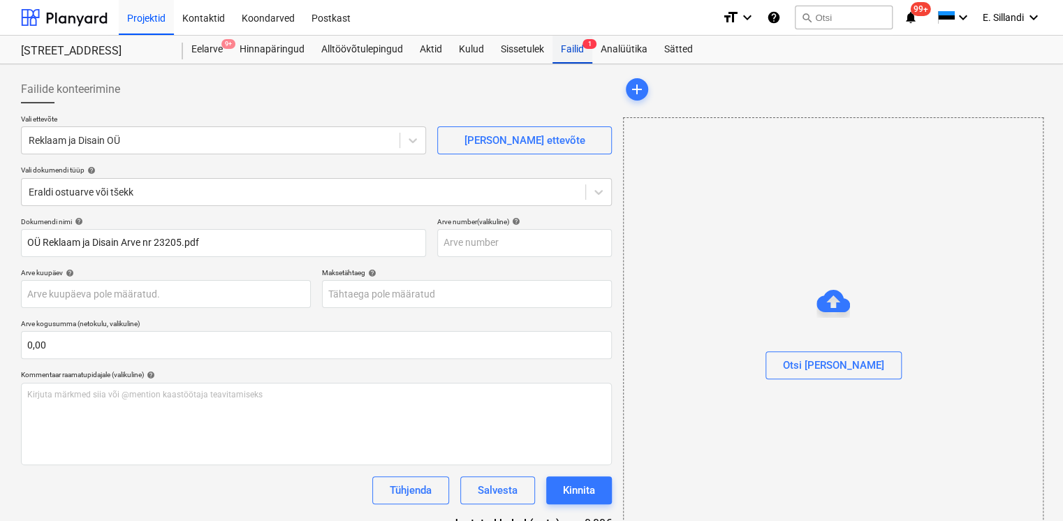
click at [586, 59] on div "Failid 1" at bounding box center [572, 50] width 40 height 28
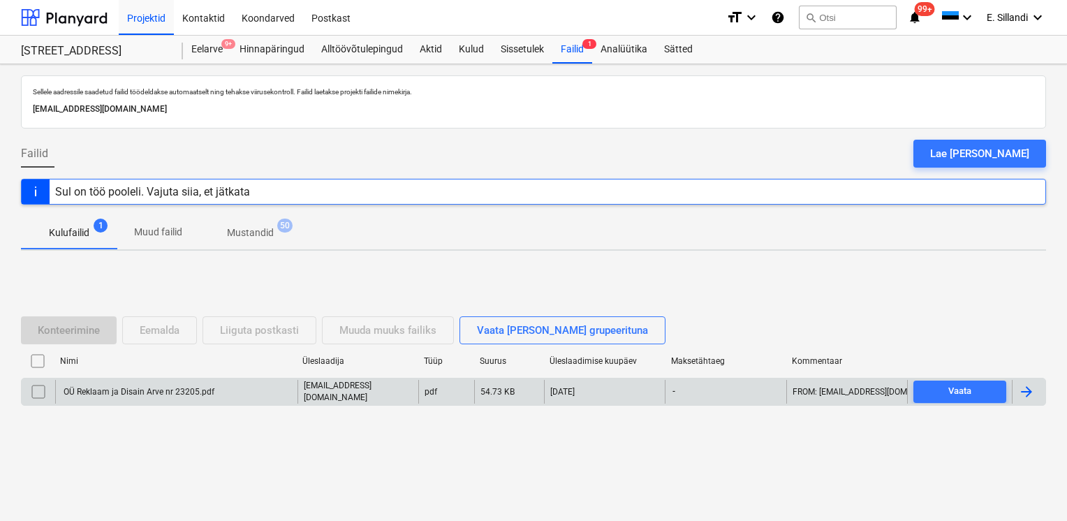
click at [151, 395] on div "OÜ Reklaam ja Disain Arve nr 23205.pdf" at bounding box center [176, 392] width 242 height 24
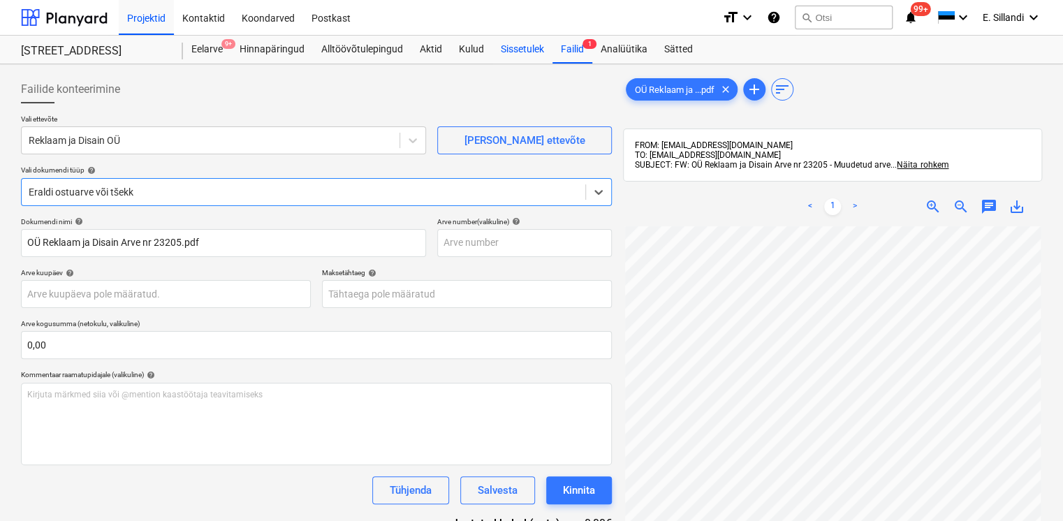
click at [522, 50] on div "Sissetulek" at bounding box center [522, 50] width 60 height 28
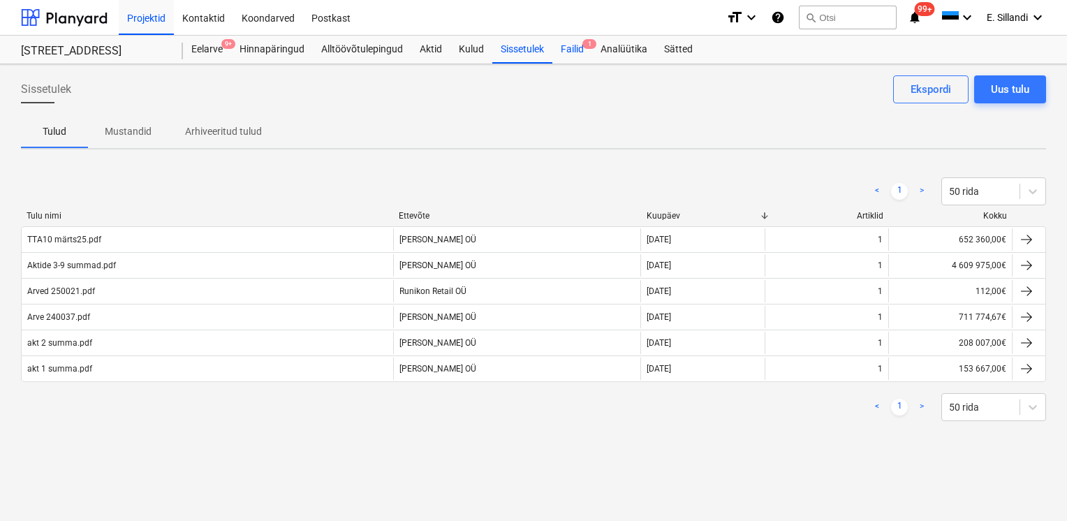
click at [565, 50] on div "Failid 1" at bounding box center [572, 50] width 40 height 28
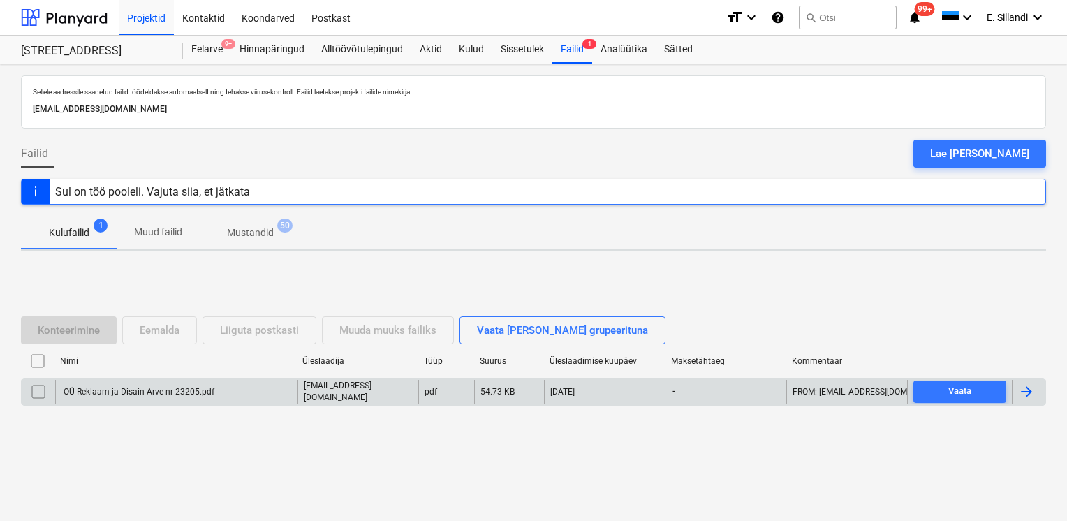
click at [151, 387] on div "OÜ Reklaam ja Disain Arve nr 23205.pdf" at bounding box center [137, 392] width 153 height 10
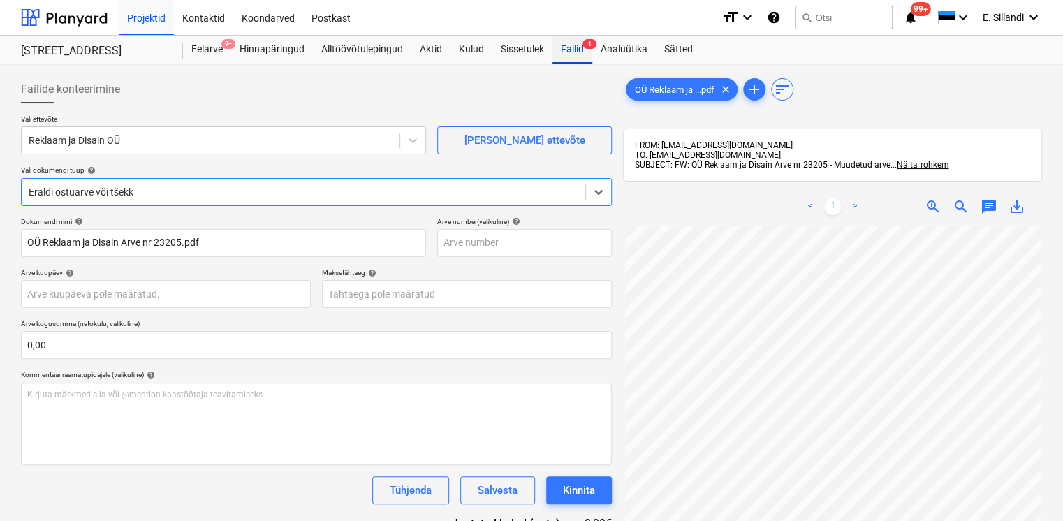
click at [581, 39] on div "Failid 1" at bounding box center [572, 50] width 40 height 28
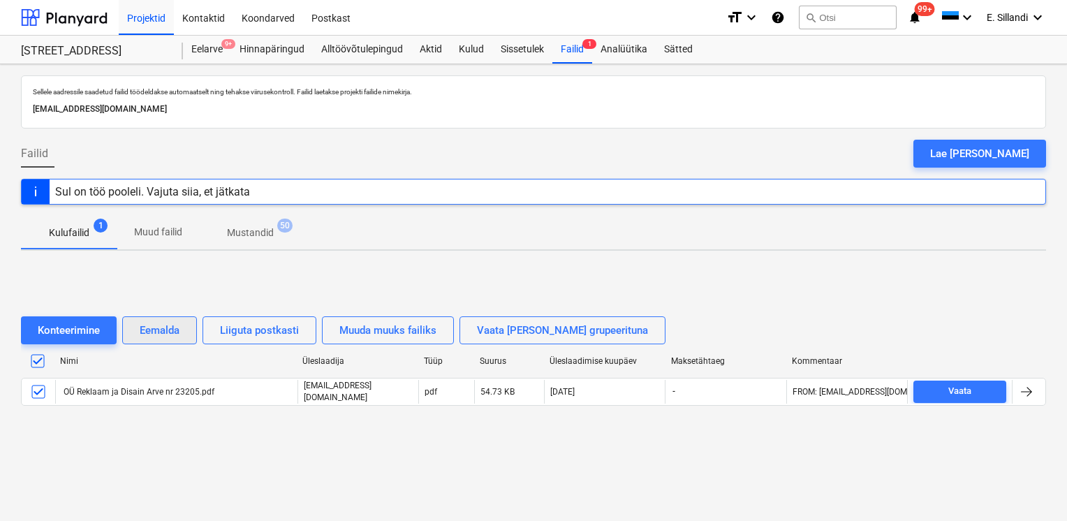
click at [184, 323] on button "Eemalda" at bounding box center [159, 330] width 75 height 28
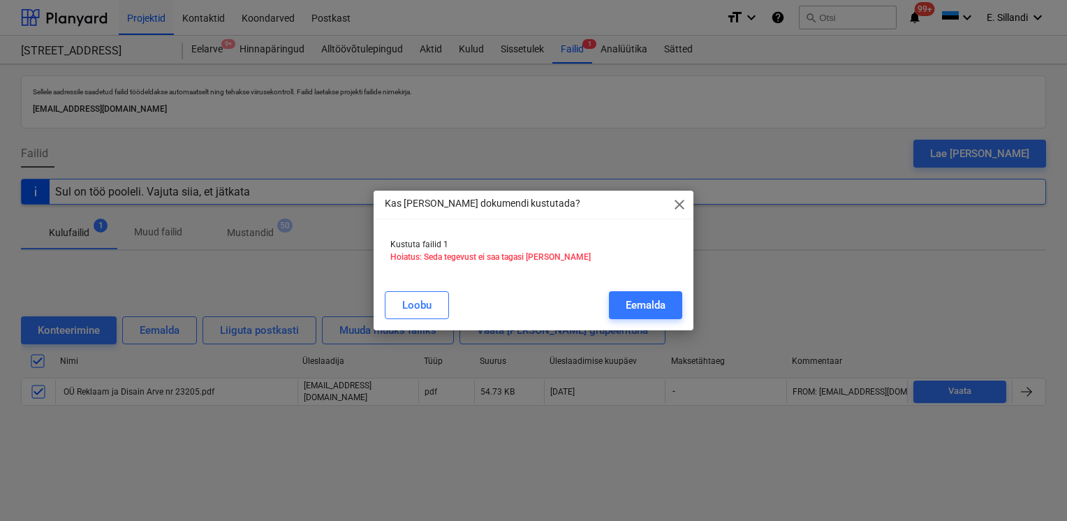
click at [633, 325] on div "Kas tahad selle dokumendi kustutada? close Kustuta failid 1 Hoiatus: Seda tegev…" at bounding box center [534, 260] width 320 height 139
click at [633, 320] on div "Loobu Eemalda" at bounding box center [533, 305] width 314 height 39
click at [635, 309] on div "Eemalda" at bounding box center [646, 305] width 40 height 18
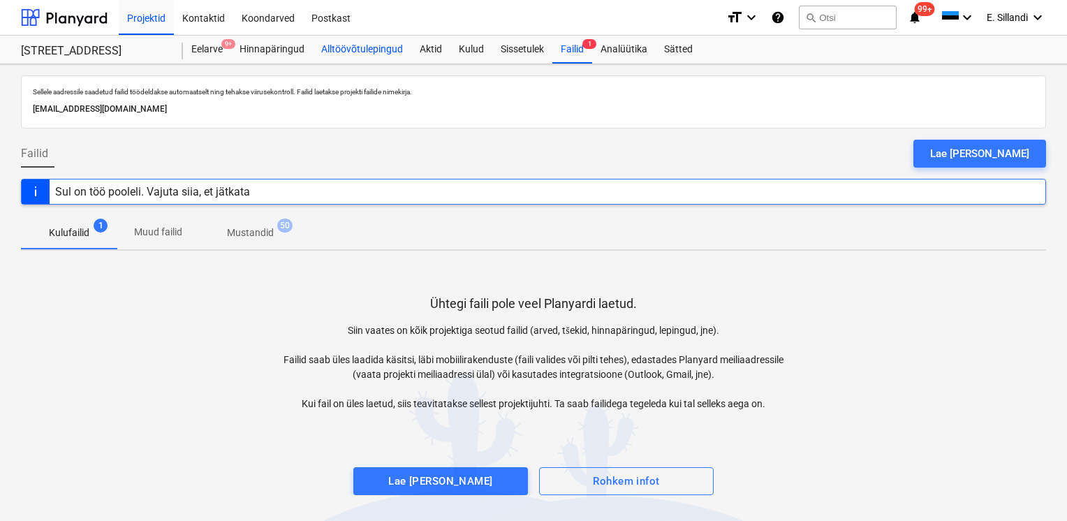
click at [376, 47] on div "Alltöövõtulepingud" at bounding box center [362, 50] width 98 height 28
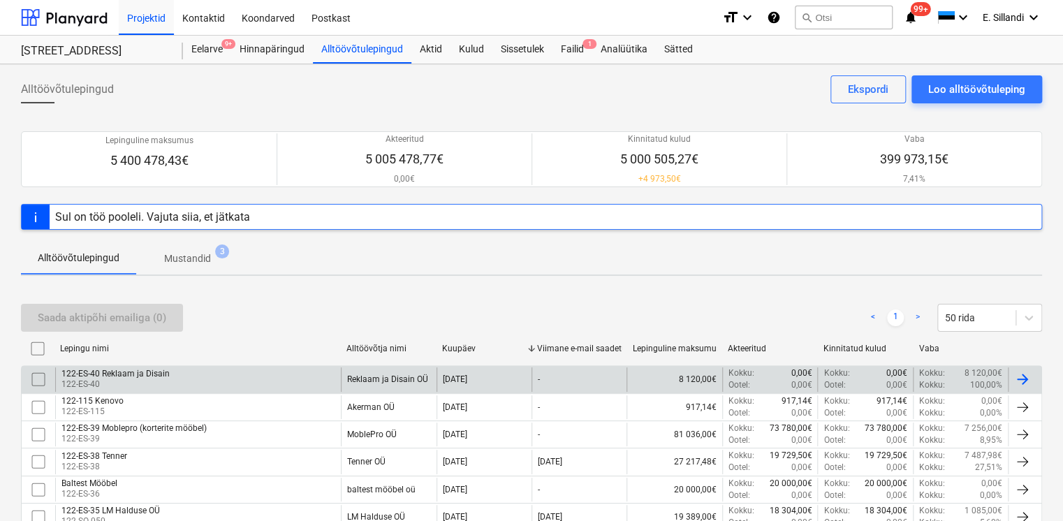
click at [159, 369] on div "122-ES-40 Reklaam ja Disain" at bounding box center [115, 374] width 108 height 10
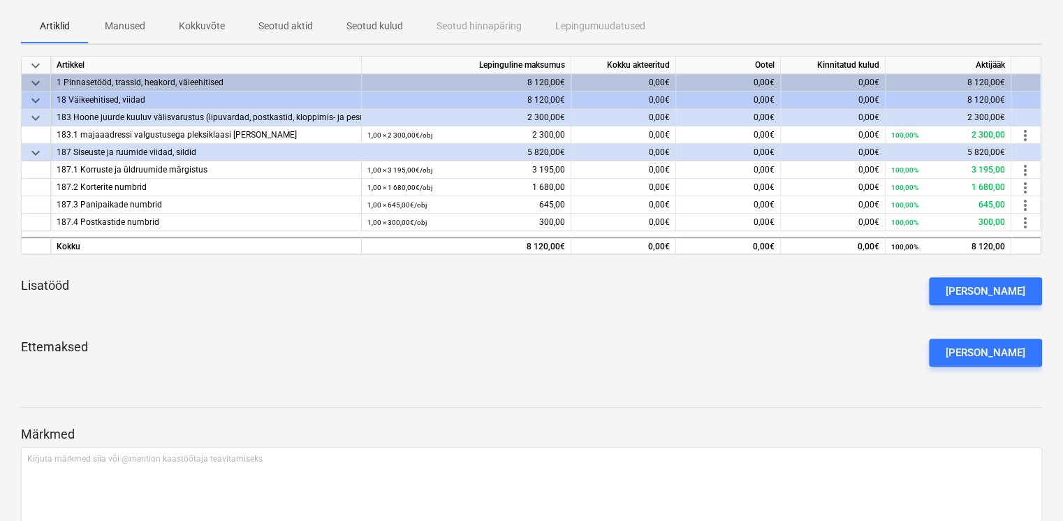
scroll to position [209, 0]
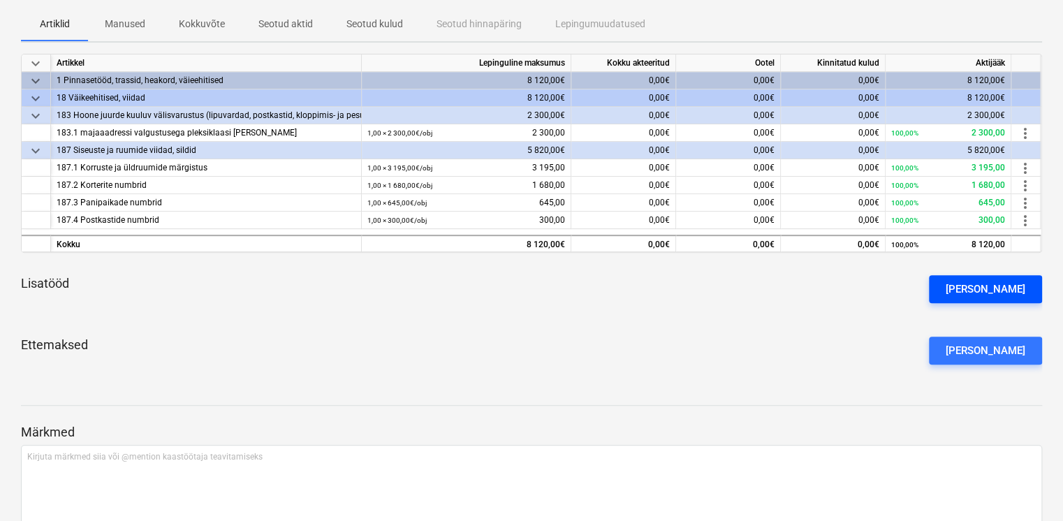
click at [1010, 286] on div "[PERSON_NAME]" at bounding box center [985, 289] width 80 height 18
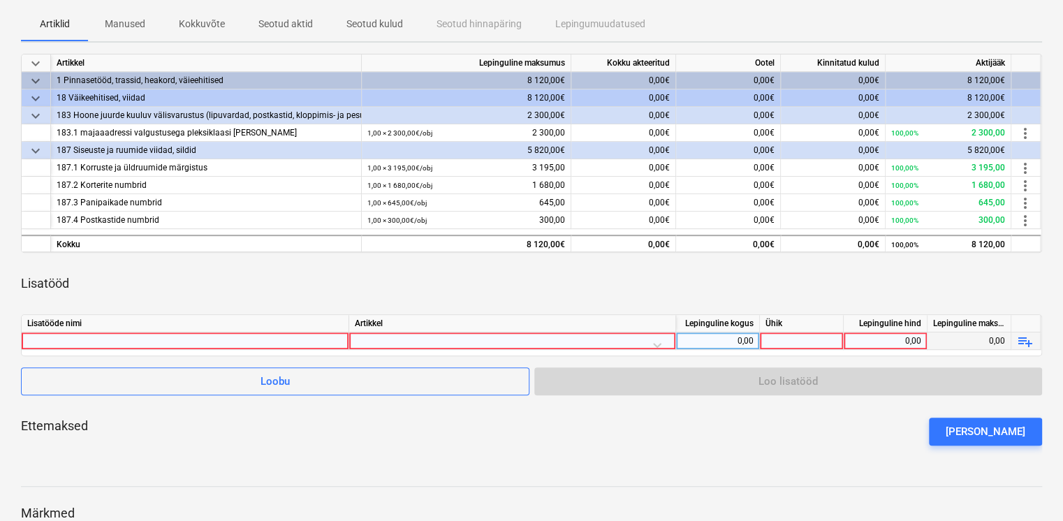
click at [265, 344] on div at bounding box center [185, 340] width 316 height 17
type input "Akendel kleebised ja katlaruumi akna kiletamine"
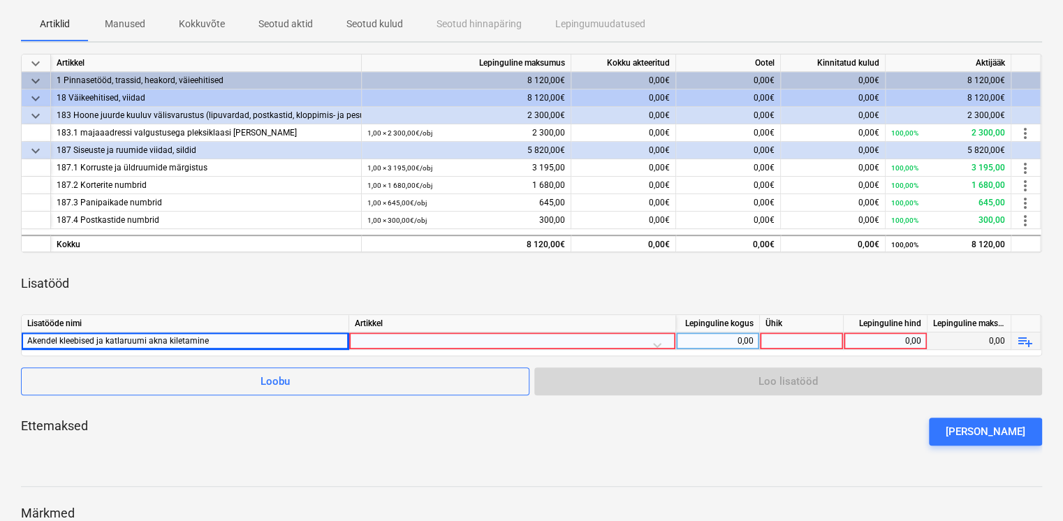
click at [442, 339] on div at bounding box center [512, 344] width 315 height 24
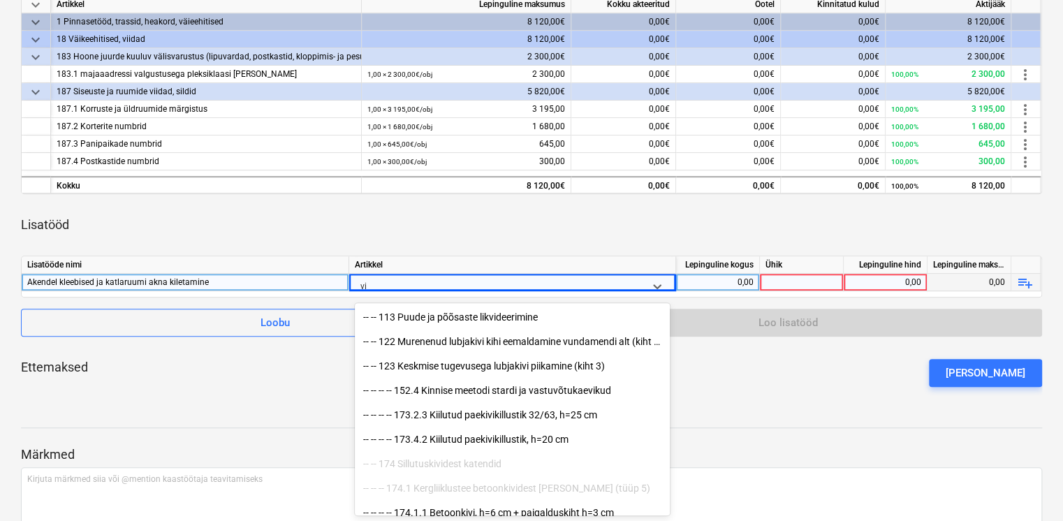
type input "v"
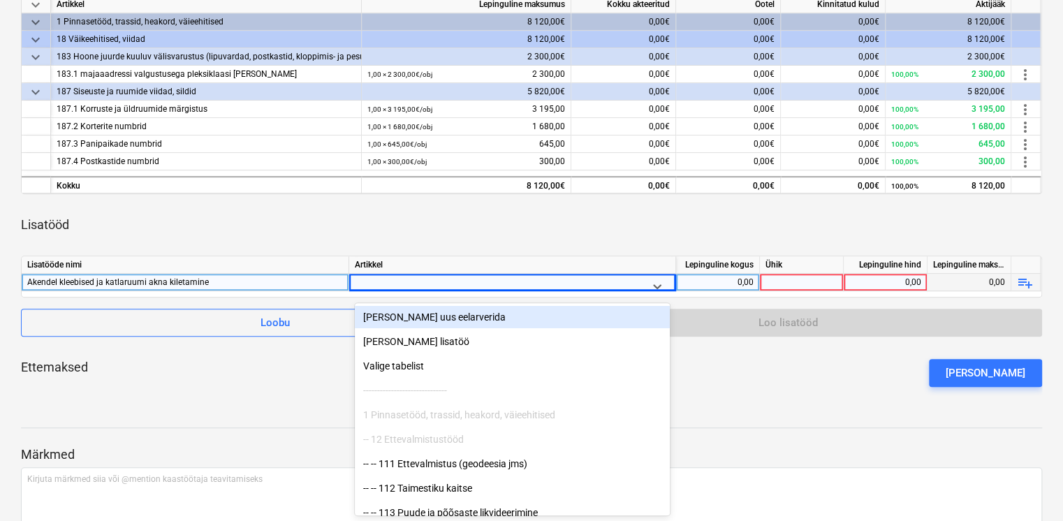
click at [92, 274] on div "Akendel kleebised ja katlaruumi akna kiletamine" at bounding box center [185, 282] width 316 height 17
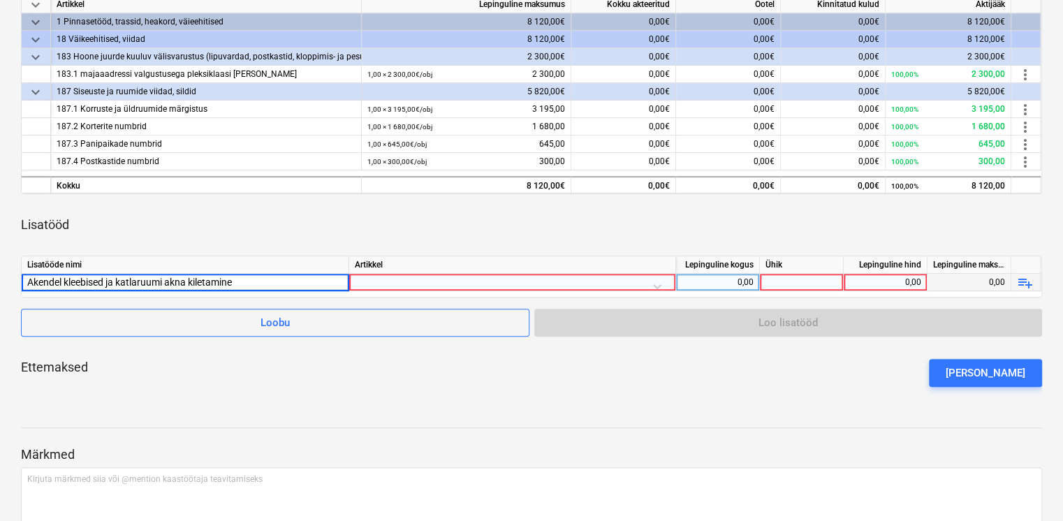
click at [103, 281] on input "Akendel kleebised ja katlaruumi akna kiletamine" at bounding box center [185, 282] width 327 height 17
click at [108, 283] on input "Akendel kleebised ja katlaruumi akna kiletamine" at bounding box center [185, 282] width 327 height 17
type input "Akendel kleebised, hoiatussildid ja katlaruumi akna kiletamine"
click at [367, 283] on div at bounding box center [512, 286] width 315 height 24
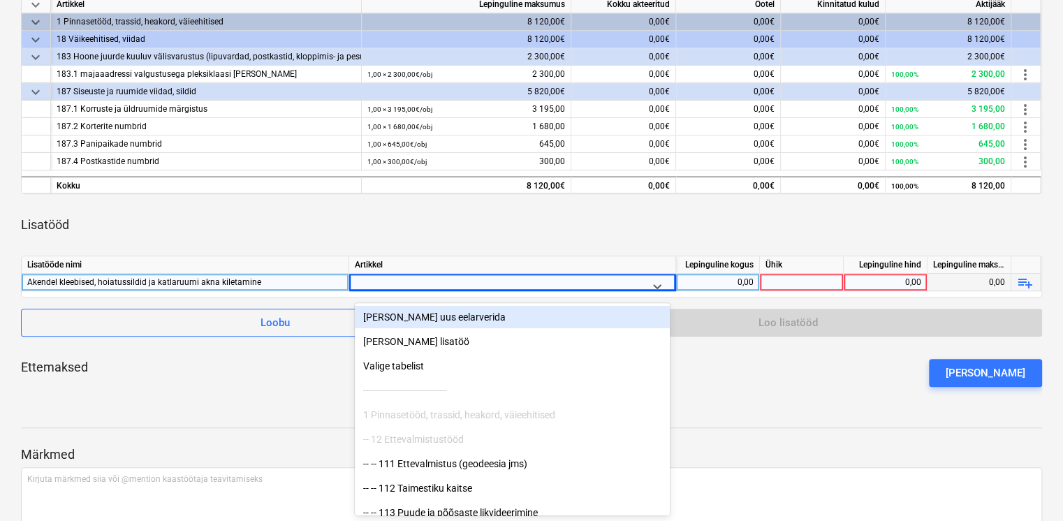
click at [374, 214] on div "Lisatööd" at bounding box center [531, 224] width 1021 height 39
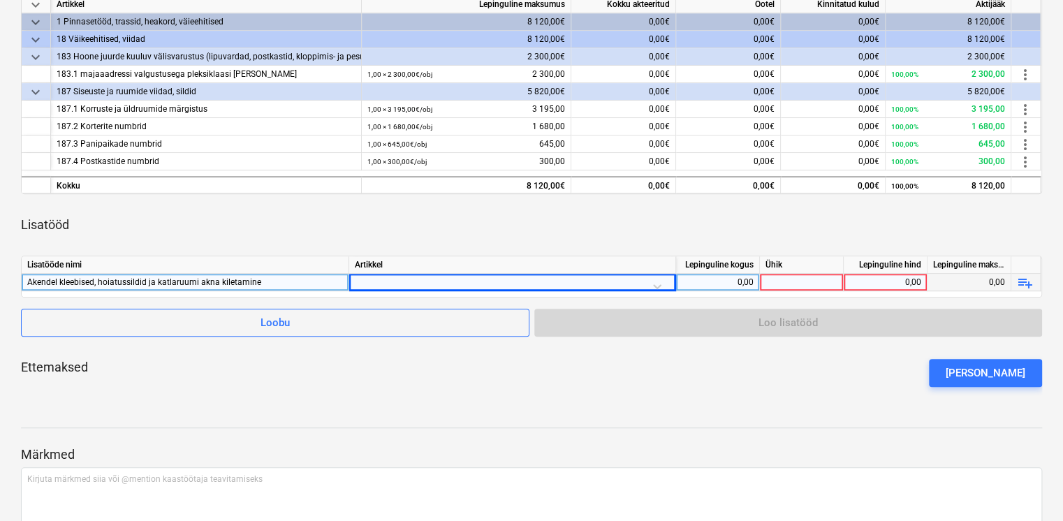
click at [390, 278] on div at bounding box center [512, 286] width 315 height 24
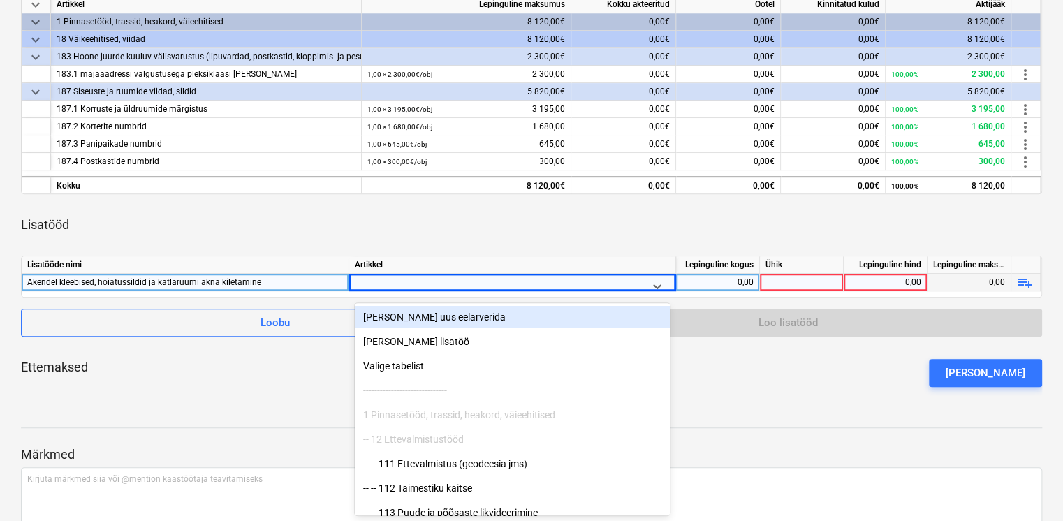
click at [390, 278] on div at bounding box center [499, 285] width 279 height 17
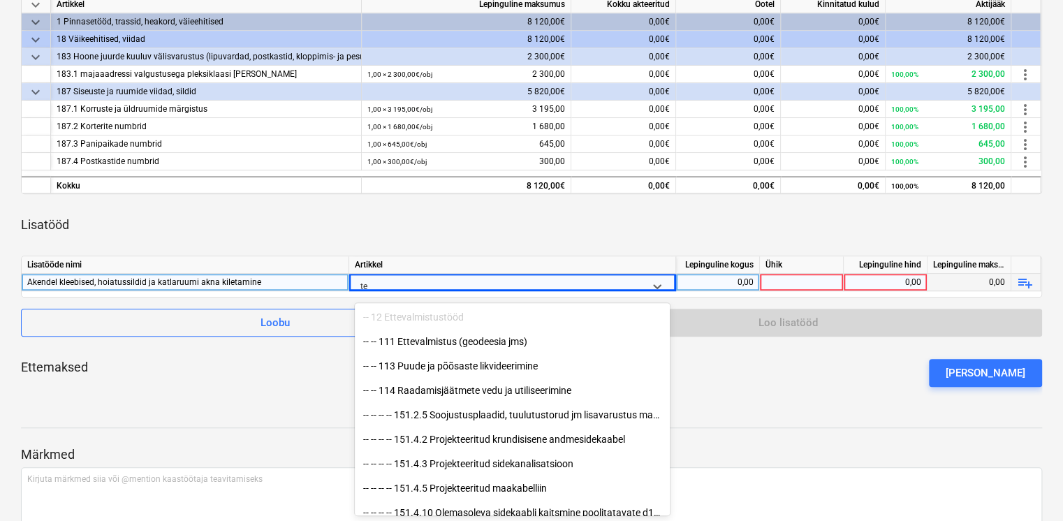
type input "t"
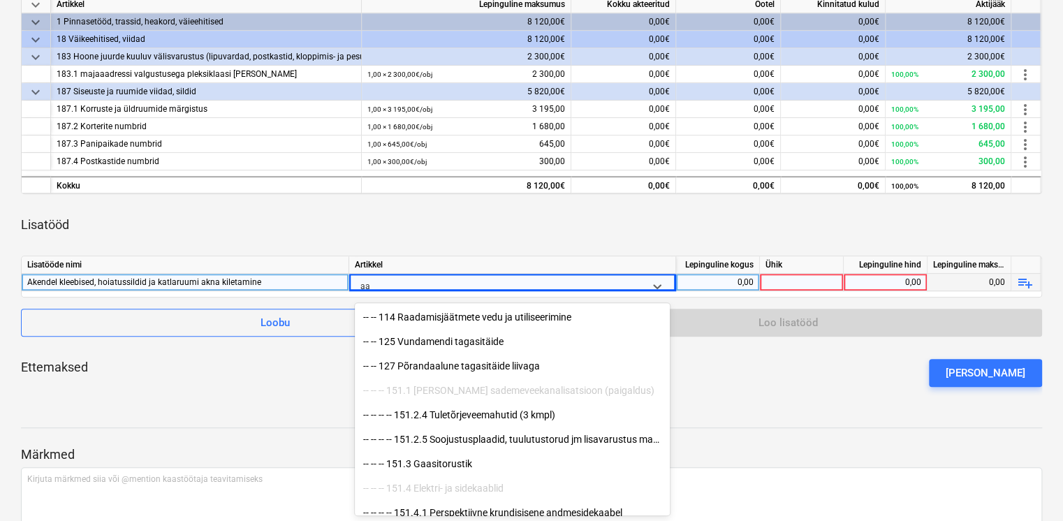
type input "a"
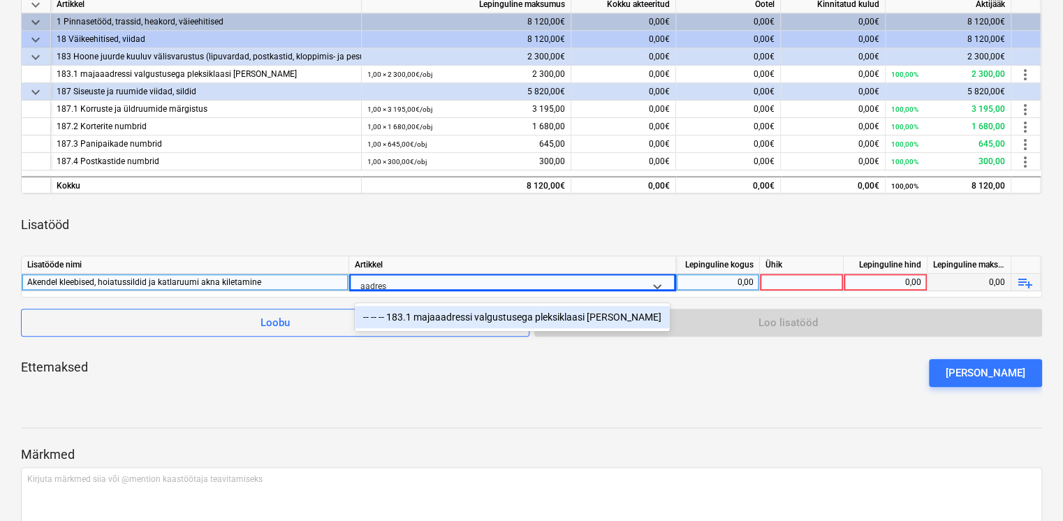
type input "aadress"
click at [478, 312] on div "-- -- -- 183.1 majaaadressi valgustusega pleksiklaasi tähed" at bounding box center [512, 317] width 315 height 22
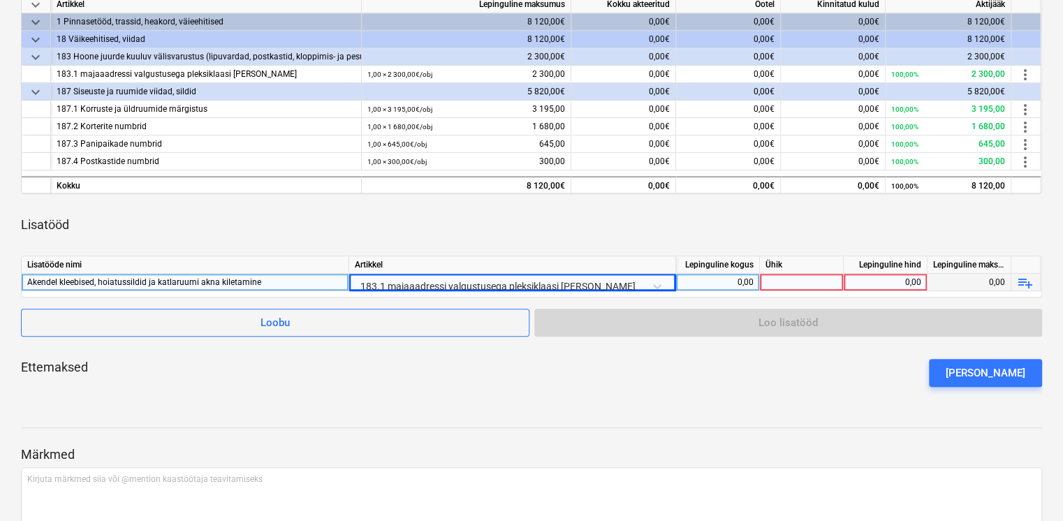
click at [582, 253] on div "keyboard_arrow_down Artikkel Lepinguline maksumus Kokku akteeritud Ootel Kinnit…" at bounding box center [531, 196] width 1021 height 403
click at [755, 282] on div "0,00" at bounding box center [718, 282] width 84 height 17
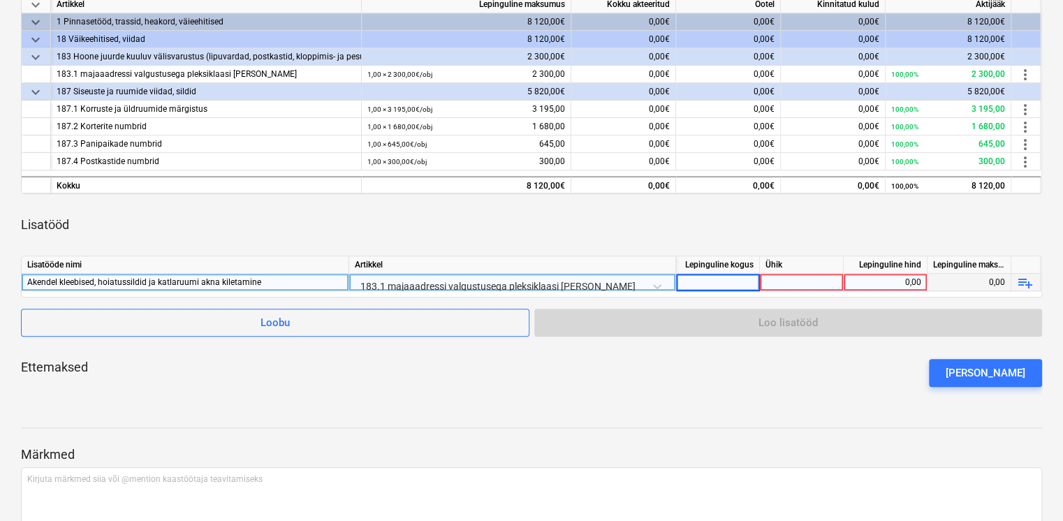
type input "1"
click at [859, 282] on div "0,00" at bounding box center [885, 282] width 72 height 17
type input "190"
click at [686, 221] on div "Lisatööd" at bounding box center [531, 224] width 1021 height 39
click at [383, 286] on div "183.1 majaaadressi valgustusega pleksiklaasi [PERSON_NAME]" at bounding box center [512, 286] width 315 height 24
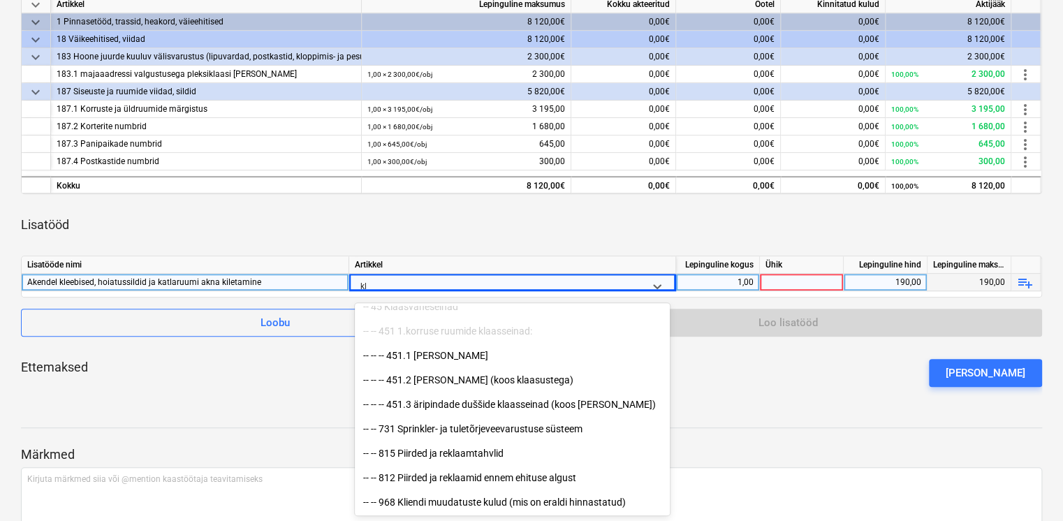
scroll to position [792, 0]
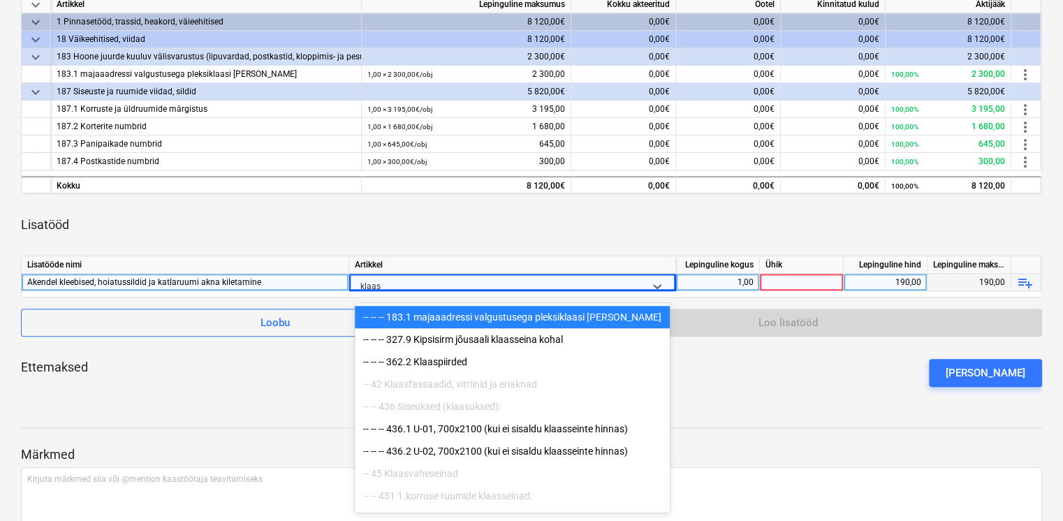
type input "klaass"
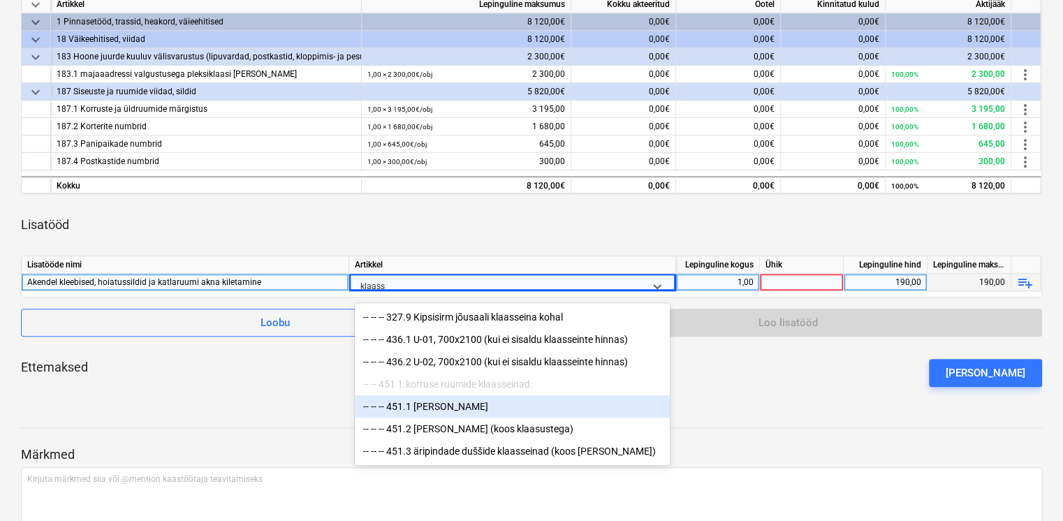
click at [478, 406] on div "-- -- -- 451.1 jõusaali klaassein" at bounding box center [512, 406] width 315 height 22
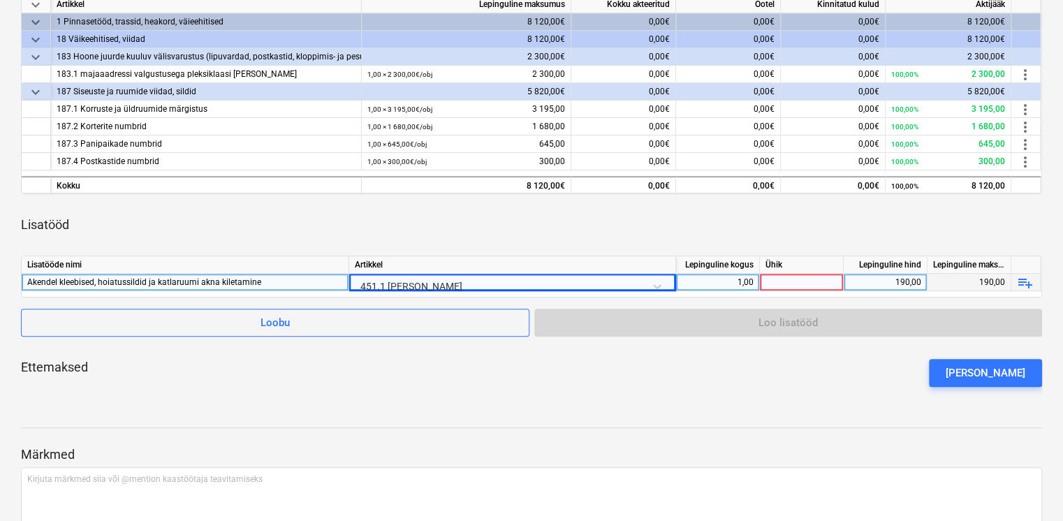
click at [565, 250] on div "keyboard_arrow_down Artikkel Lepinguline maksumus Kokku akteeritud Ootel Kinnit…" at bounding box center [531, 196] width 1021 height 403
click at [804, 276] on div at bounding box center [802, 282] width 84 height 17
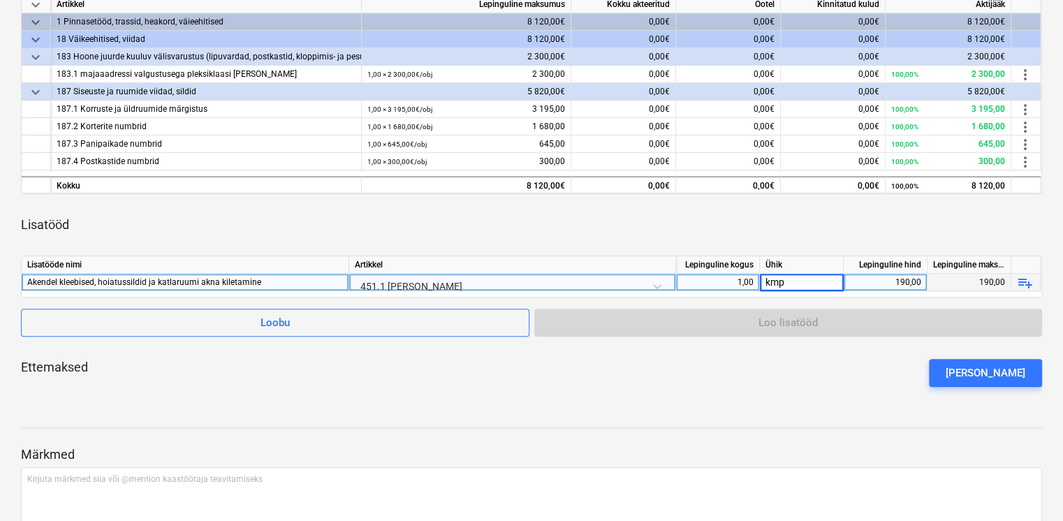
type input "kmpl"
click at [885, 397] on div "122-ES-40 Reklaam ja Disain notes Märkmed edit Muuda lepingut business Vaata al…" at bounding box center [531, 200] width 1063 height 809
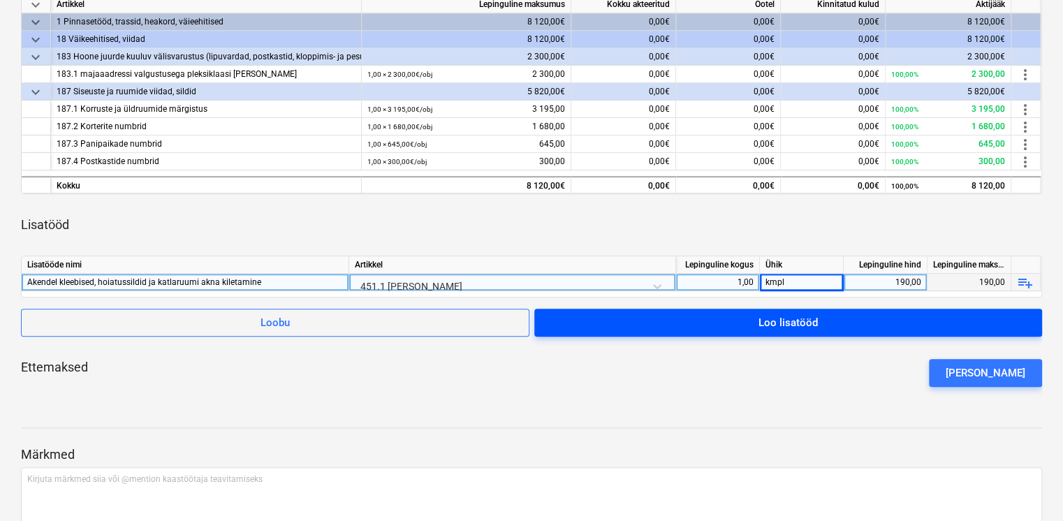
click at [862, 320] on span "Loo lisatööd" at bounding box center [788, 322] width 474 height 18
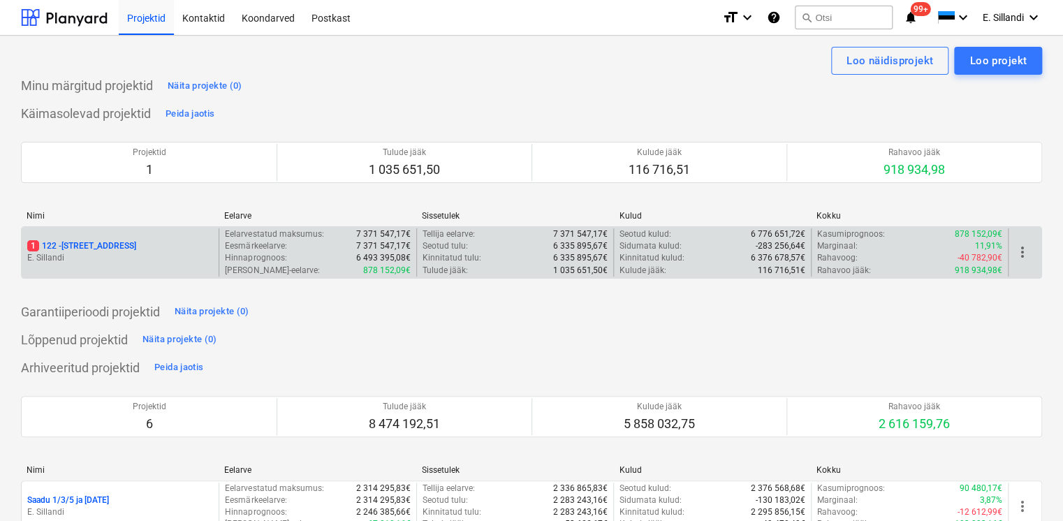
click at [151, 237] on div "1 122 - Viieaia tee 28 E. Sillandi" at bounding box center [120, 252] width 197 height 48
click at [111, 256] on p "E. Sillandi" at bounding box center [120, 258] width 186 height 12
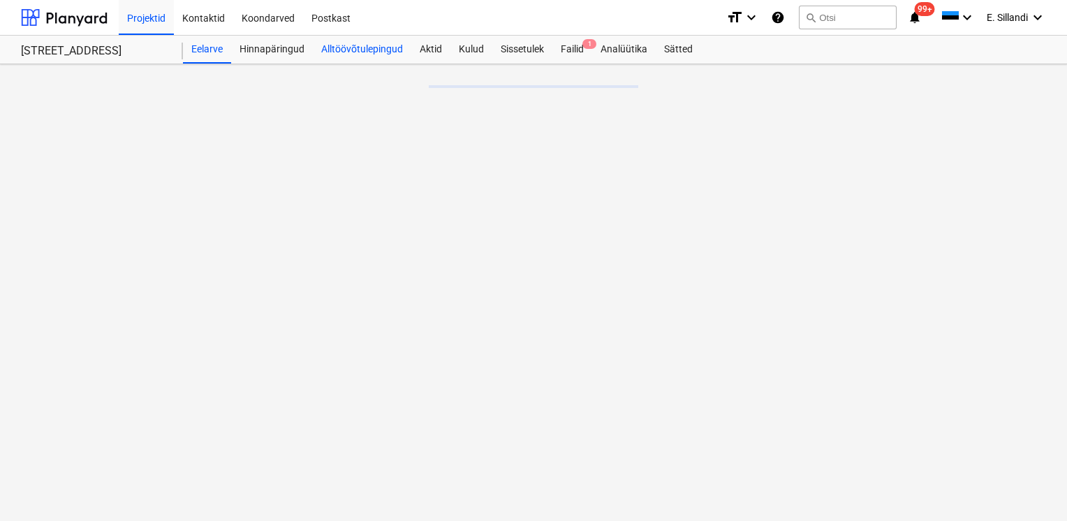
click at [362, 44] on div "Alltöövõtulepingud" at bounding box center [362, 50] width 98 height 28
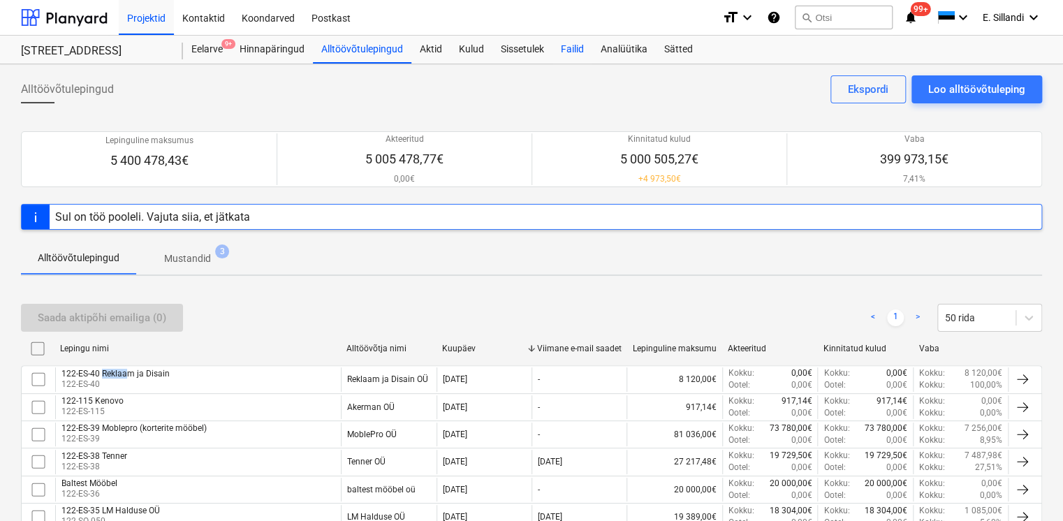
click at [568, 57] on div "Failid" at bounding box center [572, 50] width 40 height 28
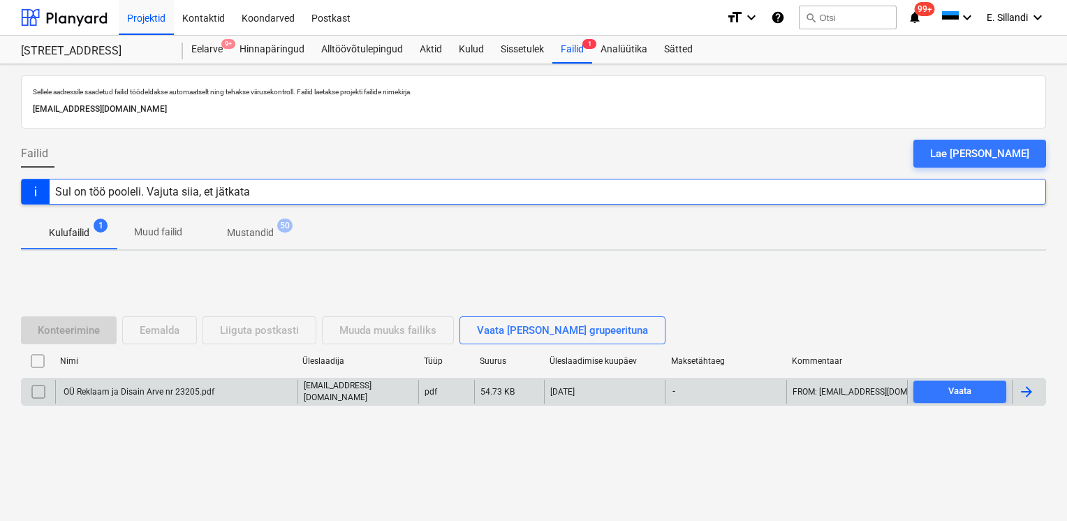
click at [110, 387] on div "OÜ Reklaam ja Disain Arve nr 23205.pdf" at bounding box center [137, 392] width 153 height 10
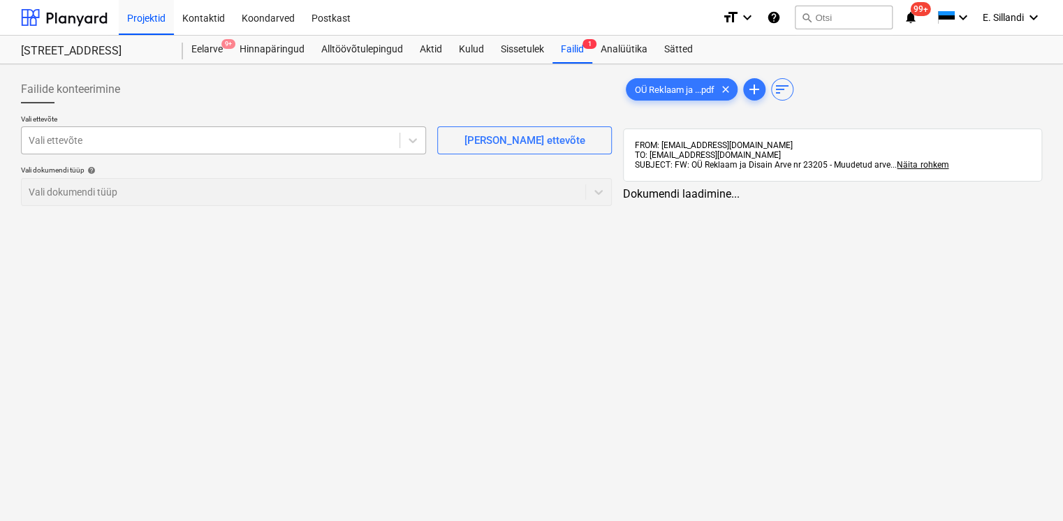
click at [196, 146] on div at bounding box center [211, 140] width 364 height 14
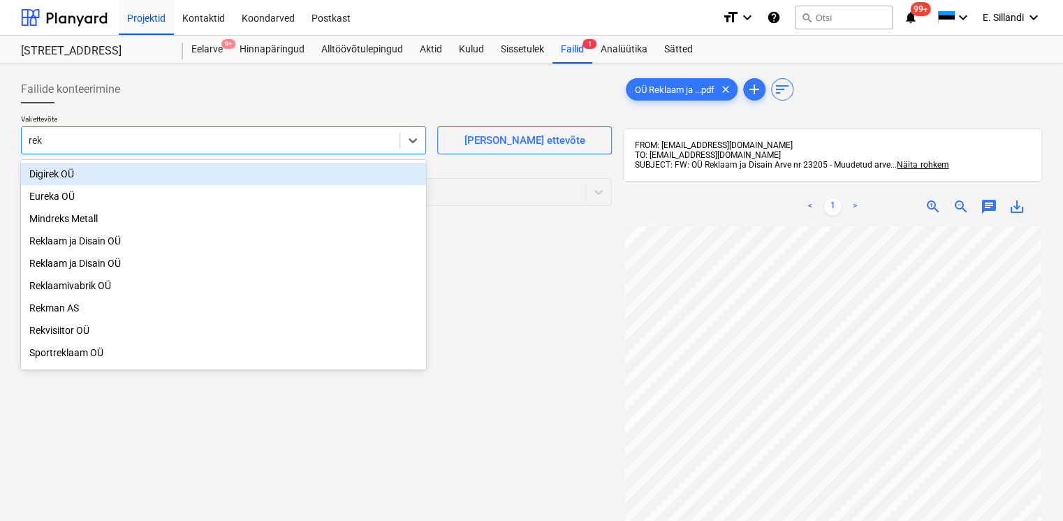
type input "rekl"
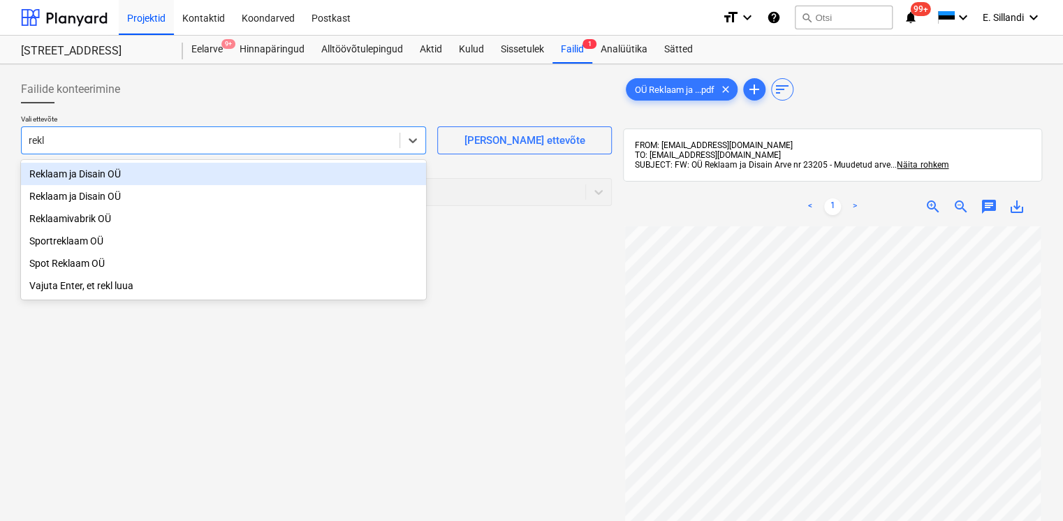
click at [166, 177] on div "Reklaam ja Disain OÜ" at bounding box center [223, 174] width 405 height 22
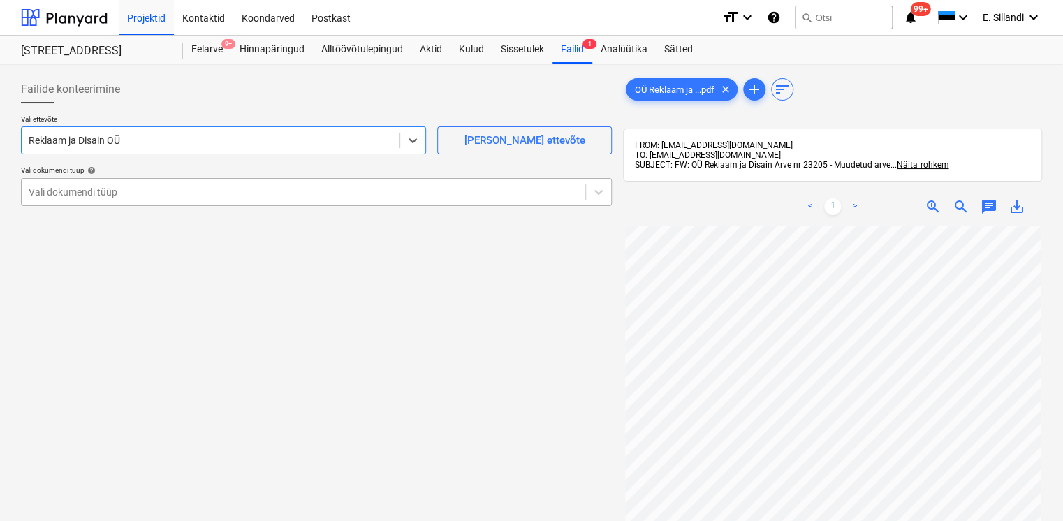
click at [126, 200] on div "Vali dokumendi tüüp" at bounding box center [303, 192] width 563 height 20
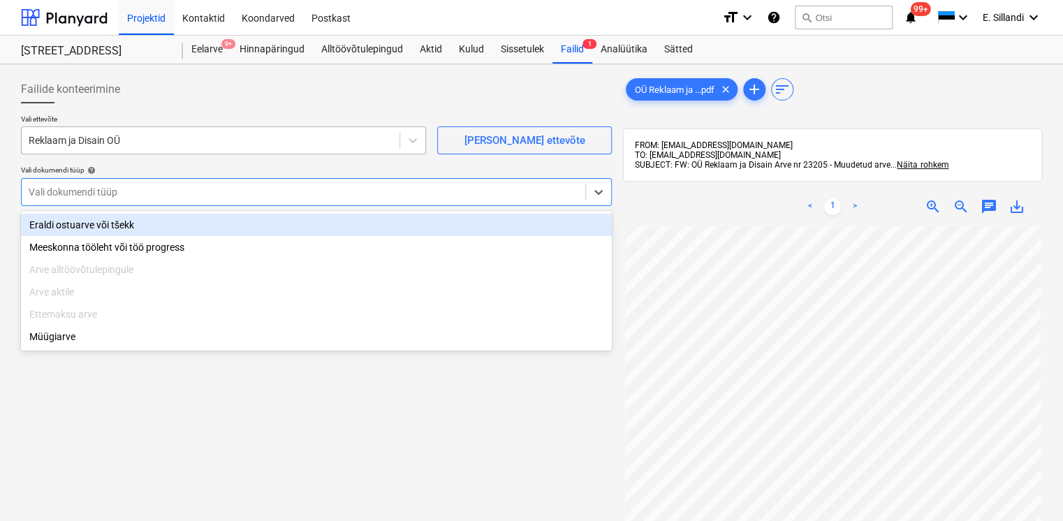
click at [130, 143] on div at bounding box center [211, 140] width 364 height 14
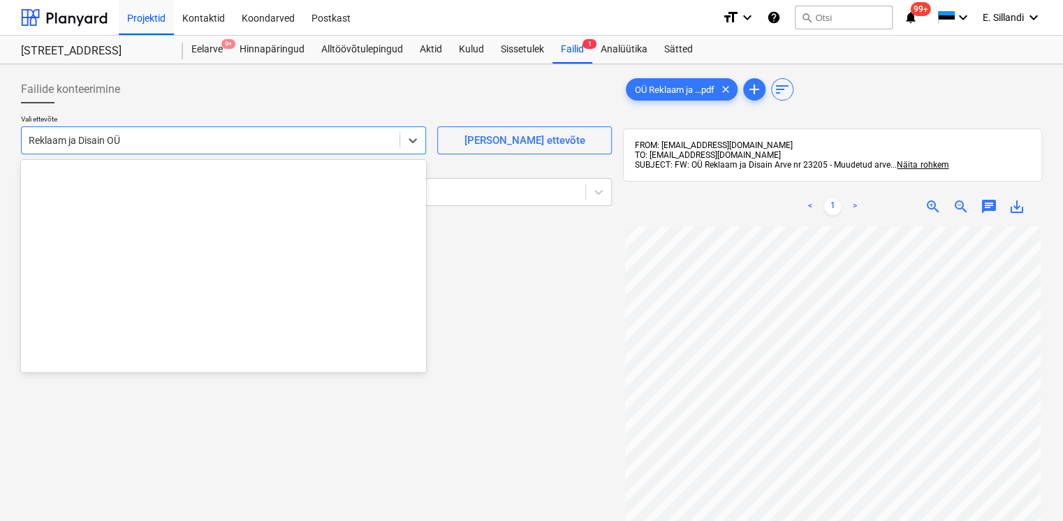
scroll to position [24166, 0]
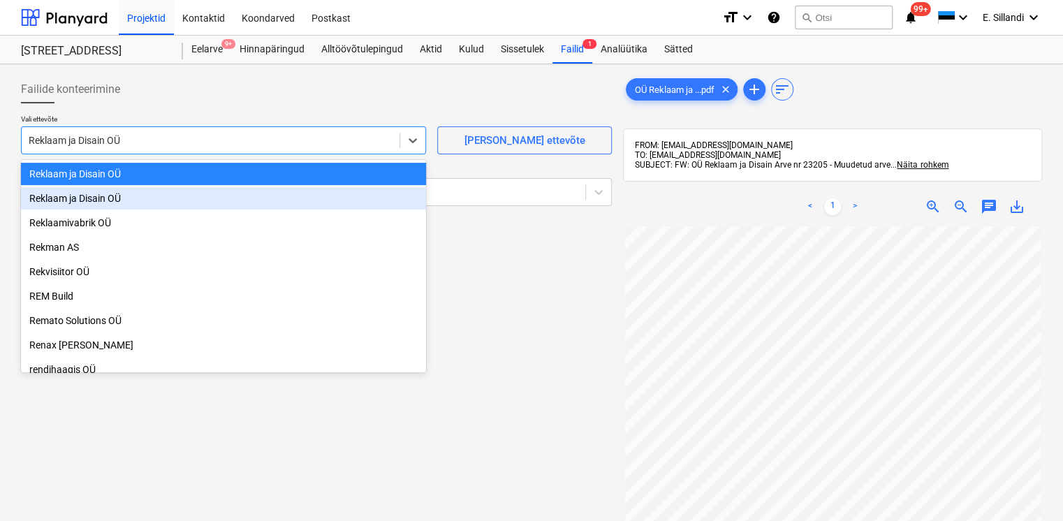
click at [112, 197] on div "Reklaam ja Disain OÜ" at bounding box center [223, 198] width 405 height 22
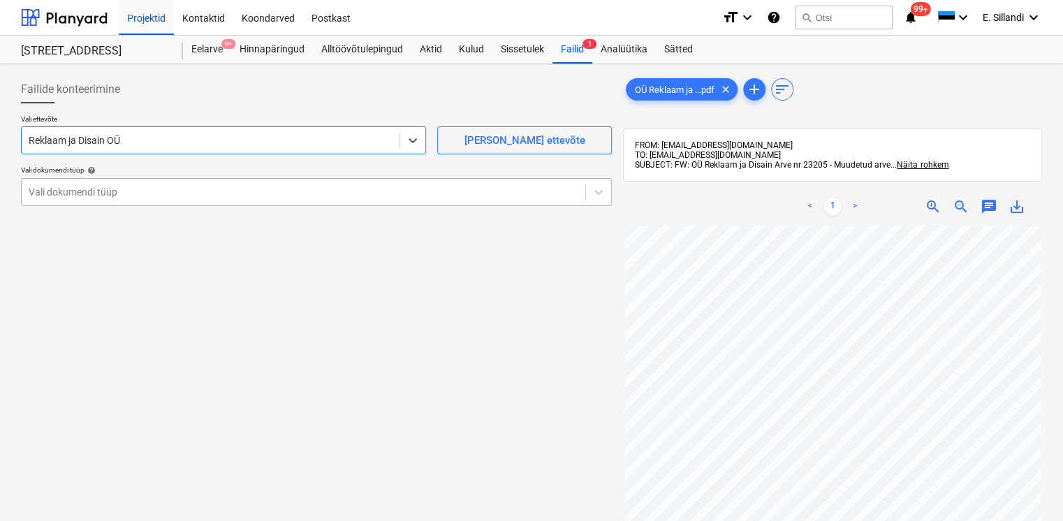
click at [124, 198] on div at bounding box center [303, 192] width 549 height 14
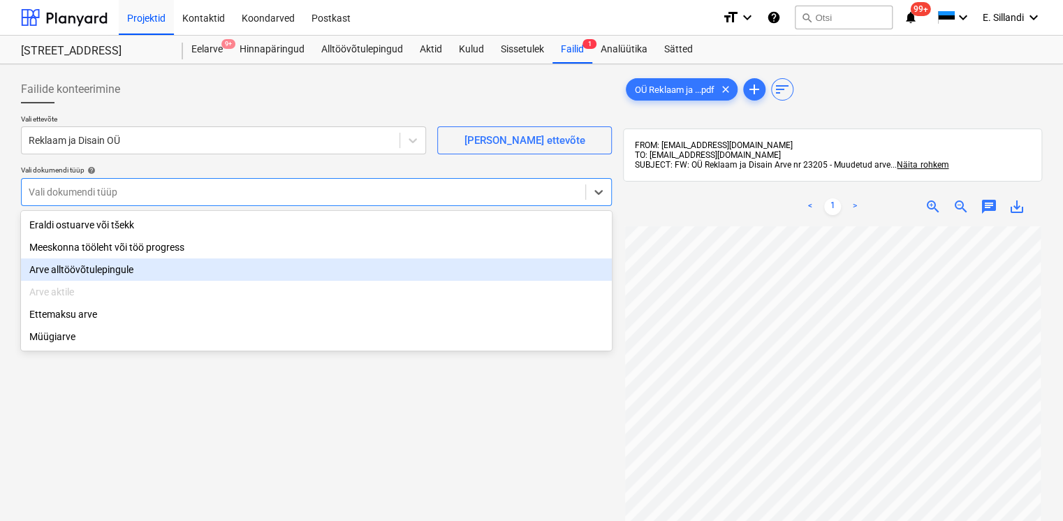
click at [101, 278] on div "Arve alltöövõtulepingule" at bounding box center [316, 269] width 591 height 22
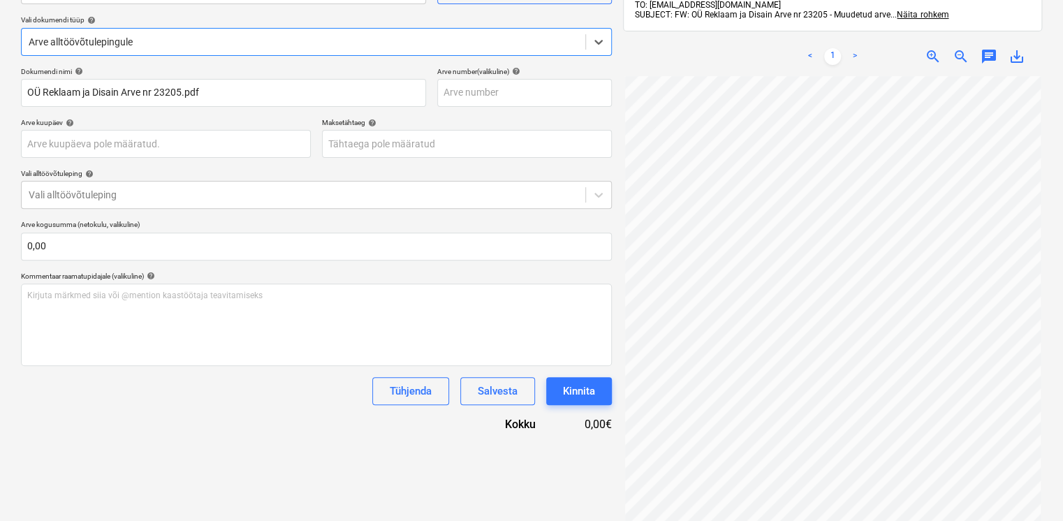
scroll to position [198, 0]
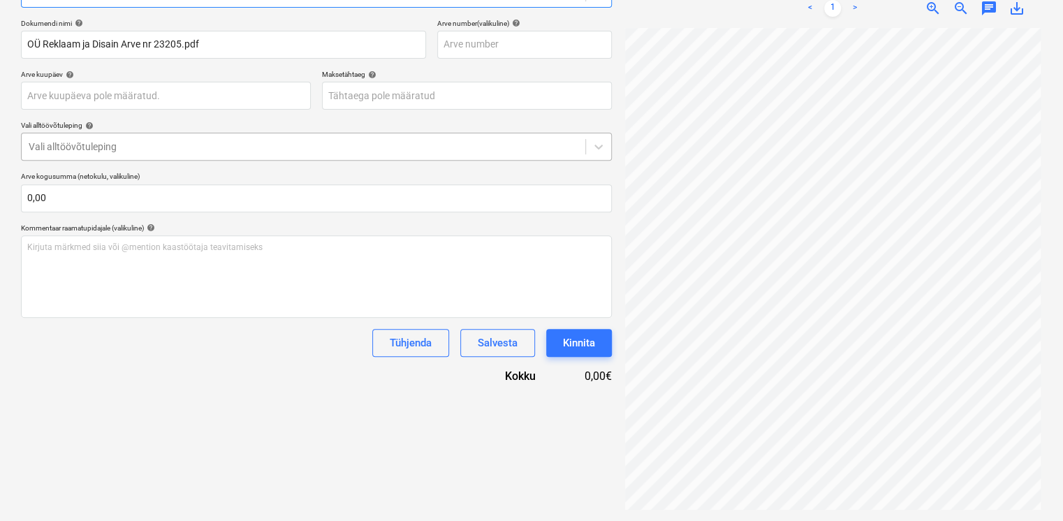
click at [263, 152] on div at bounding box center [303, 147] width 549 height 14
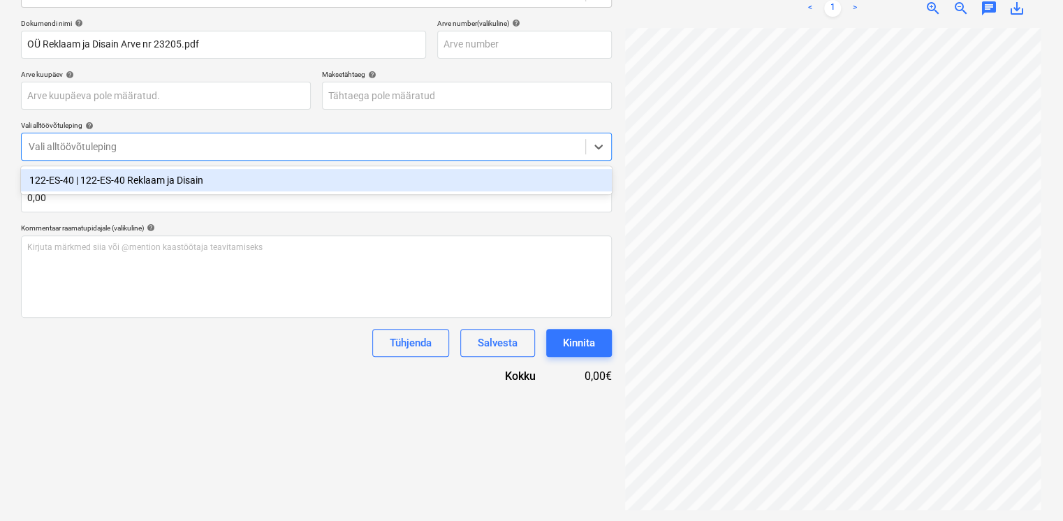
click at [244, 178] on div "122-ES-40 | 122-ES-40 Reklaam ja Disain" at bounding box center [316, 180] width 591 height 22
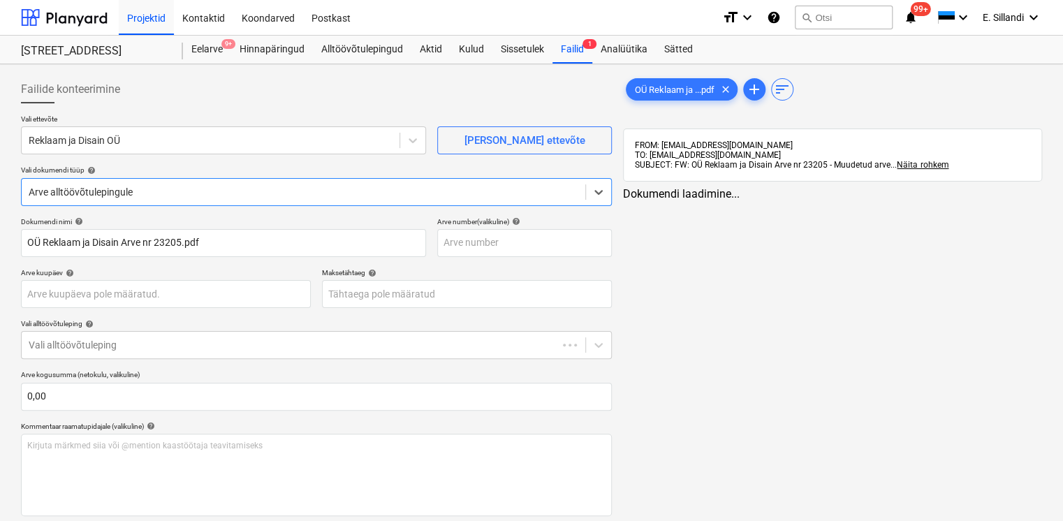
type input "OÜ Reklaam ja Disain Arve nr 23205.pdf"
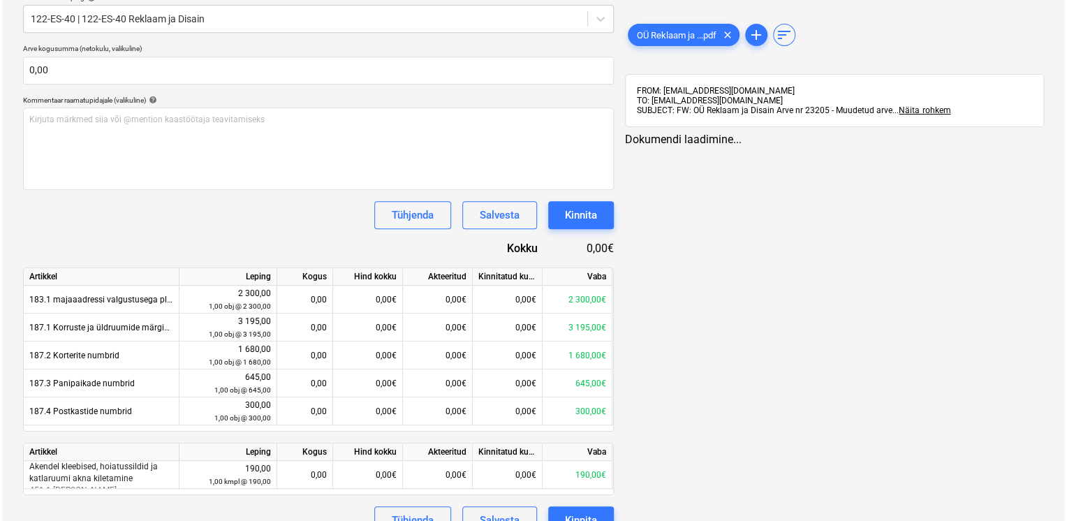
scroll to position [349, 0]
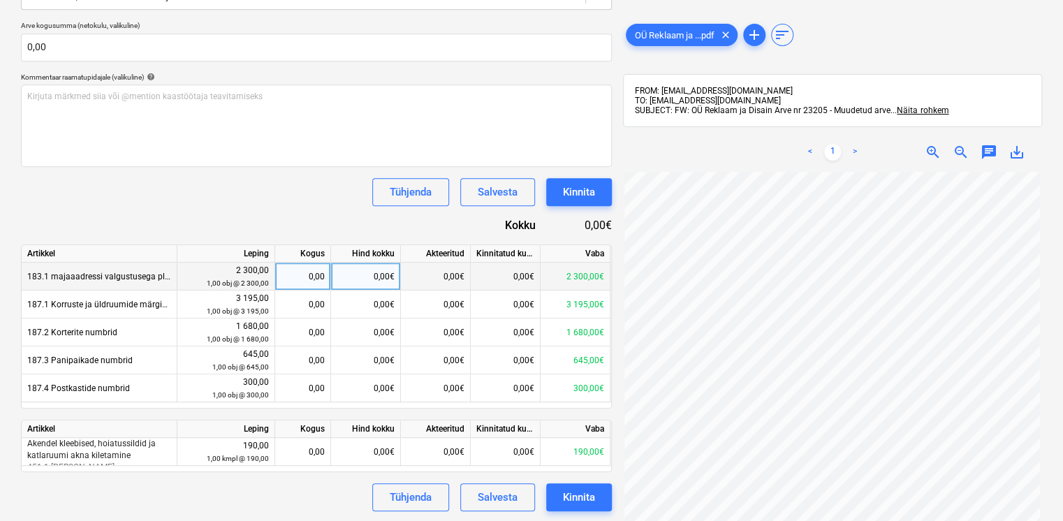
click at [382, 272] on div "0,00€" at bounding box center [366, 277] width 70 height 28
type input "2300"
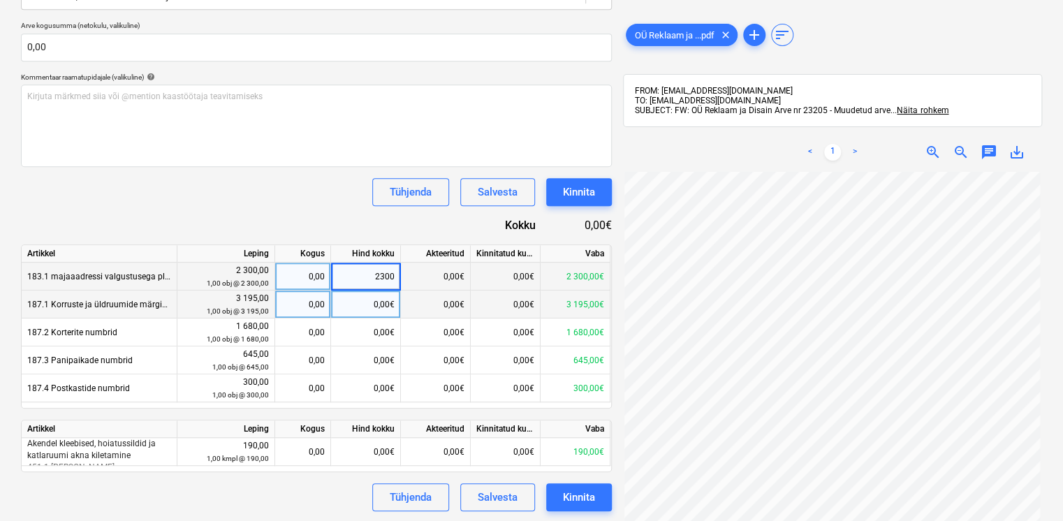
click at [380, 306] on div "0,00€" at bounding box center [366, 304] width 70 height 28
type input "3195"
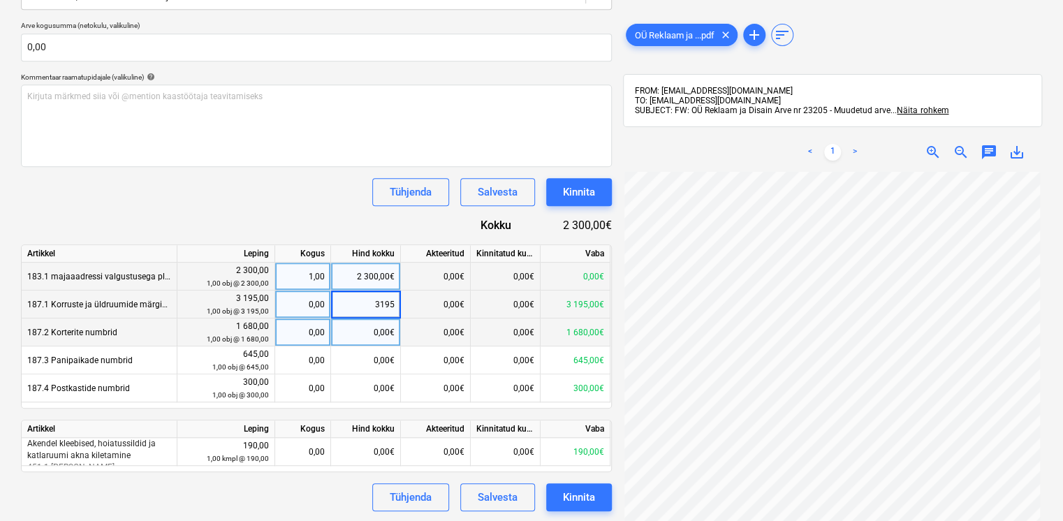
click at [377, 337] on div "0,00€" at bounding box center [366, 332] width 70 height 28
type input "1680"
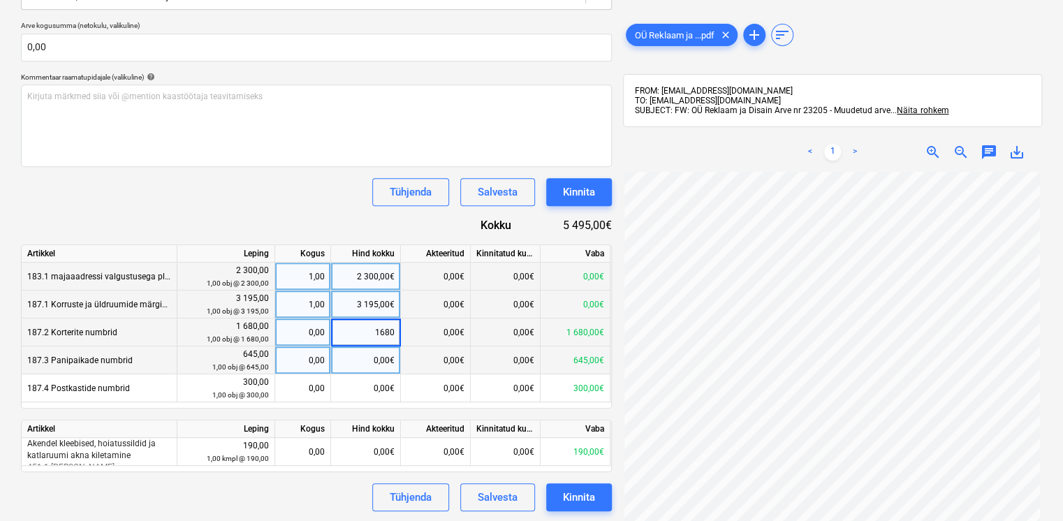
click at [364, 369] on div "0,00€" at bounding box center [366, 360] width 70 height 28
type input "645"
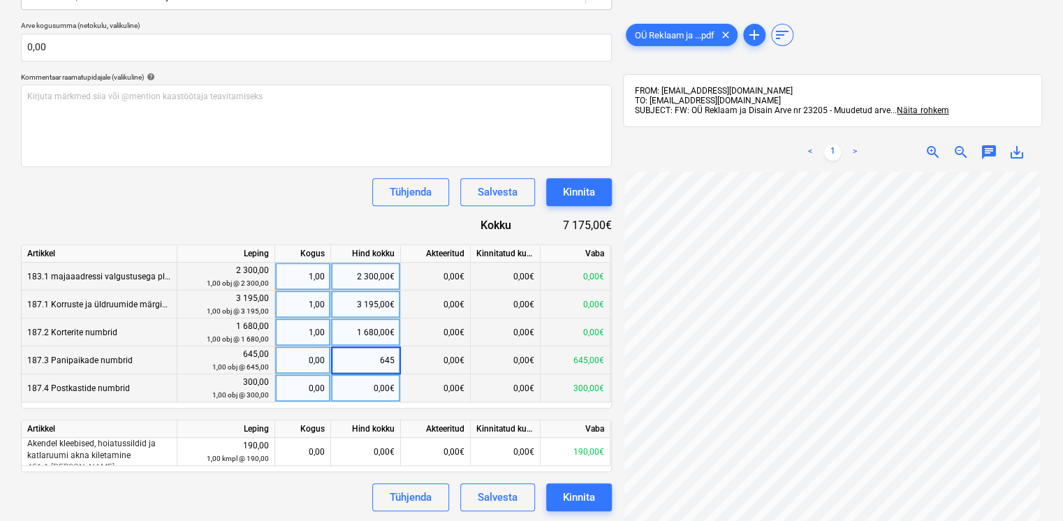
click at [369, 395] on div "0,00€" at bounding box center [366, 388] width 70 height 28
type input "300"
click at [280, 216] on div "Dokumendi nimi help OÜ Reklaam ja Disain Arve nr 23205.pdf Arve number (valikul…" at bounding box center [316, 189] width 591 height 643
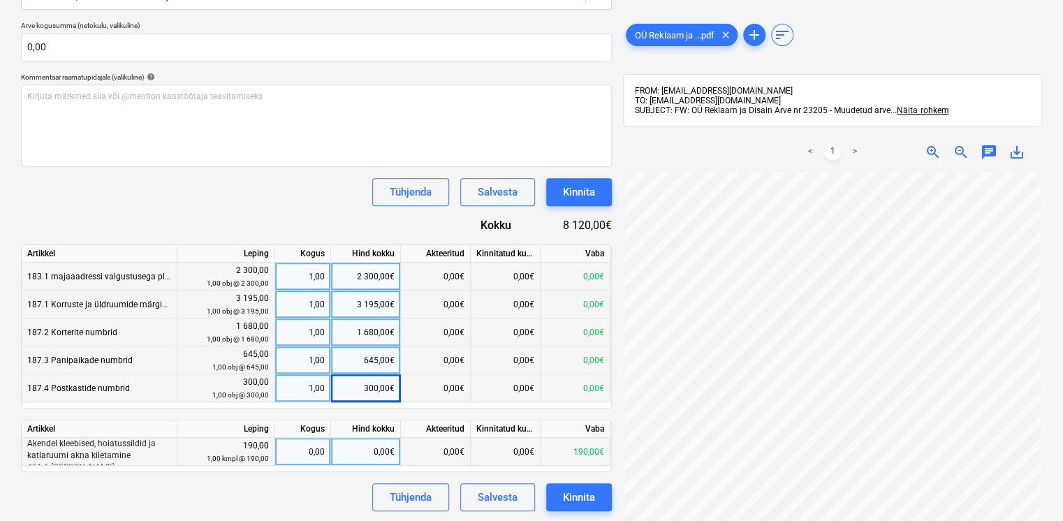
click at [367, 445] on div "0,00€" at bounding box center [366, 452] width 70 height 28
type input "190"
click at [309, 194] on div "Tühjenda Salvesta Kinnita" at bounding box center [316, 192] width 591 height 28
click at [585, 201] on button "Kinnita" at bounding box center [579, 192] width 66 height 28
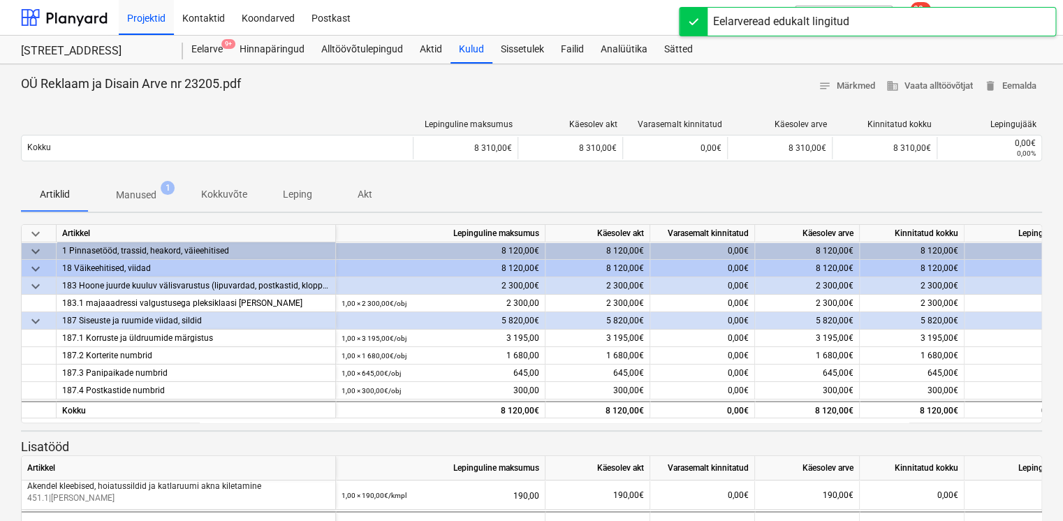
click at [149, 193] on p "Manused" at bounding box center [136, 195] width 40 height 15
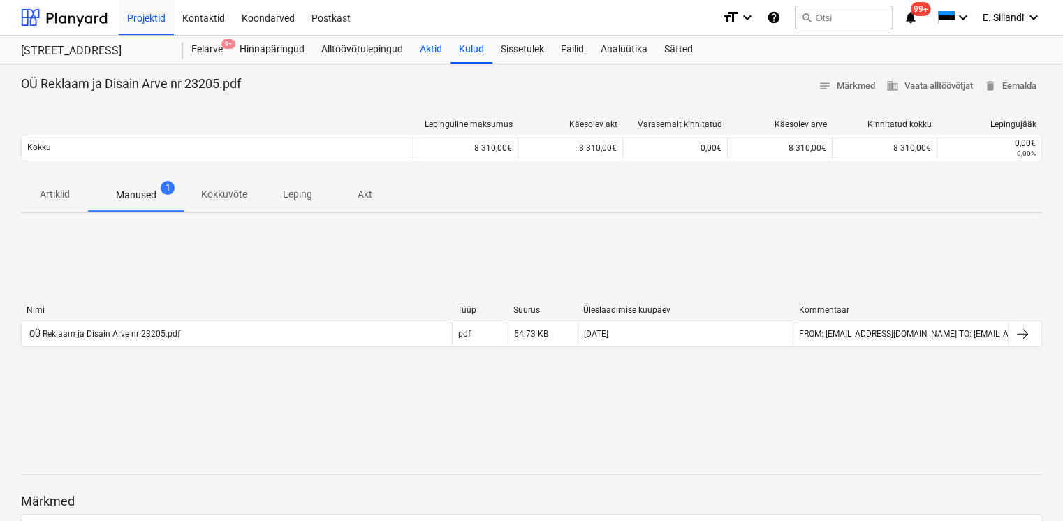
click at [436, 50] on div "Aktid" at bounding box center [430, 50] width 39 height 28
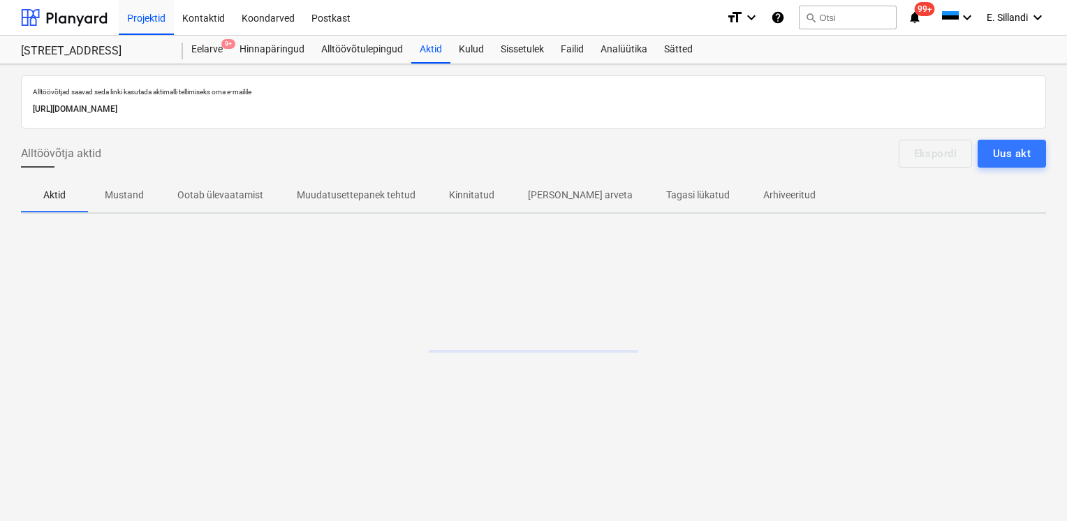
click at [479, 195] on p "Kinnitatud" at bounding box center [471, 195] width 45 height 15
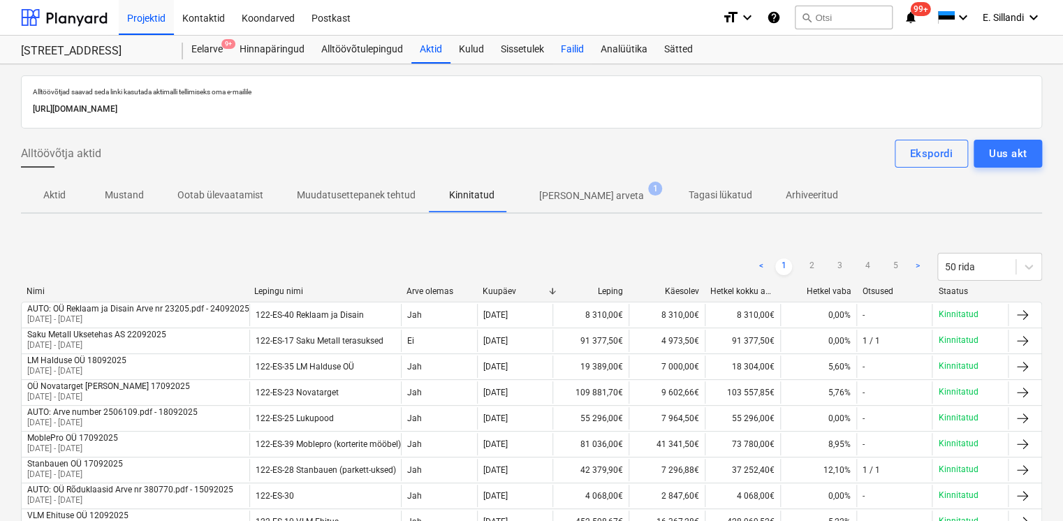
click at [569, 50] on div "Failid" at bounding box center [572, 50] width 40 height 28
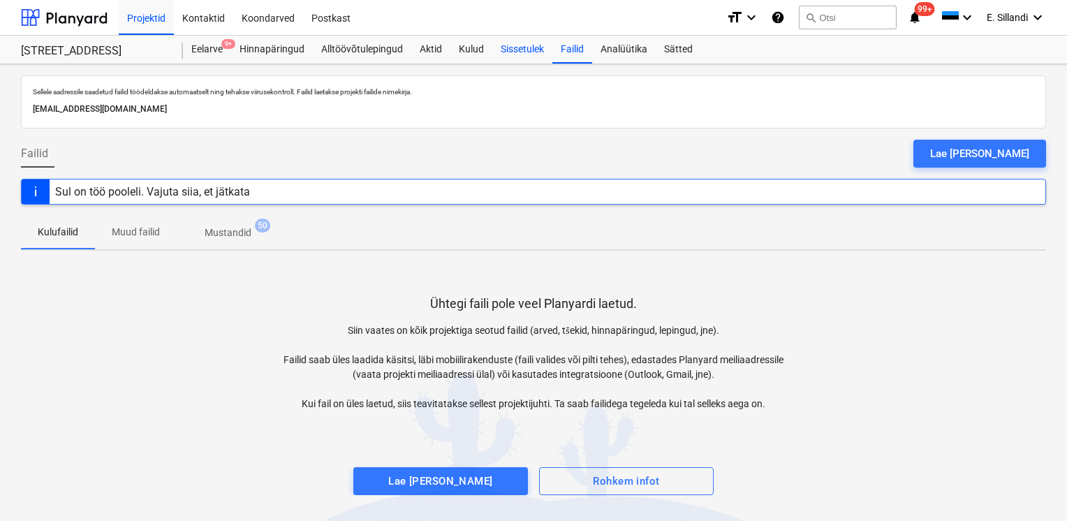
click at [516, 58] on div "Sissetulek" at bounding box center [522, 50] width 60 height 28
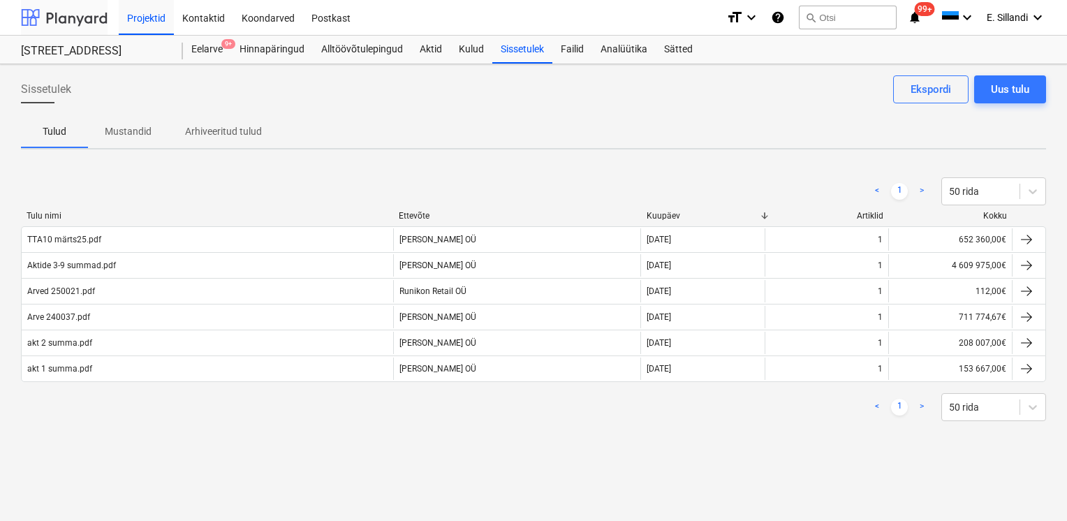
click at [73, 18] on div at bounding box center [64, 17] width 87 height 35
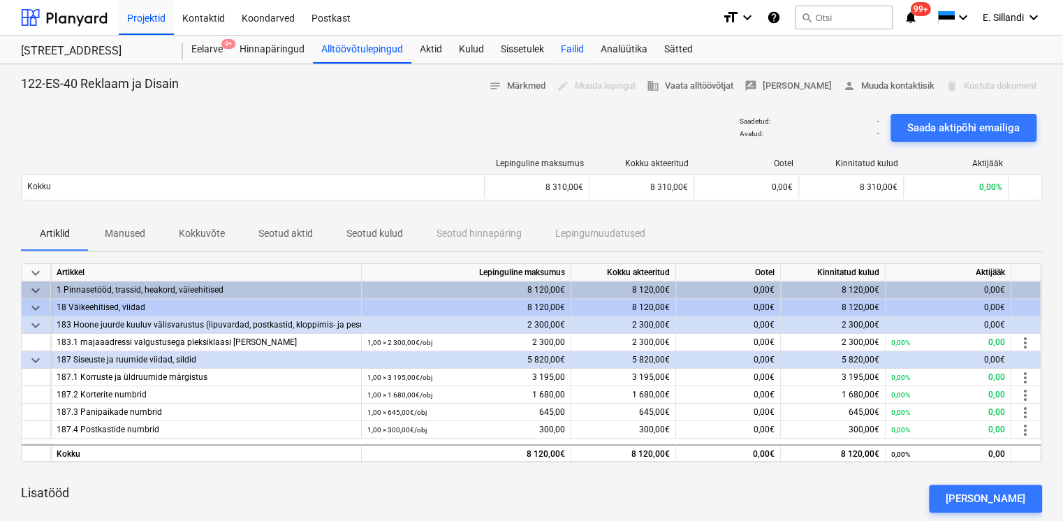
click at [572, 50] on div "Failid" at bounding box center [572, 50] width 40 height 28
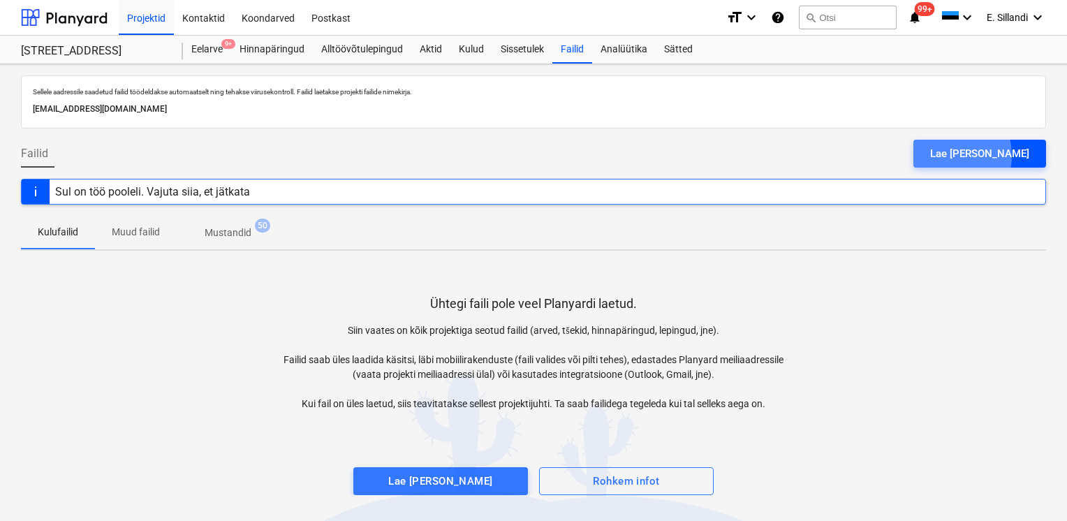
click at [978, 155] on div "Lae [PERSON_NAME]" at bounding box center [979, 154] width 99 height 18
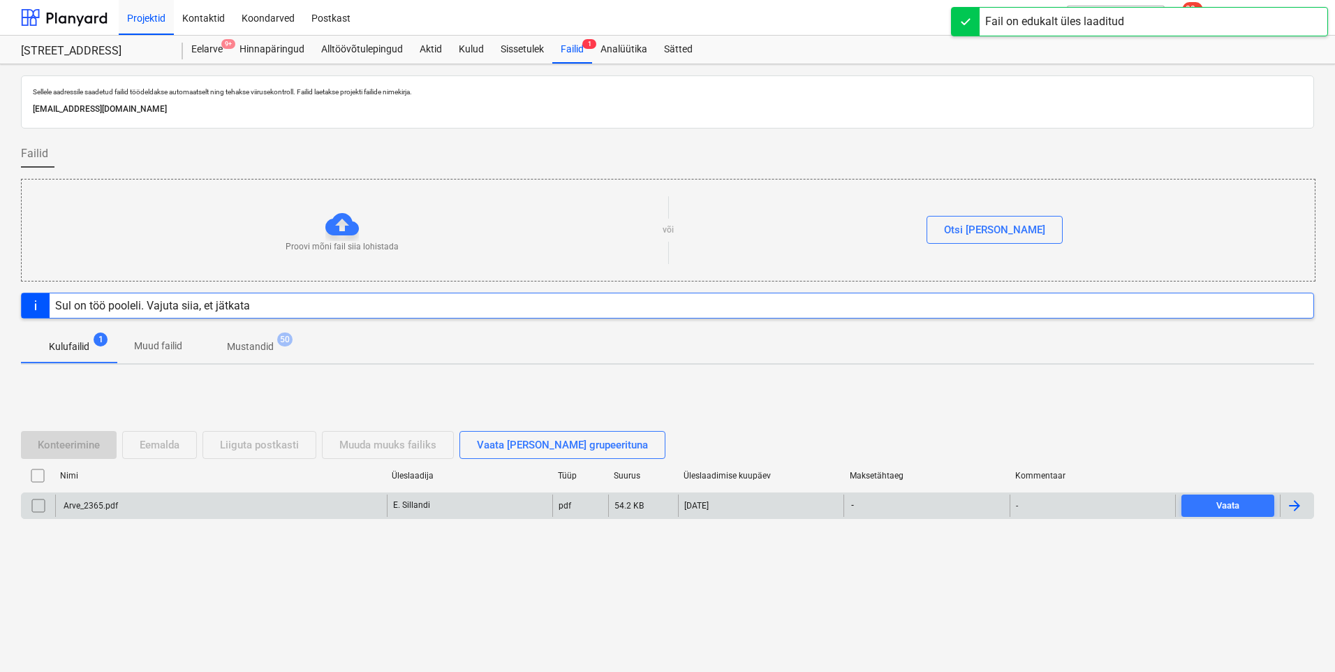
click at [96, 506] on div "Arve_2365.pdf" at bounding box center [89, 506] width 57 height 10
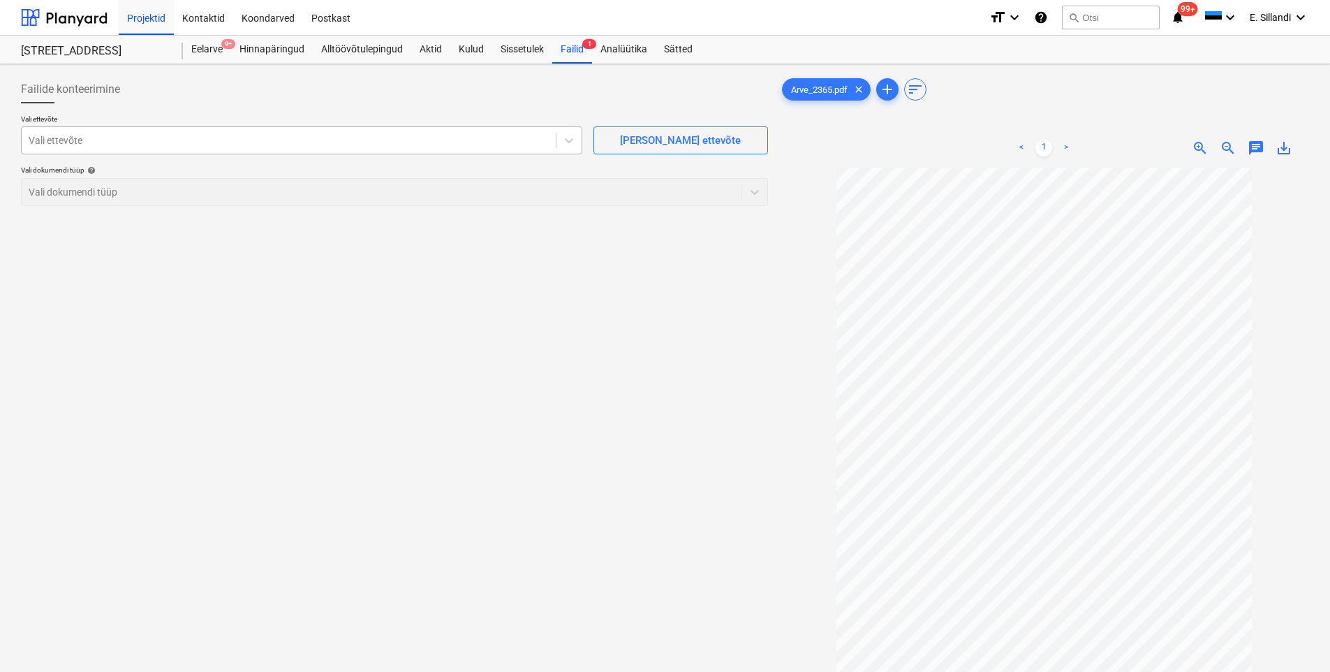
click at [110, 148] on div "Vali ettevõte" at bounding box center [289, 141] width 534 height 20
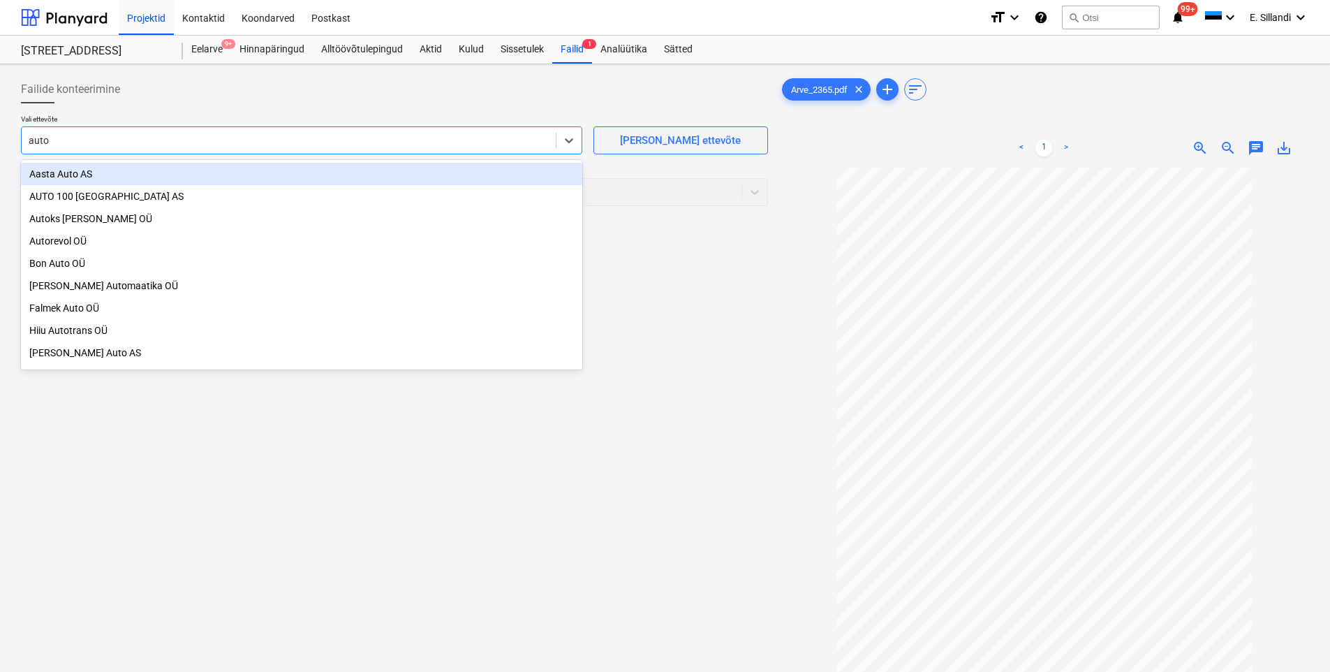
type input "autok"
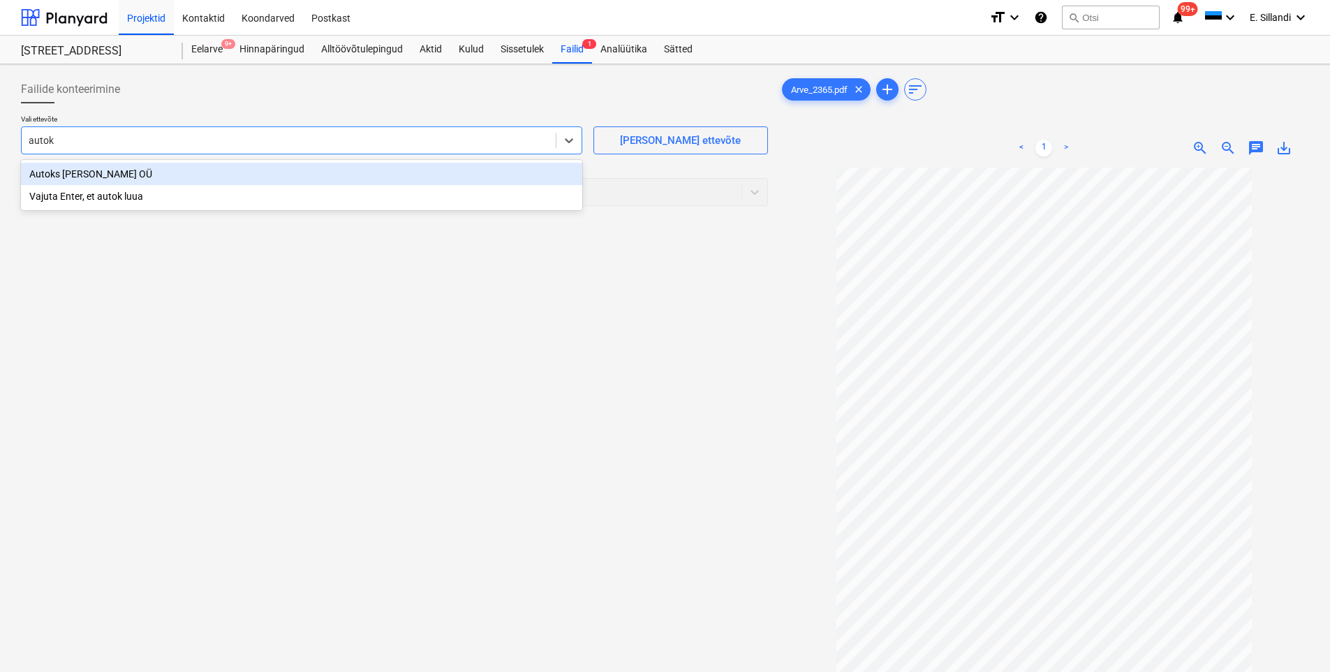
click at [96, 170] on div "Autoks [PERSON_NAME] OÜ" at bounding box center [301, 174] width 561 height 22
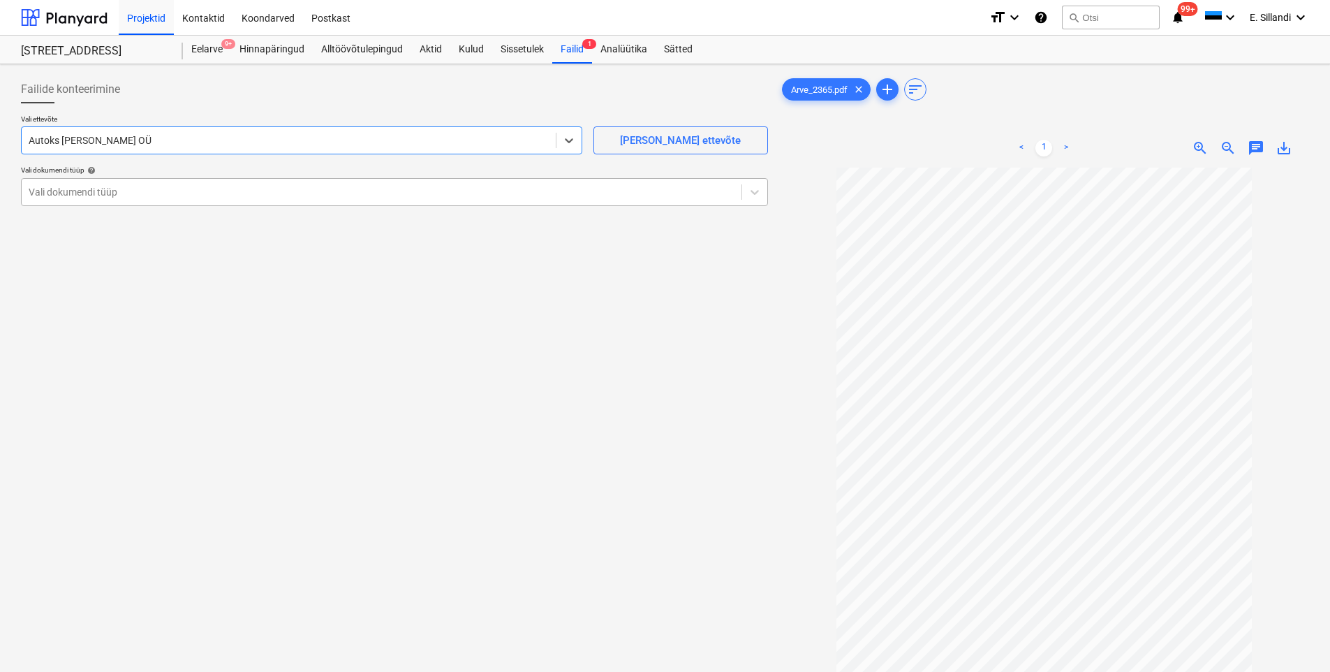
click at [153, 193] on div at bounding box center [382, 192] width 706 height 14
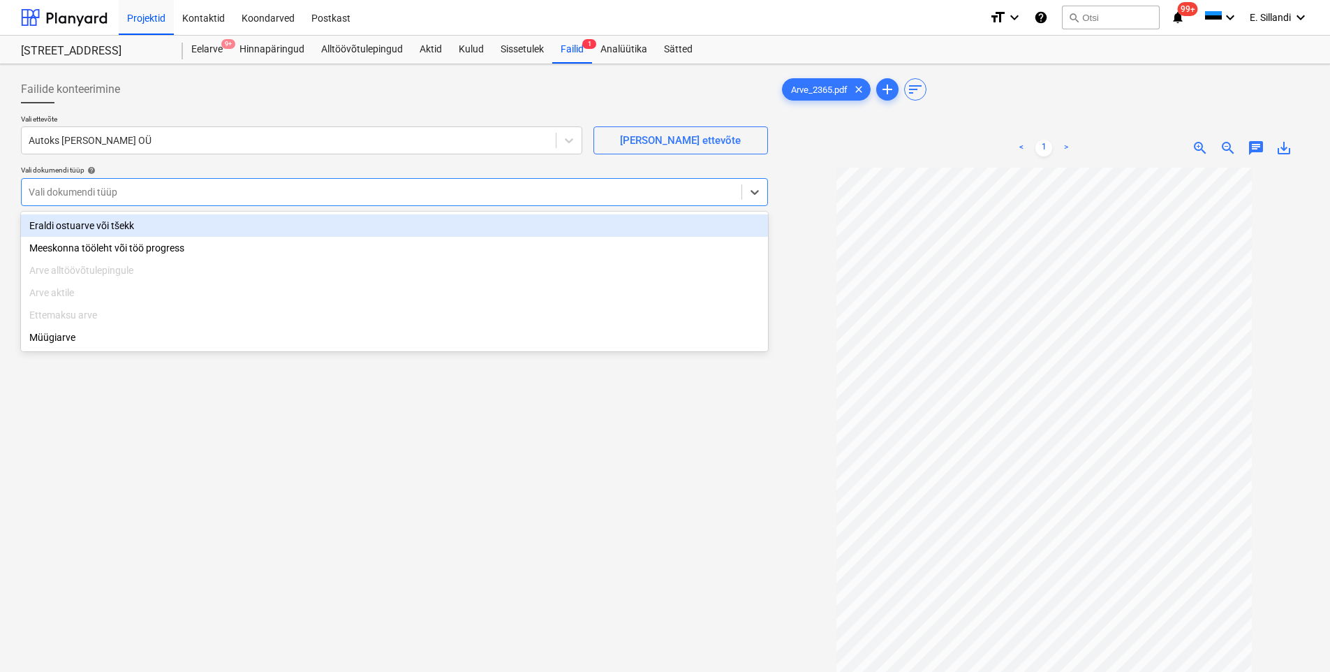
click at [131, 229] on div "Eraldi ostuarve või tšekk" at bounding box center [394, 225] width 747 height 22
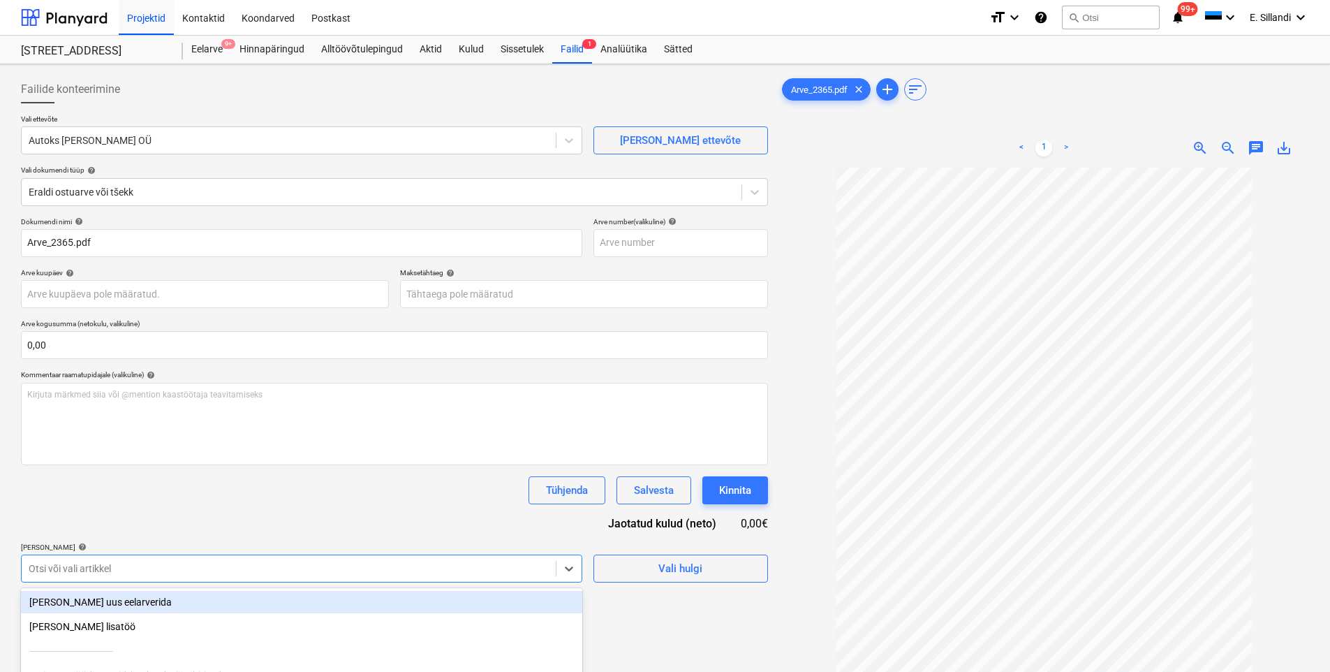
click at [142, 520] on body "Projektid Kontaktid Koondarved Postkast format_size keyboard_arrow_down help se…" at bounding box center [665, 336] width 1330 height 672
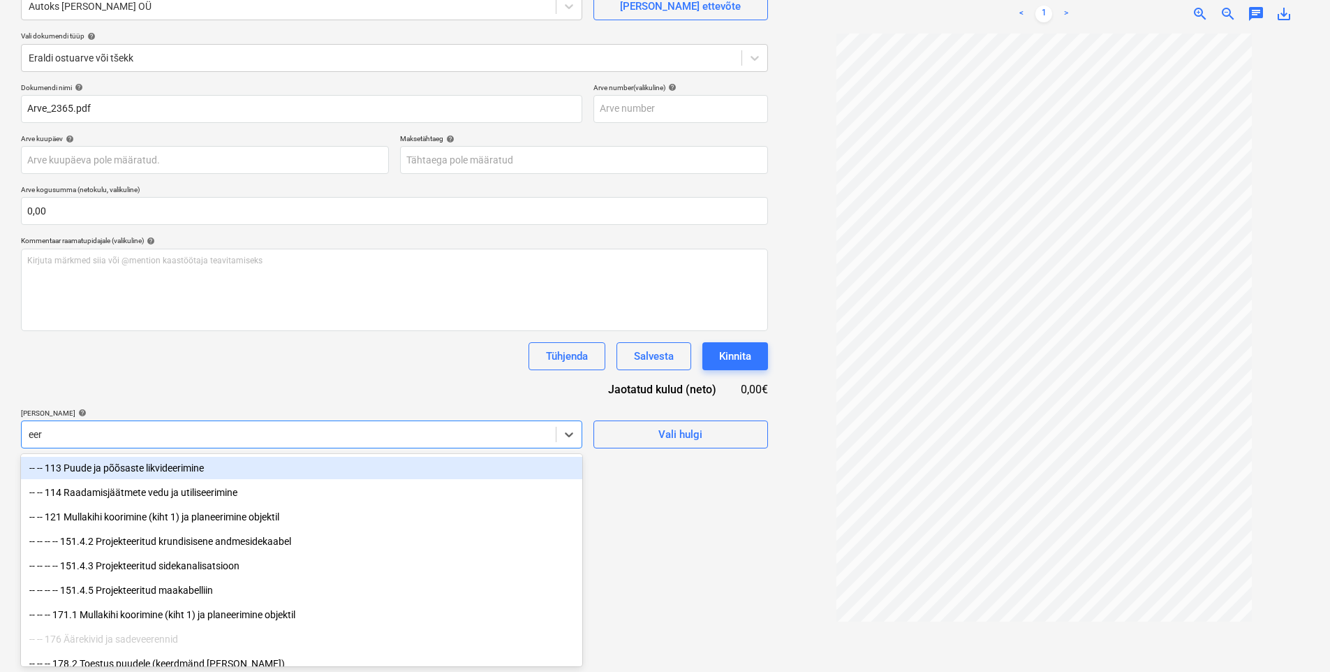
type input "eero"
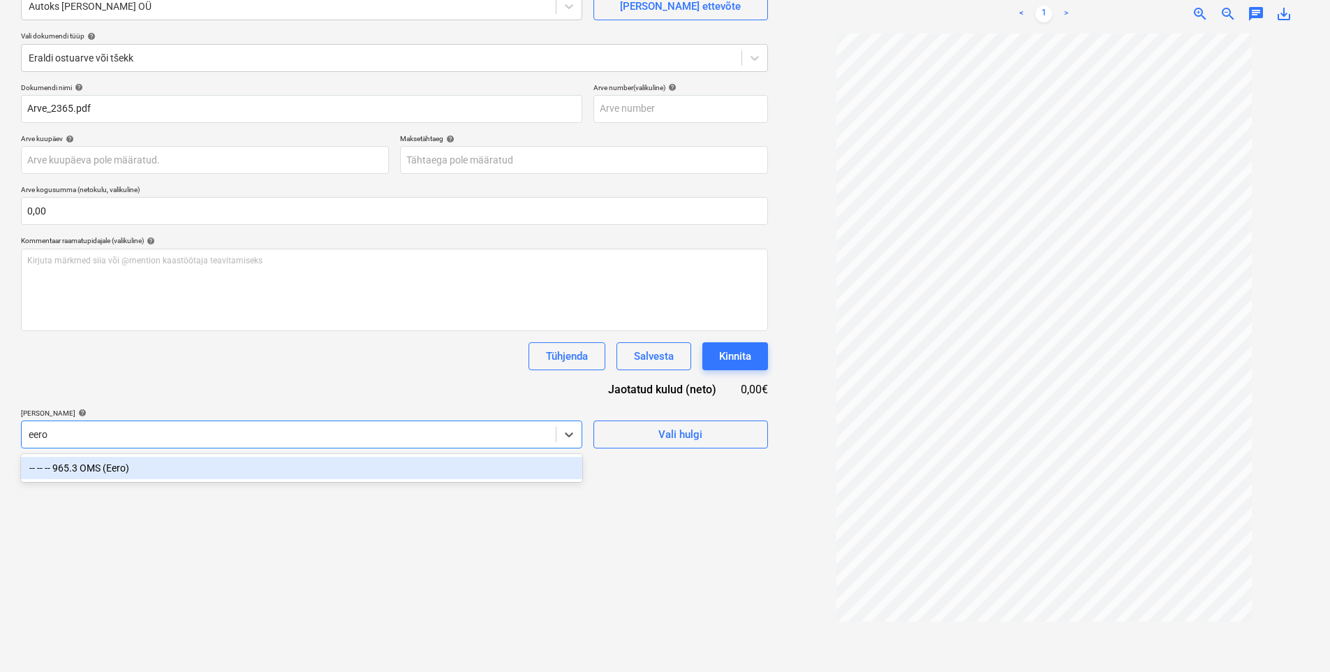
click at [80, 474] on div "-- -- -- 965.3 OMS (Eero)" at bounding box center [301, 468] width 561 height 22
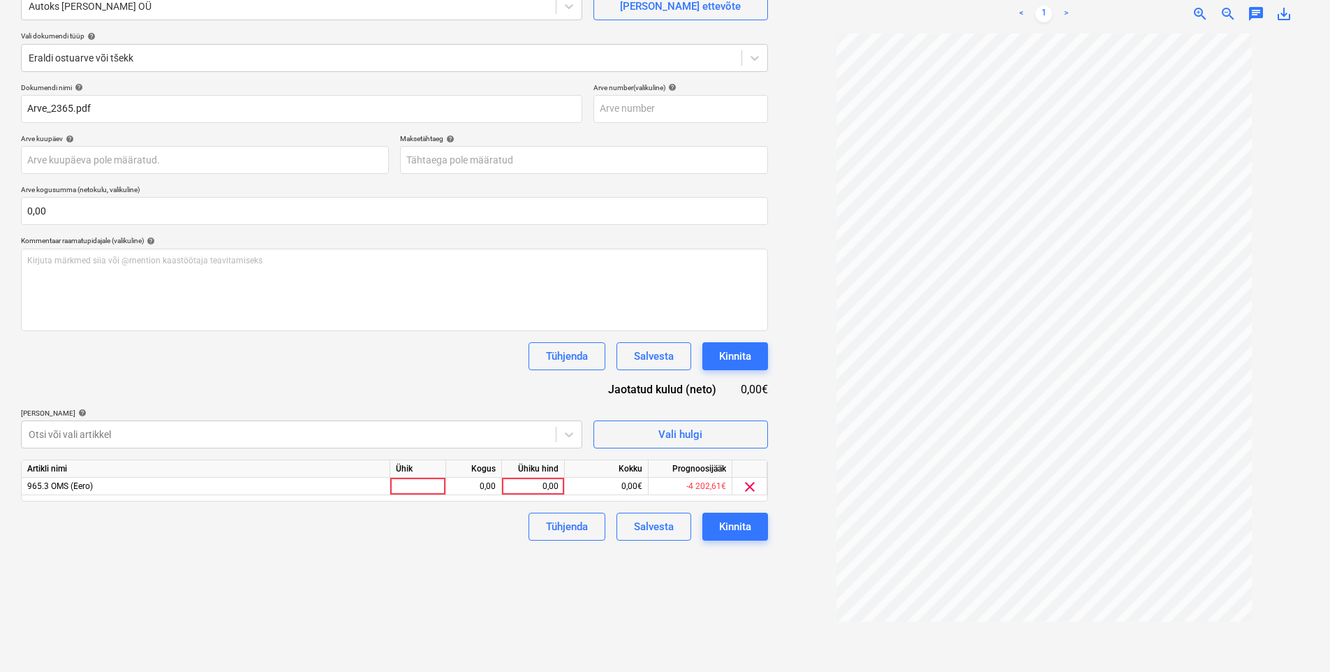
click at [149, 401] on div "Dokumendi nimi help Arve_2365.pdf Arve number (valikuline) help Arve kuupäev he…" at bounding box center [394, 311] width 747 height 457
click at [543, 494] on div "0,00" at bounding box center [533, 486] width 51 height 17
type input "92,74"
click at [501, 520] on div "Failide konteerimine Vali ettevõte Autoks [PERSON_NAME] OÜ [PERSON_NAME] uus et…" at bounding box center [394, 304] width 758 height 736
click at [745, 520] on div "Kinnita" at bounding box center [735, 526] width 32 height 18
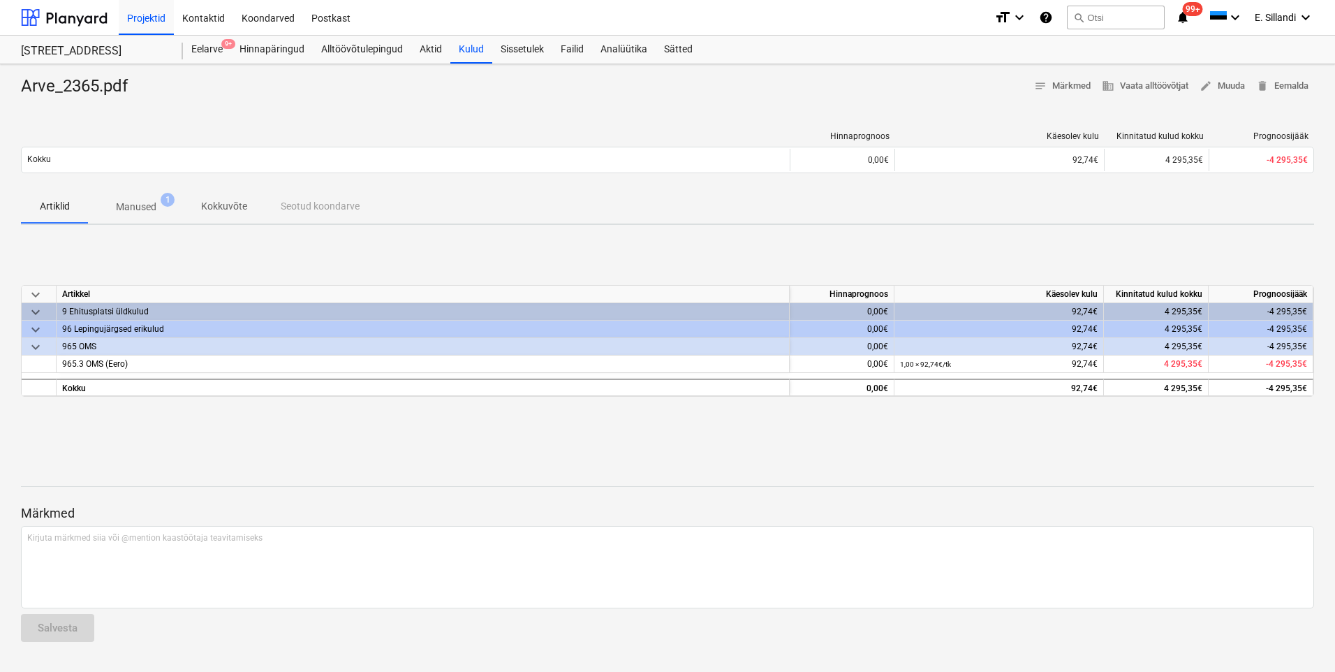
click at [135, 195] on span "Manused 1" at bounding box center [136, 206] width 96 height 25
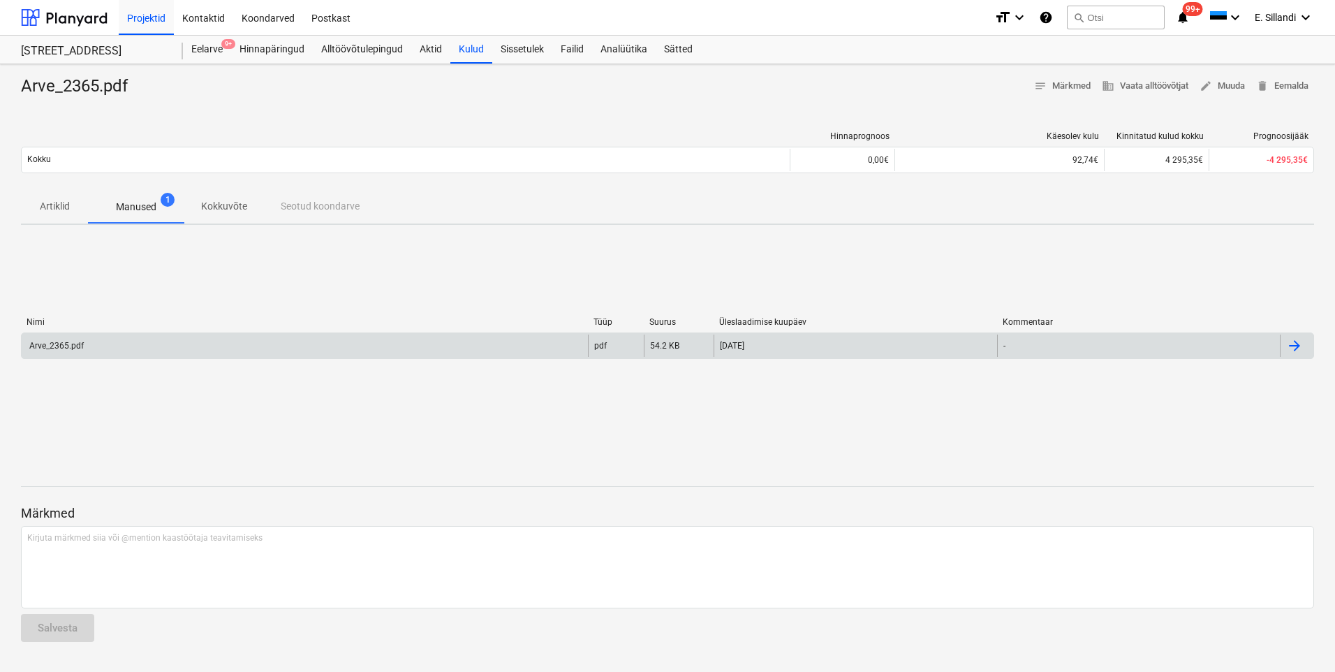
click at [410, 346] on div "Arve_2365.pdf" at bounding box center [305, 345] width 566 height 22
